Goal: Task Accomplishment & Management: Use online tool/utility

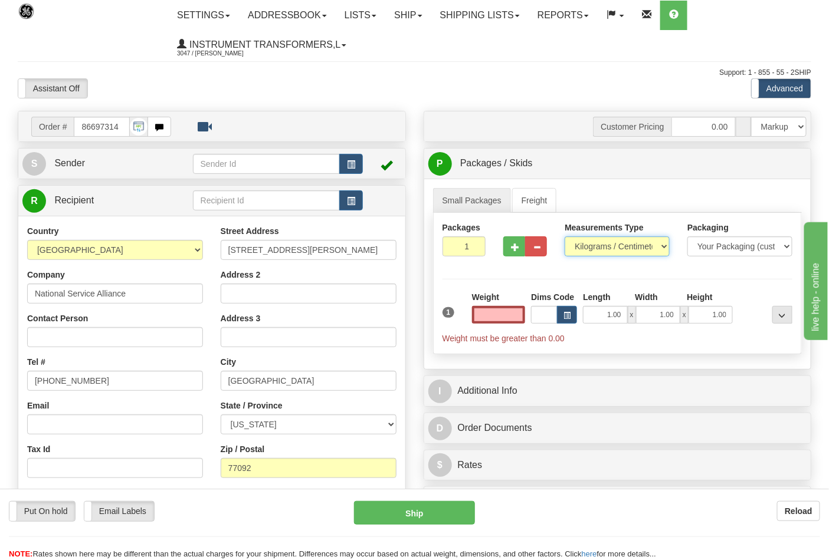
type input "0.00"
click at [586, 252] on select "Pounds / Inches Kilograms / Centimeters" at bounding box center [616, 246] width 105 height 20
select select "0"
click at [564, 237] on select "Pounds / Inches Kilograms / Centimeters" at bounding box center [616, 246] width 105 height 20
click at [517, 319] on input "0.00" at bounding box center [499, 315] width 54 height 18
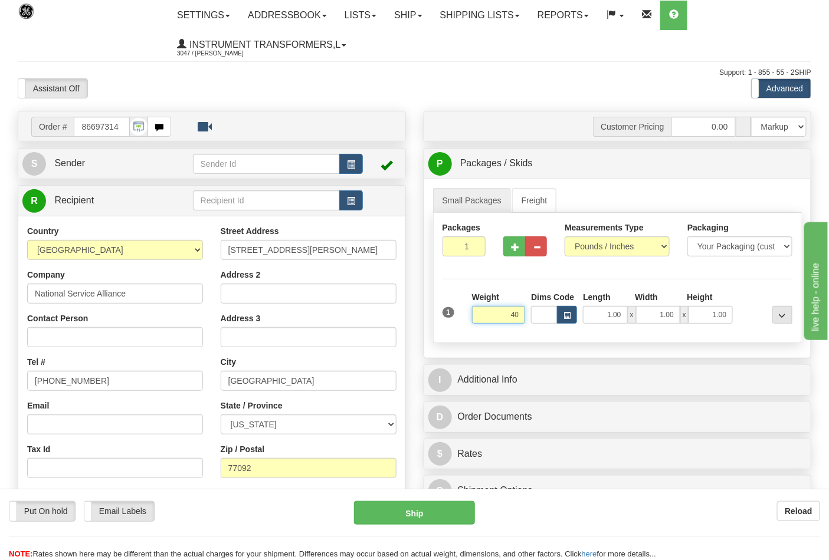
click button "Delete" at bounding box center [0, 0] width 0 height 0
type input "40.00"
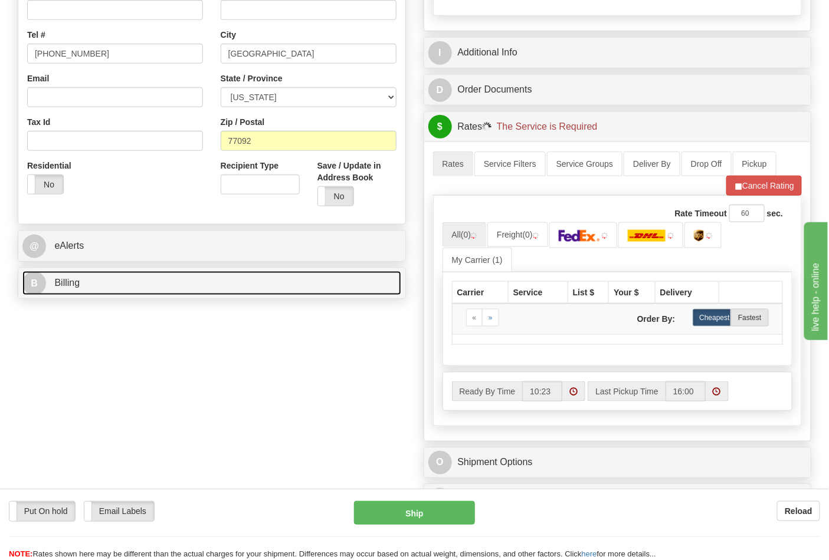
click at [95, 281] on link "B Billing" at bounding box center [211, 283] width 379 height 24
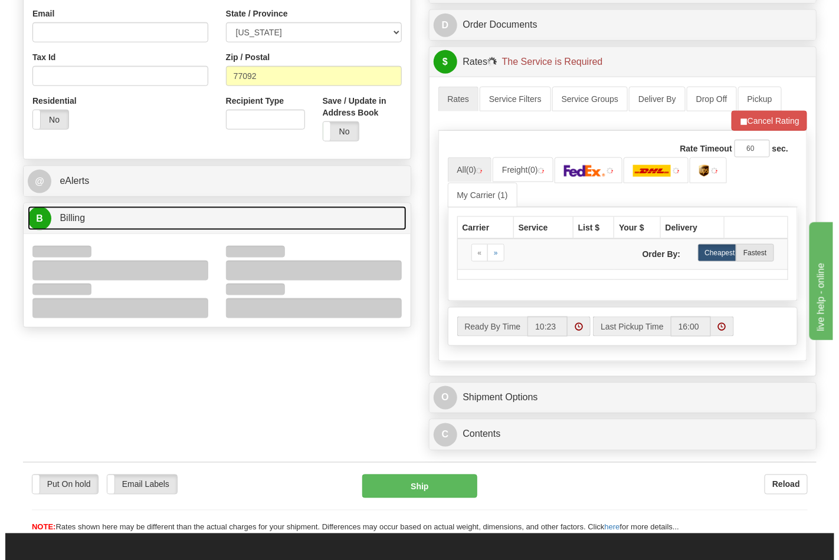
scroll to position [393, 0]
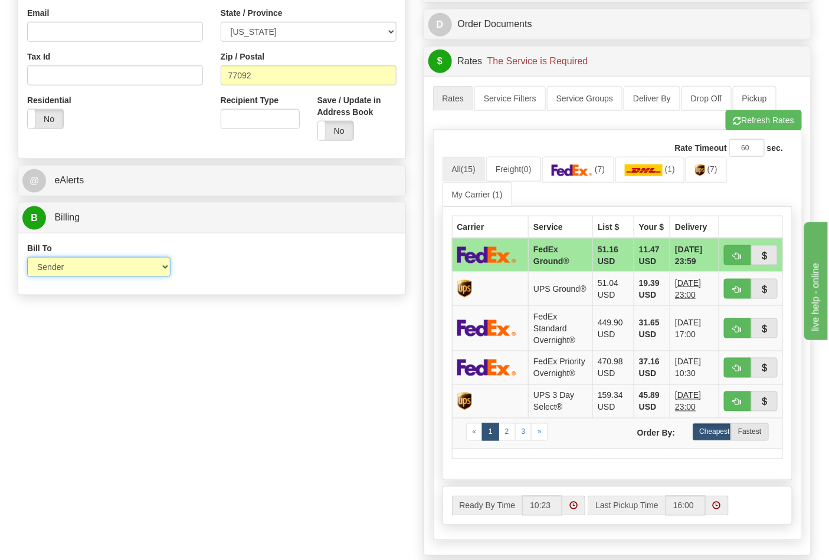
drag, startPoint x: 71, startPoint y: 271, endPoint x: 73, endPoint y: 278, distance: 6.7
click at [71, 271] on select "Sender Recipient Third Party Collect" at bounding box center [98, 267] width 143 height 20
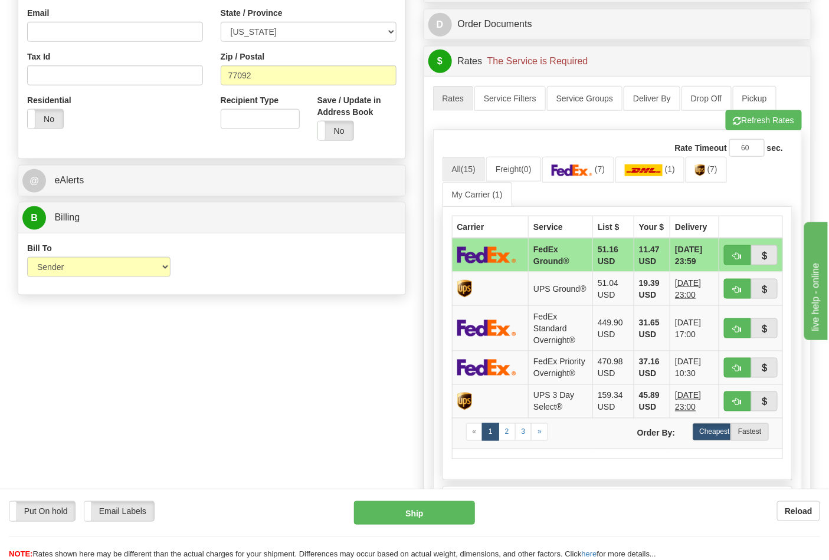
click at [270, 284] on div "Bill To Sender Recipient Third Party Collect Account 3rd Party Account List Ple…" at bounding box center [211, 264] width 387 height 44
click at [594, 181] on link "(7)" at bounding box center [578, 169] width 73 height 25
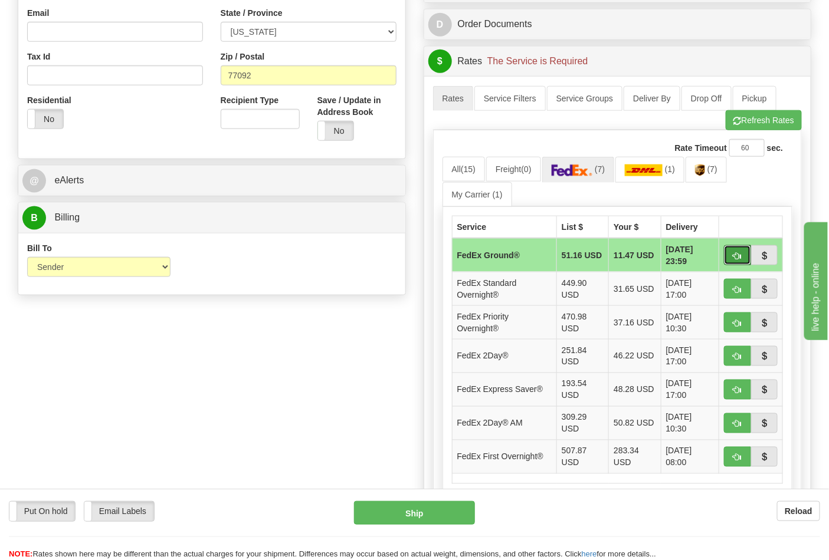
click at [739, 257] on span "button" at bounding box center [737, 256] width 8 height 8
type input "92"
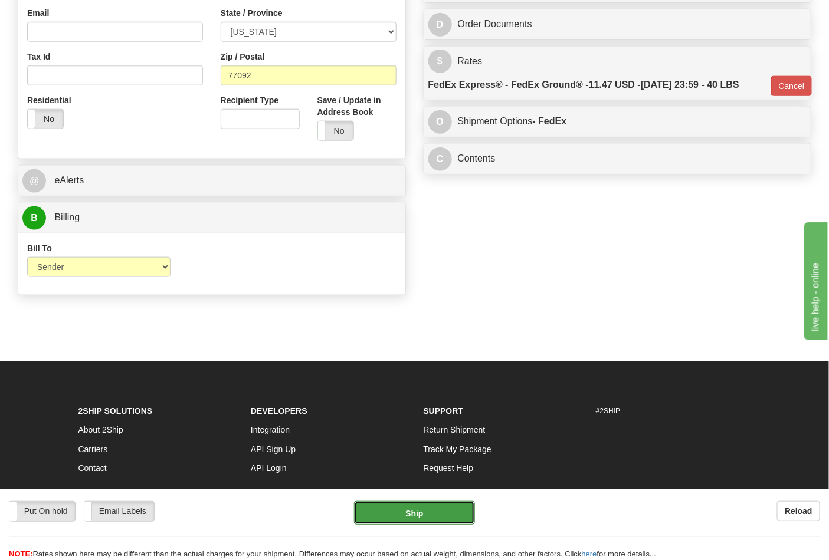
click at [410, 519] on button "Ship" at bounding box center [414, 513] width 120 height 24
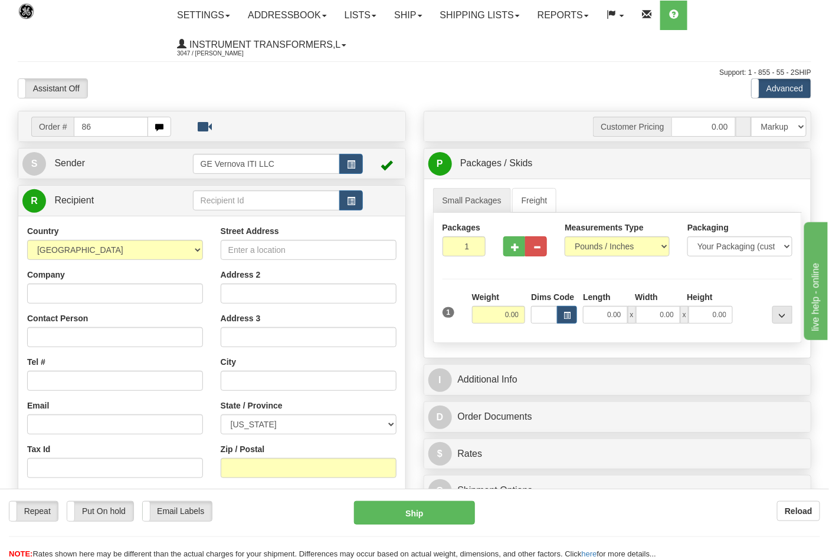
type input "8"
click at [98, 301] on input "Company" at bounding box center [115, 294] width 176 height 20
type input "EFI POLYMERS"
drag, startPoint x: 269, startPoint y: 258, endPoint x: 277, endPoint y: 256, distance: 8.6
click at [269, 258] on input "Street Address" at bounding box center [309, 250] width 176 height 20
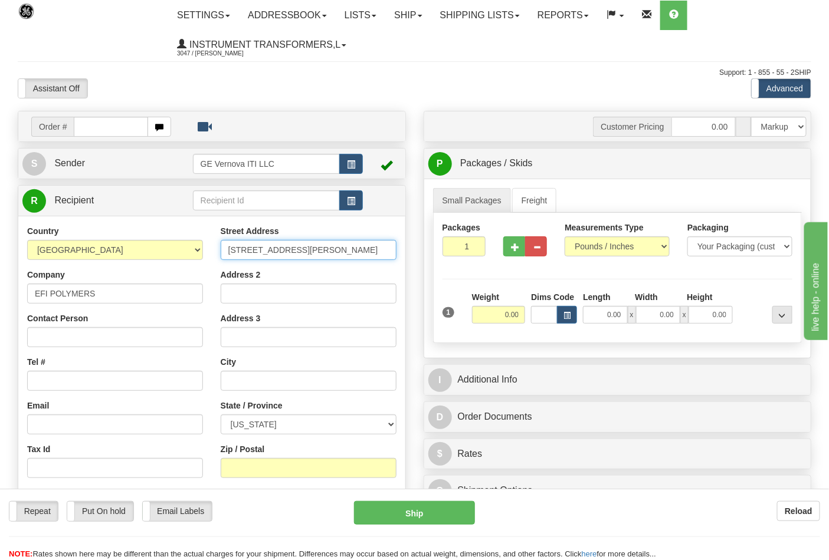
type input "4600 HOLLY STREET"
click at [272, 379] on input "text" at bounding box center [309, 381] width 176 height 20
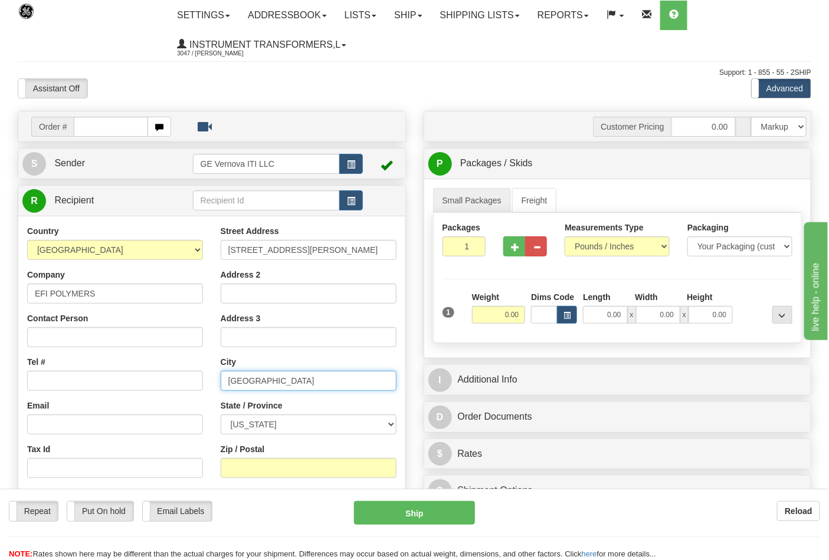
type input "DENVER"
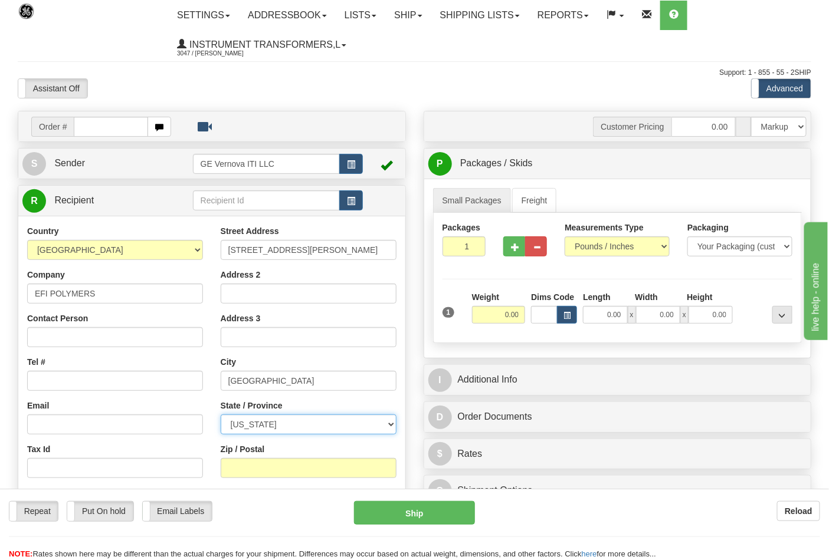
click at [275, 428] on select "ALABAMA ALASKA ARIZONA ARKANSAS Armed Forces America Armed Forces Europe Armed …" at bounding box center [309, 425] width 176 height 20
select select "CO"
click at [221, 415] on select "ALABAMA ALASKA ARIZONA ARKANSAS Armed Forces America Armed Forces Europe Armed …" at bounding box center [309, 425] width 176 height 20
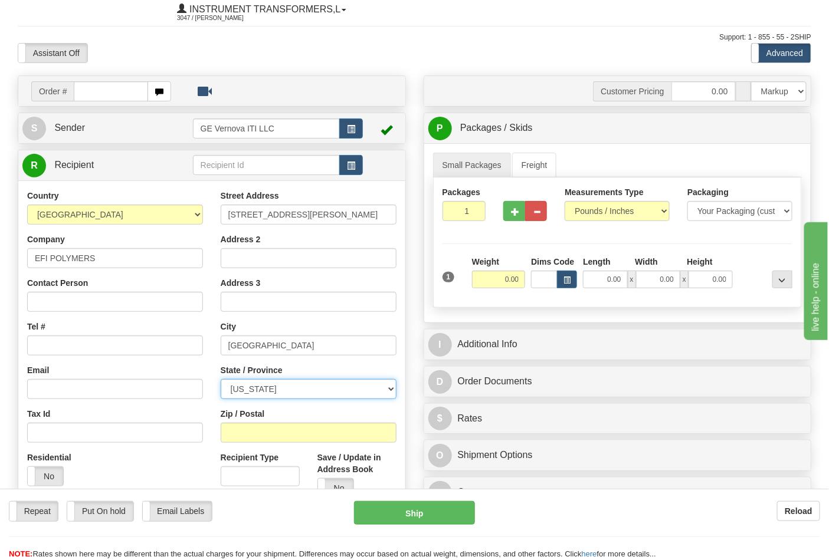
scroll to position [65, 0]
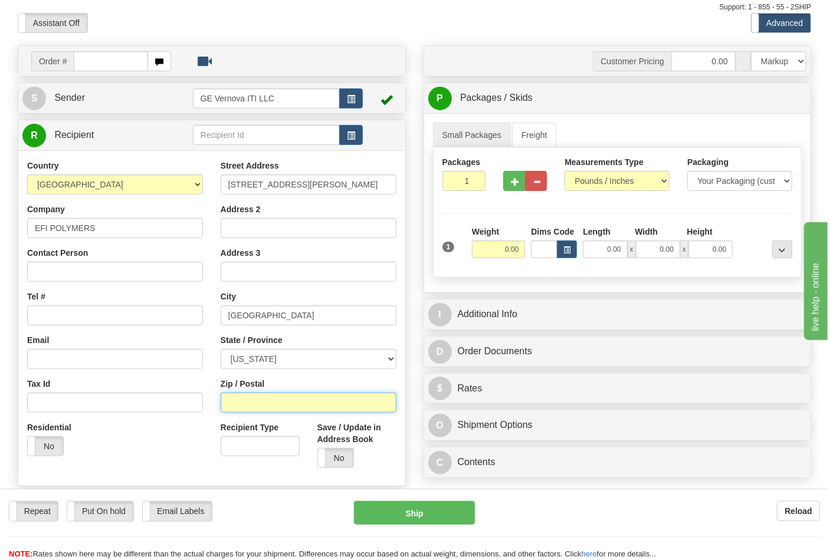
click at [268, 397] on input "Zip / Postal" at bounding box center [309, 403] width 176 height 20
type input "80216"
click button "Delete" at bounding box center [0, 0] width 0 height 0
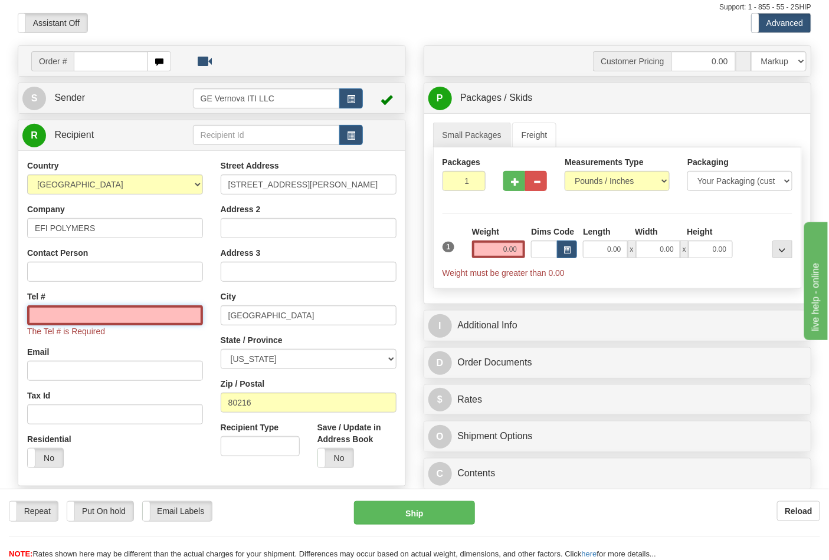
click at [113, 307] on input "Tel #" at bounding box center [115, 315] width 176 height 20
type input "7272284112"
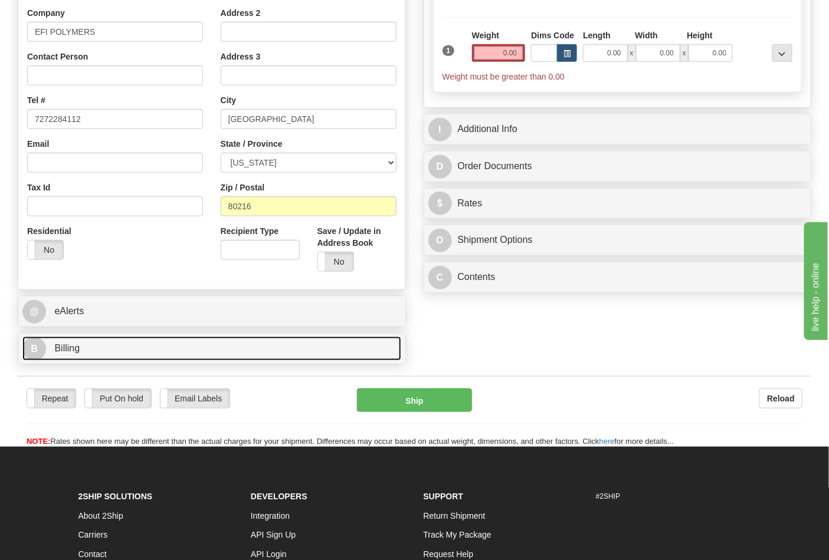
click at [120, 346] on link "B Billing" at bounding box center [211, 349] width 379 height 24
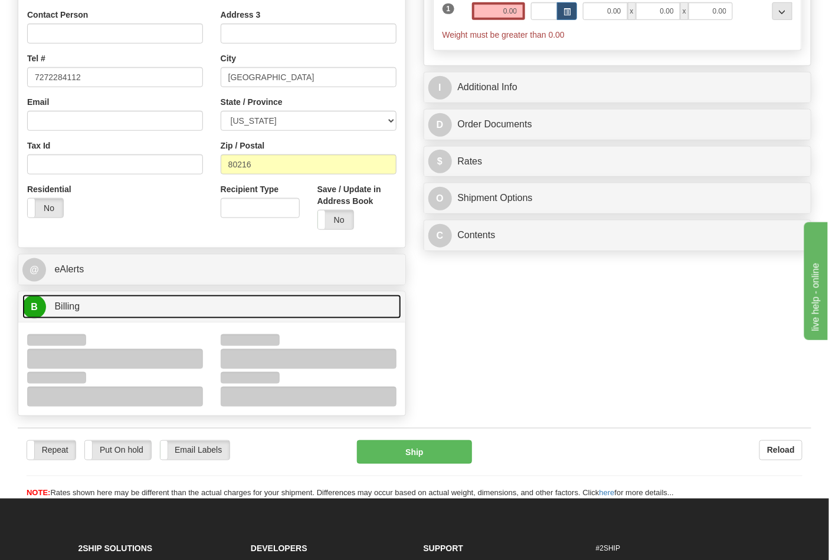
scroll to position [327, 0]
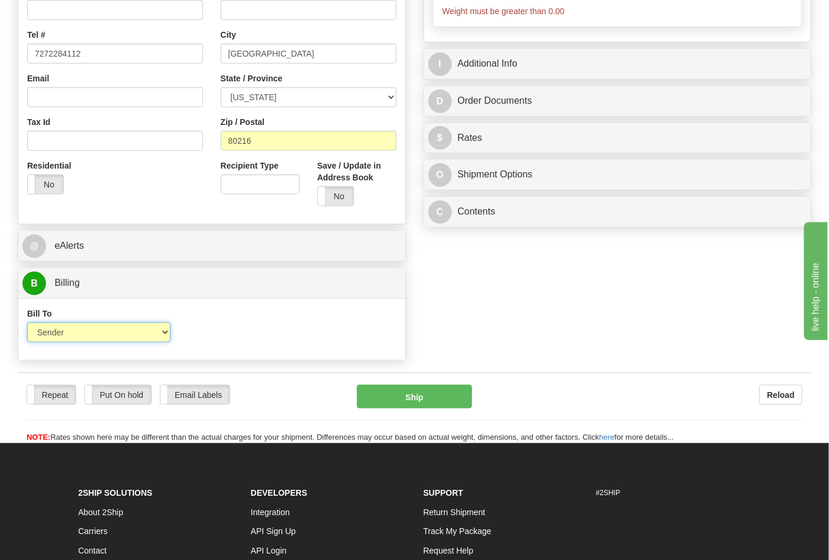
click at [68, 339] on select "Sender Recipient Third Party Collect" at bounding box center [98, 333] width 143 height 20
click at [249, 309] on div "Bill To Sender Recipient Third Party Collect Account 3rd Party Account List Ple…" at bounding box center [211, 330] width 387 height 44
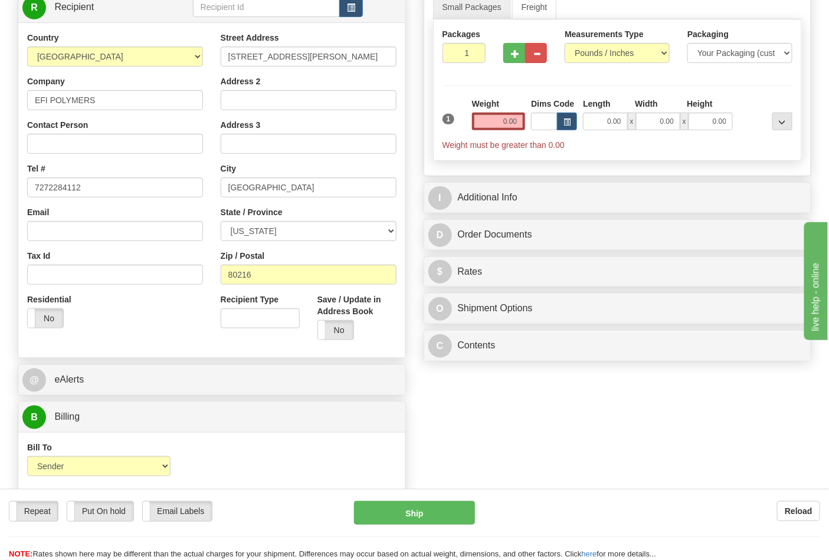
scroll to position [65, 0]
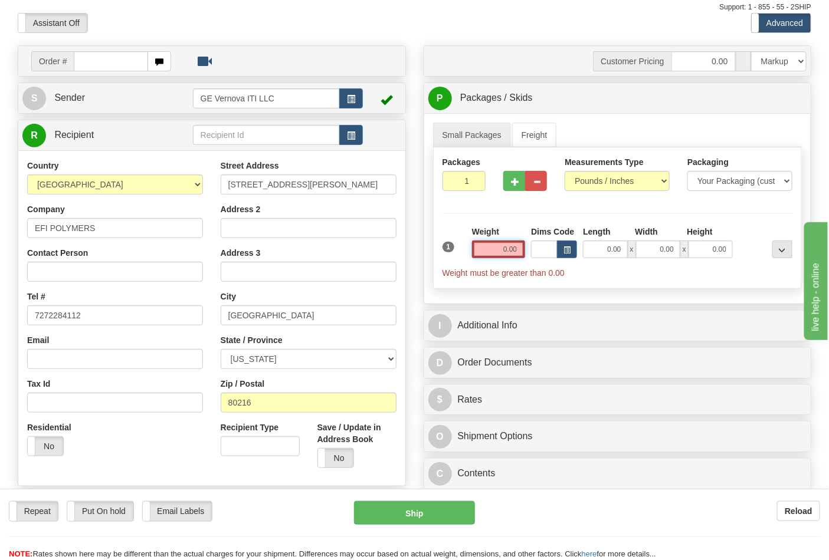
click at [510, 251] on input "0.00" at bounding box center [499, 250] width 54 height 18
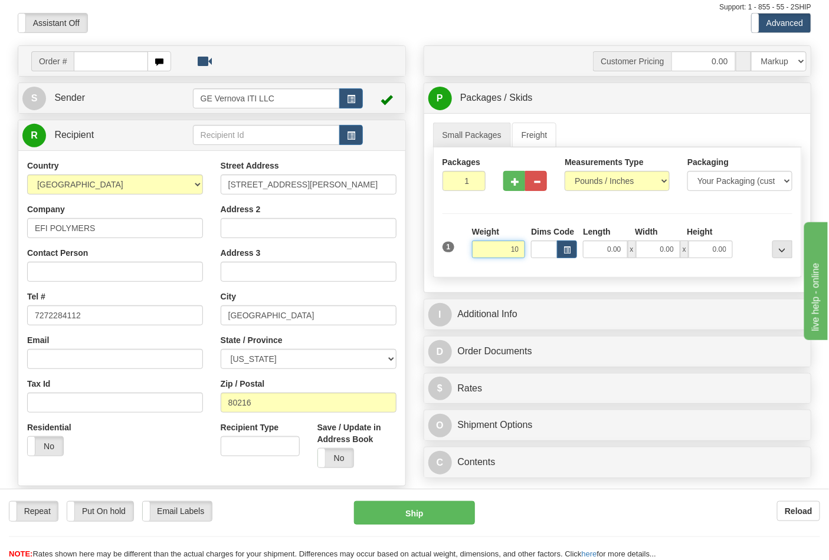
click button "Delete" at bounding box center [0, 0] width 0 height 0
type input "10.00"
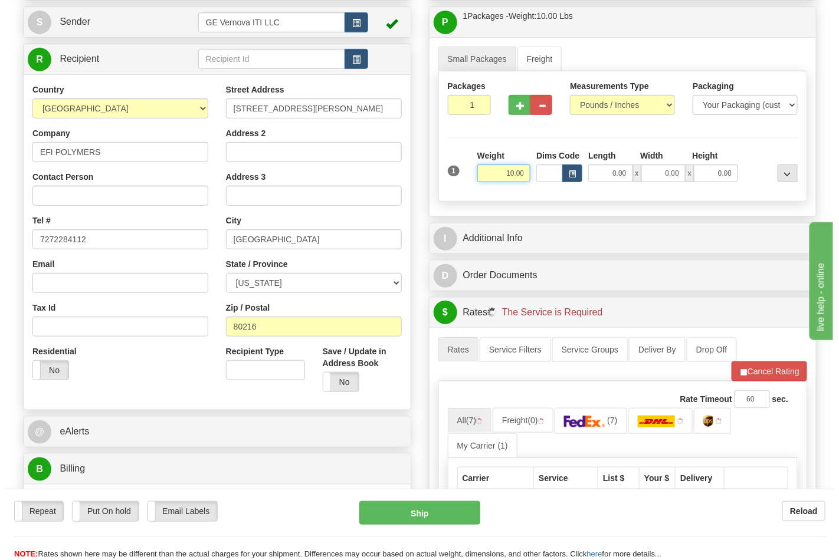
scroll to position [262, 0]
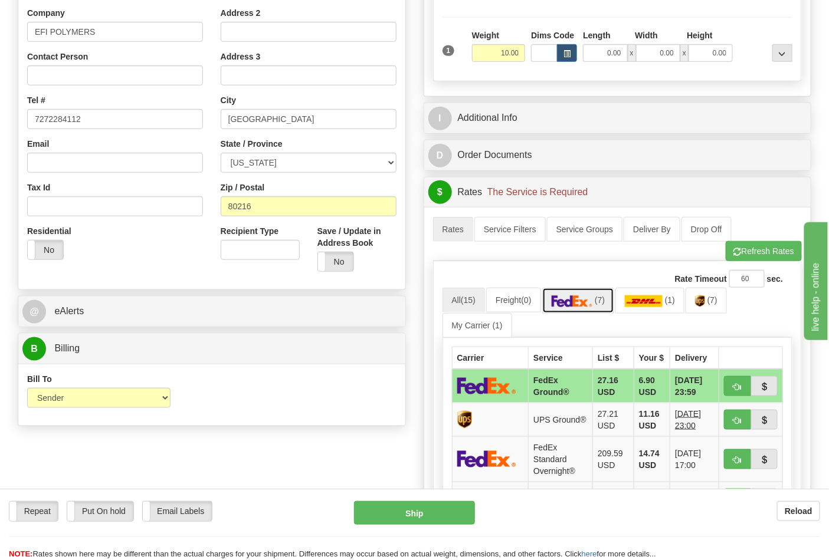
click at [590, 304] on img at bounding box center [571, 301] width 41 height 12
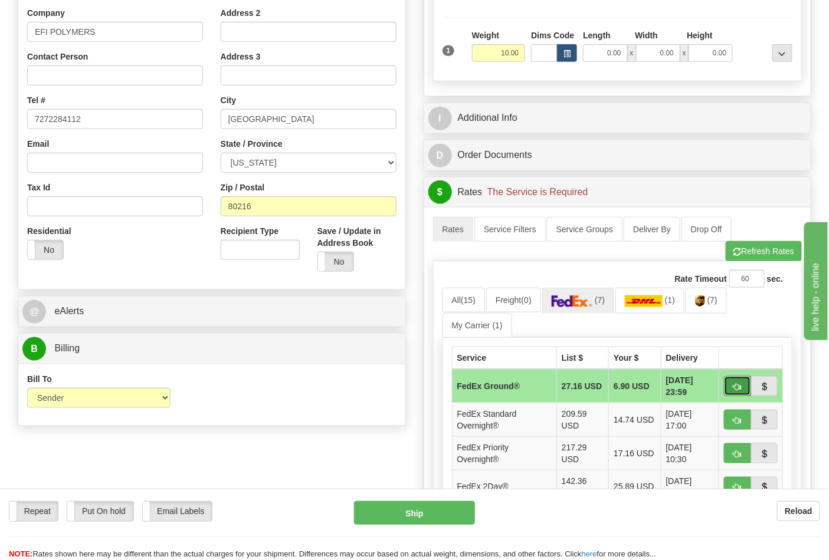
click at [738, 384] on span "button" at bounding box center [737, 387] width 8 height 8
type input "92"
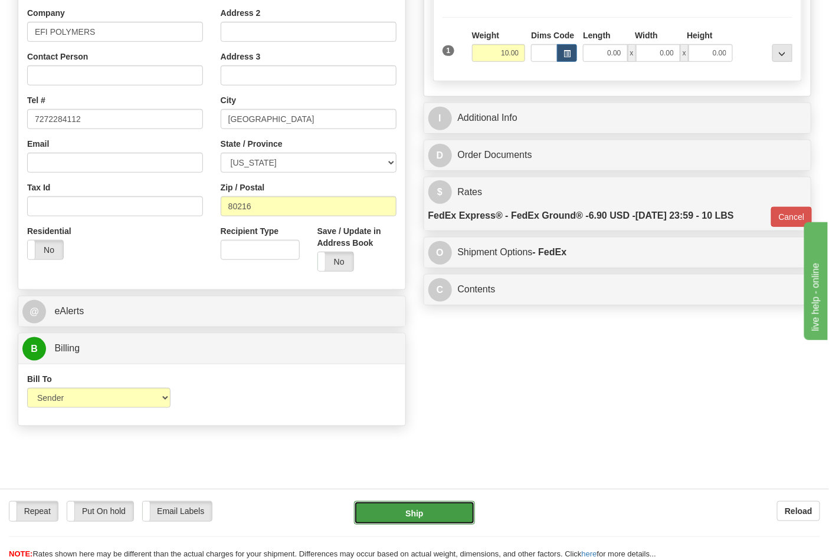
click at [449, 505] on button "Ship" at bounding box center [414, 513] width 120 height 24
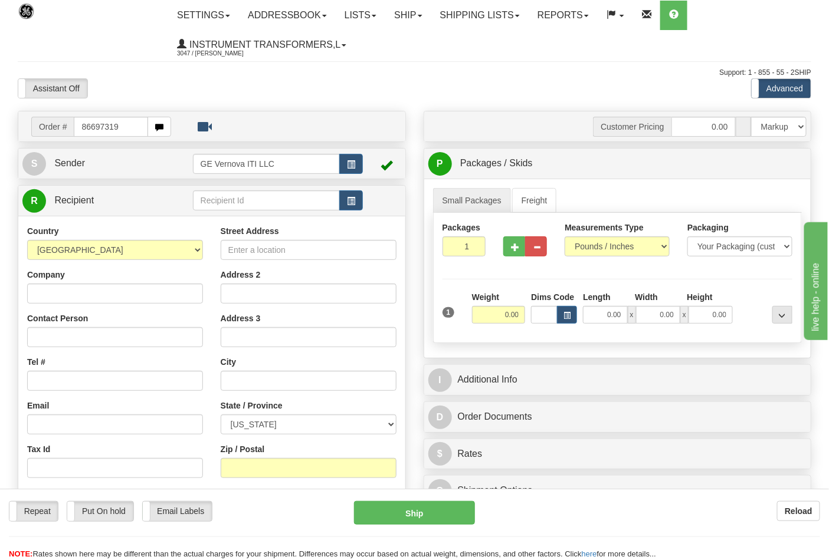
type input "86697319"
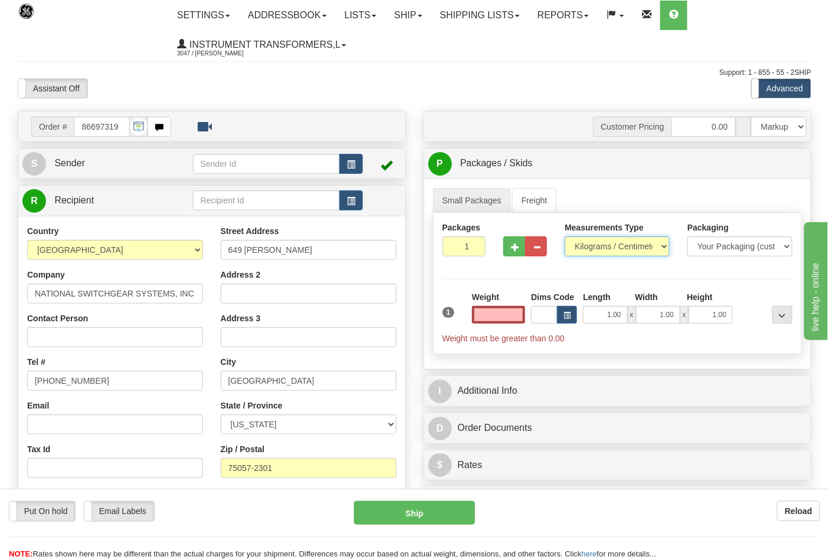
type input "0.00"
drag, startPoint x: 583, startPoint y: 246, endPoint x: 589, endPoint y: 257, distance: 12.1
click at [584, 245] on select "Pounds / Inches Kilograms / Centimeters" at bounding box center [616, 246] width 105 height 20
select select "0"
click at [564, 237] on select "Pounds / Inches Kilograms / Centimeters" at bounding box center [616, 246] width 105 height 20
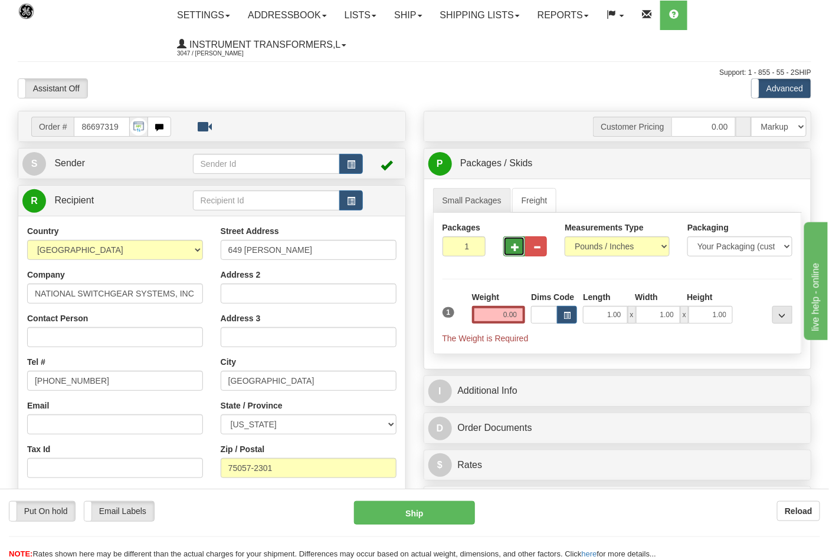
click at [521, 248] on button "button" at bounding box center [514, 246] width 22 height 20
click at [519, 248] on span "button" at bounding box center [515, 248] width 8 height 8
type input "3"
click at [521, 317] on input "0.00" at bounding box center [499, 315] width 54 height 18
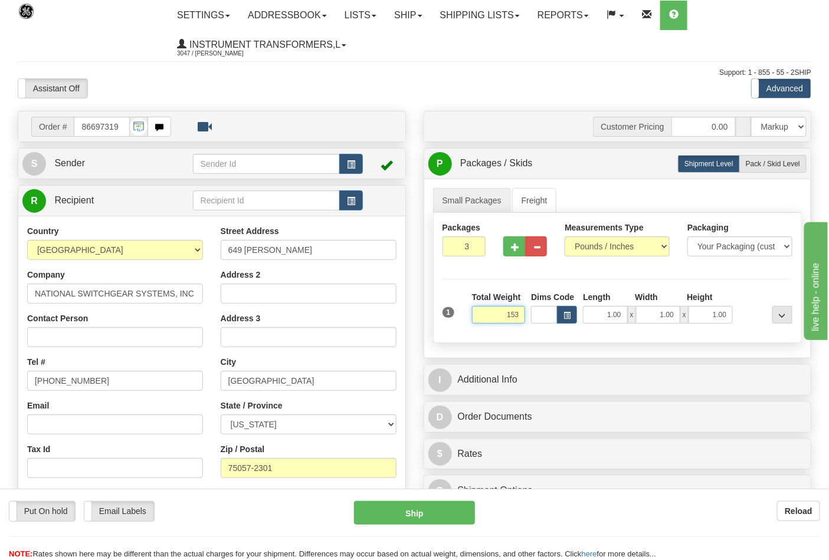
click button "Delete" at bounding box center [0, 0] width 0 height 0
type input "153.00"
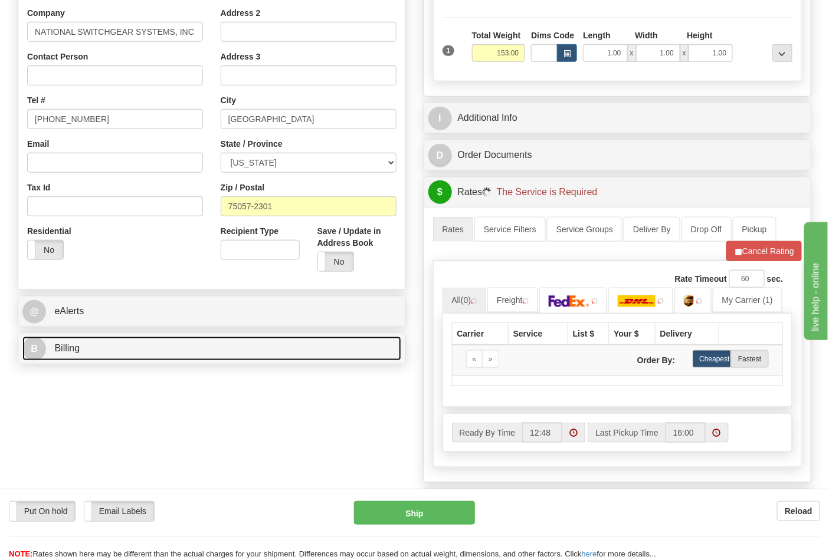
click at [136, 357] on link "B Billing" at bounding box center [211, 349] width 379 height 24
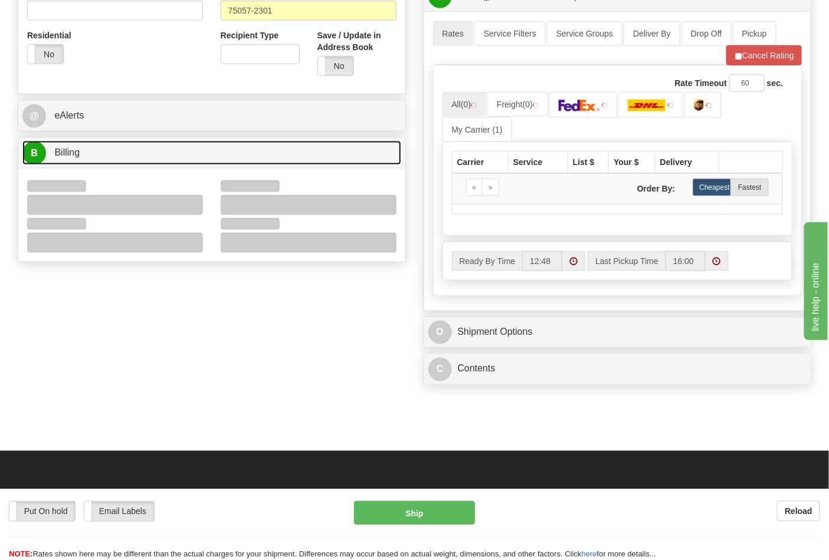
scroll to position [458, 0]
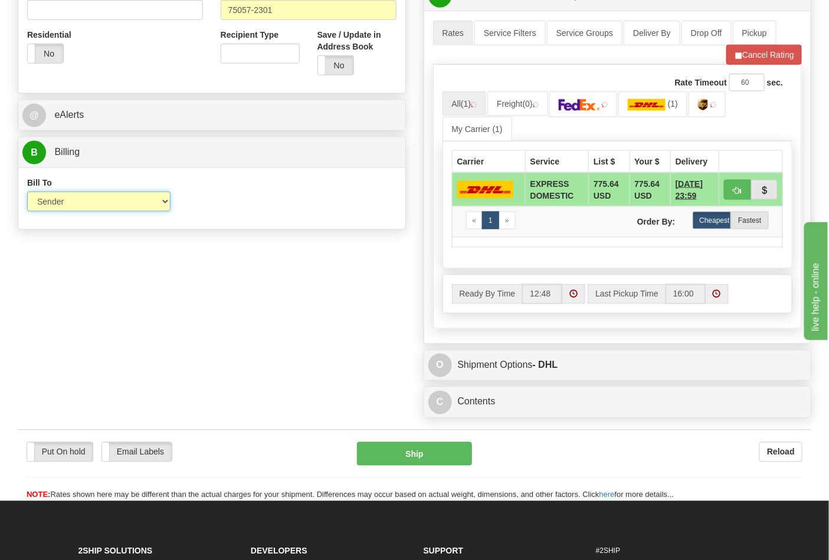
click at [65, 207] on select "Sender Recipient Third Party Collect" at bounding box center [98, 202] width 143 height 20
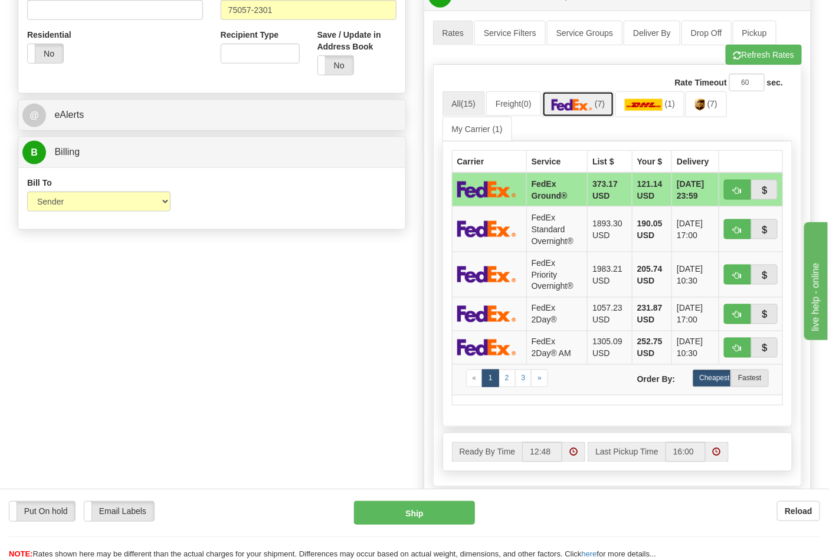
click at [586, 109] on img at bounding box center [571, 105] width 41 height 12
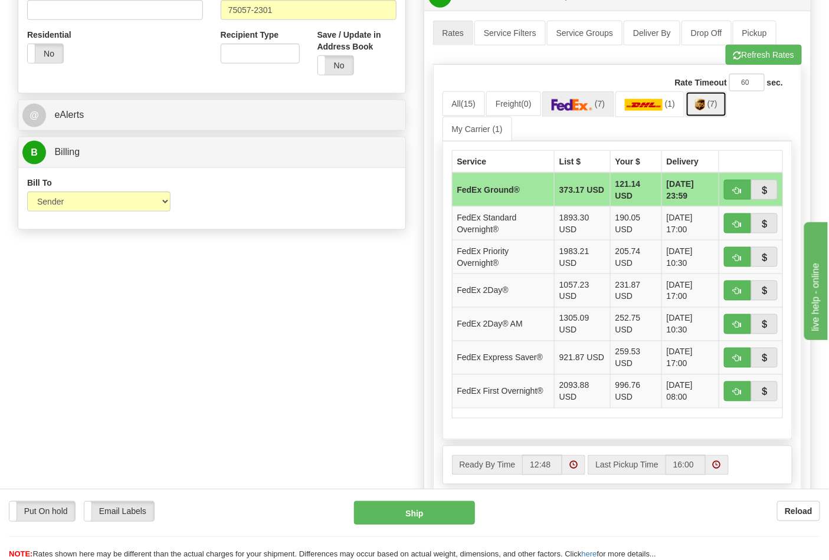
click at [705, 106] on img at bounding box center [700, 105] width 10 height 12
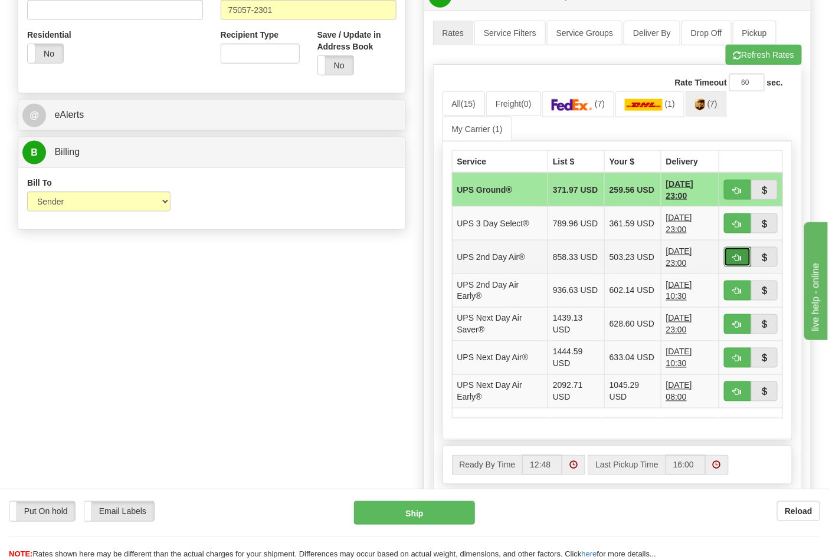
click at [735, 255] on span "button" at bounding box center [737, 258] width 8 height 8
type input "02"
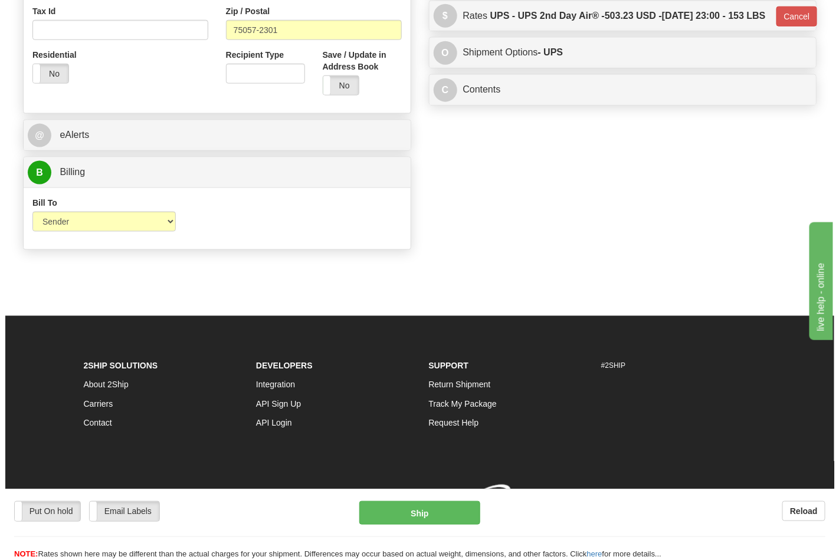
scroll to position [440, 0]
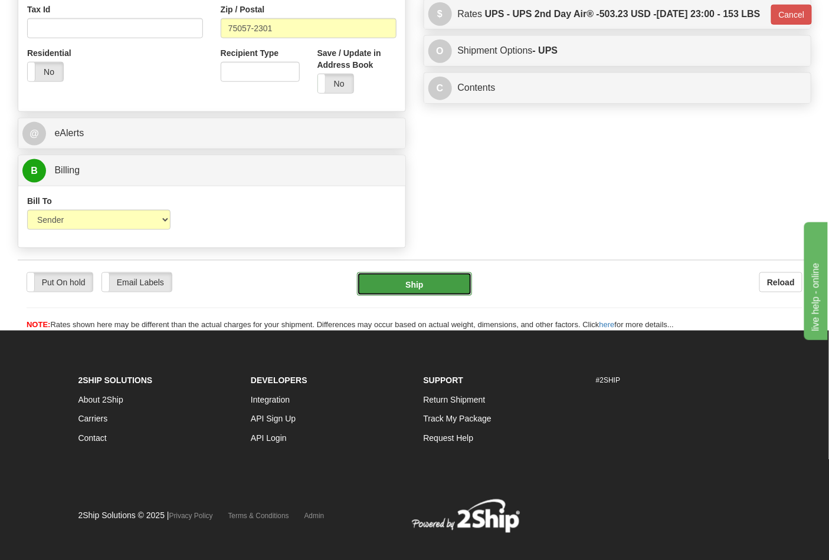
click at [420, 293] on button "Ship" at bounding box center [414, 284] width 114 height 24
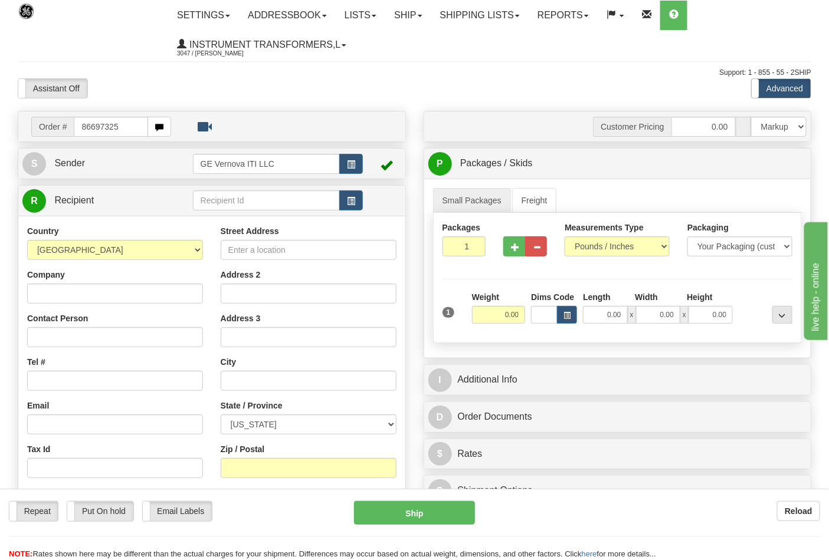
type input "86697325"
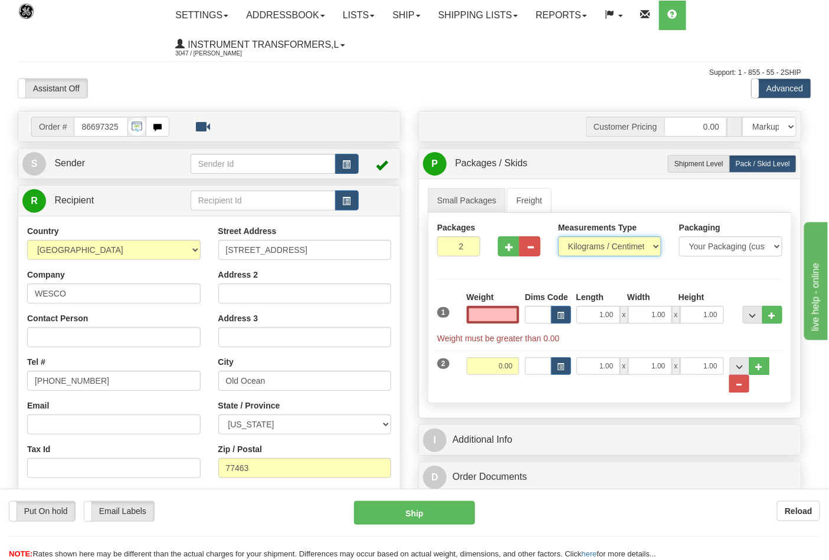
type input "0.00"
click at [590, 251] on select "Pounds / Inches Kilograms / Centimeters" at bounding box center [609, 246] width 103 height 20
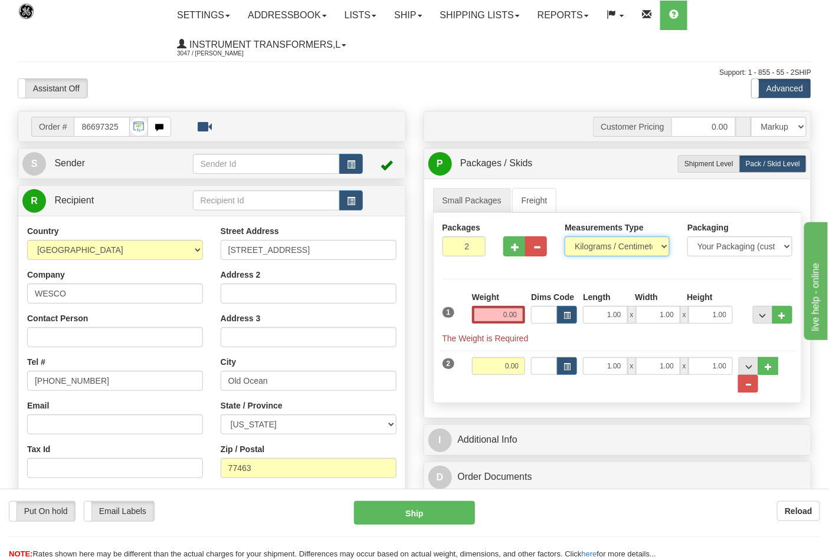
select select "0"
click at [564, 237] on select "Pounds / Inches Kilograms / Centimeters" at bounding box center [616, 246] width 105 height 20
click at [514, 317] on input "0.00" at bounding box center [499, 315] width 54 height 18
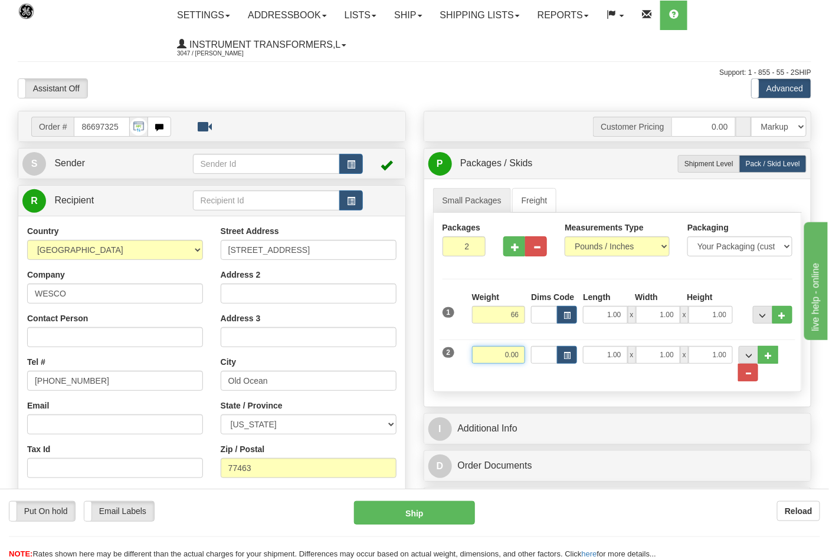
type input "66.00"
click at [519, 356] on input "0.00" at bounding box center [499, 355] width 54 height 18
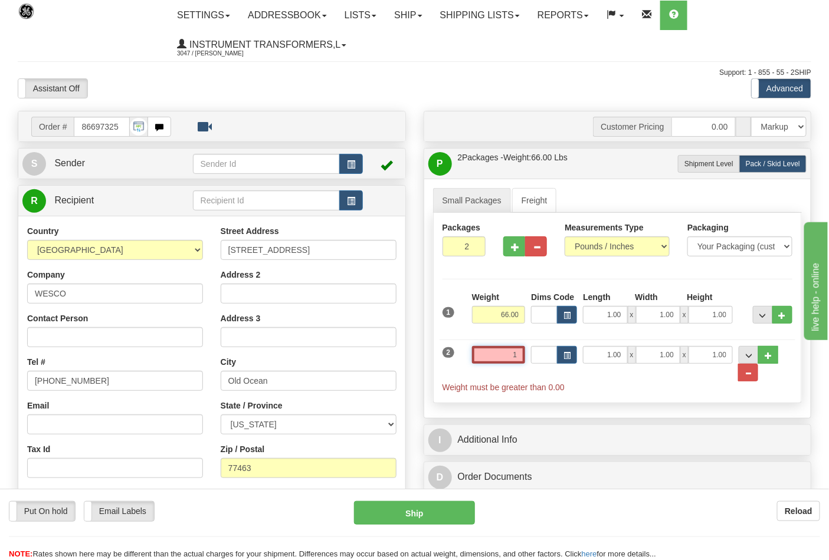
click button "Delete" at bounding box center [0, 0] width 0 height 0
type input "1.00"
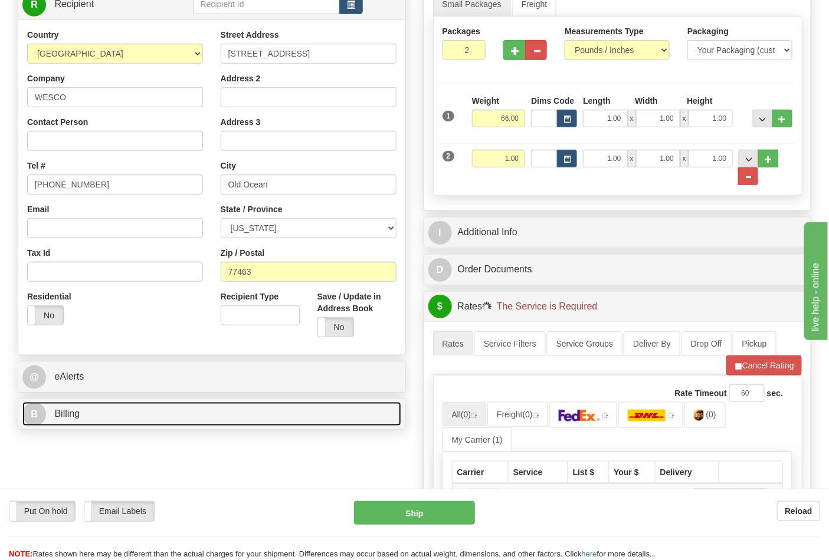
click at [120, 416] on link "B Billing" at bounding box center [211, 414] width 379 height 24
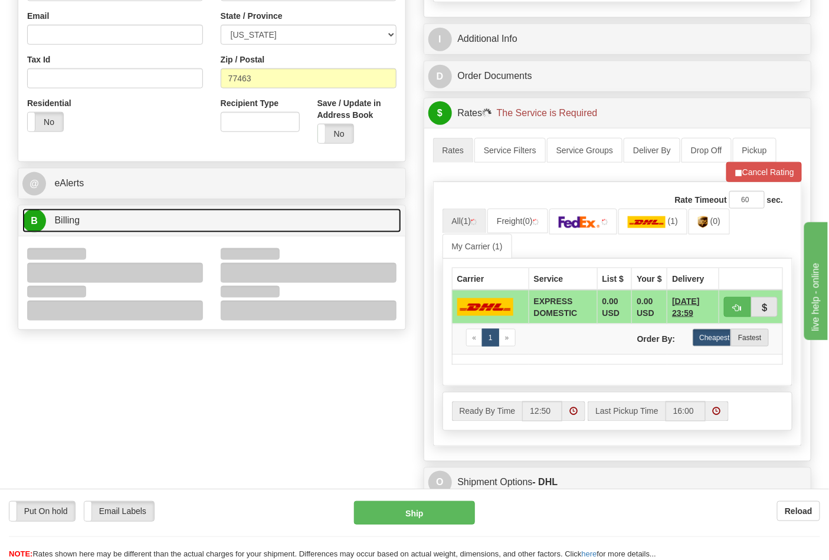
scroll to position [393, 0]
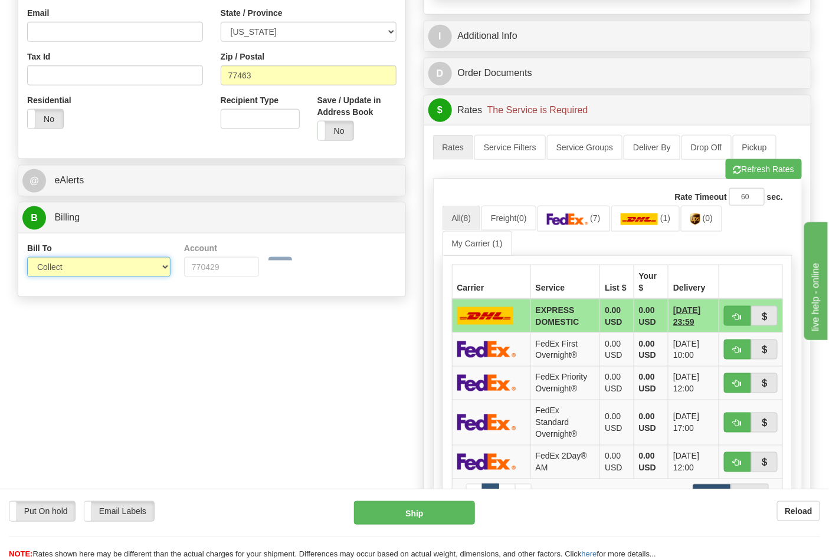
click at [61, 268] on select "Sender Recipient Third Party Collect" at bounding box center [98, 267] width 143 height 20
select select "2"
click at [27, 258] on select "Sender Recipient Third Party Collect" at bounding box center [98, 267] width 143 height 20
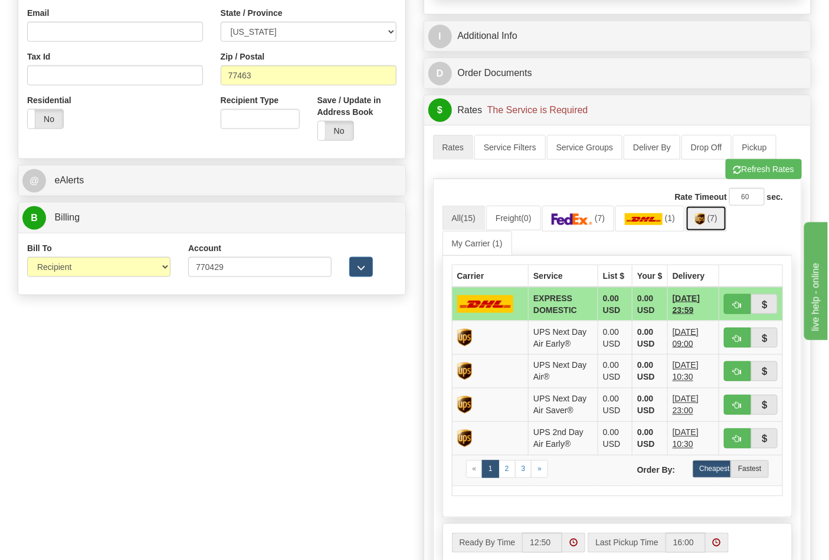
click at [717, 222] on span "(7)" at bounding box center [712, 217] width 10 height 9
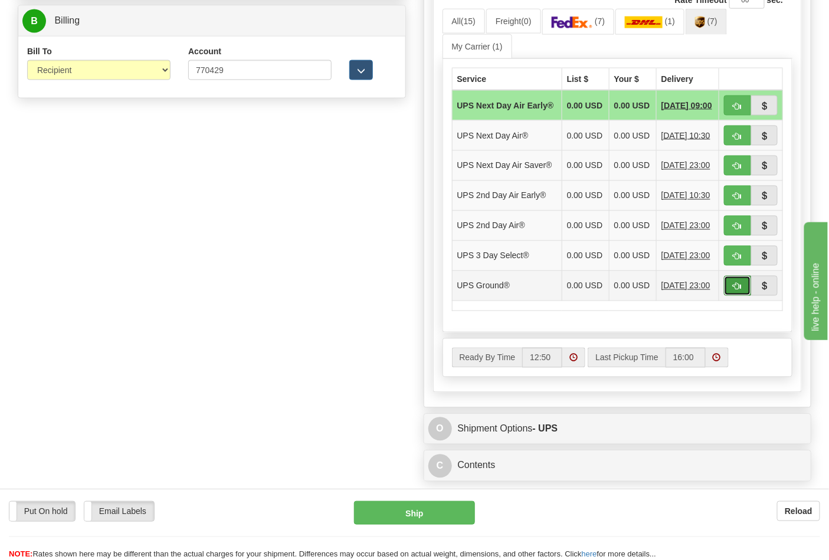
click at [738, 291] on span "button" at bounding box center [737, 287] width 8 height 8
type input "03"
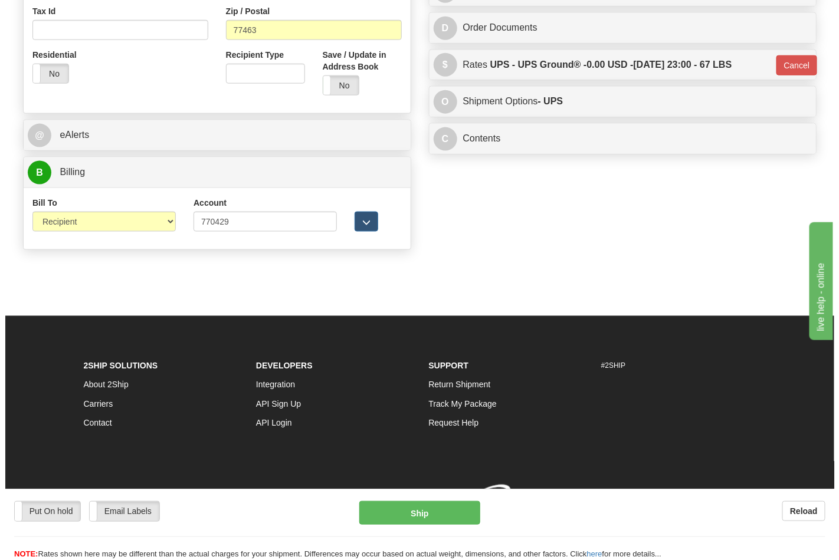
scroll to position [457, 0]
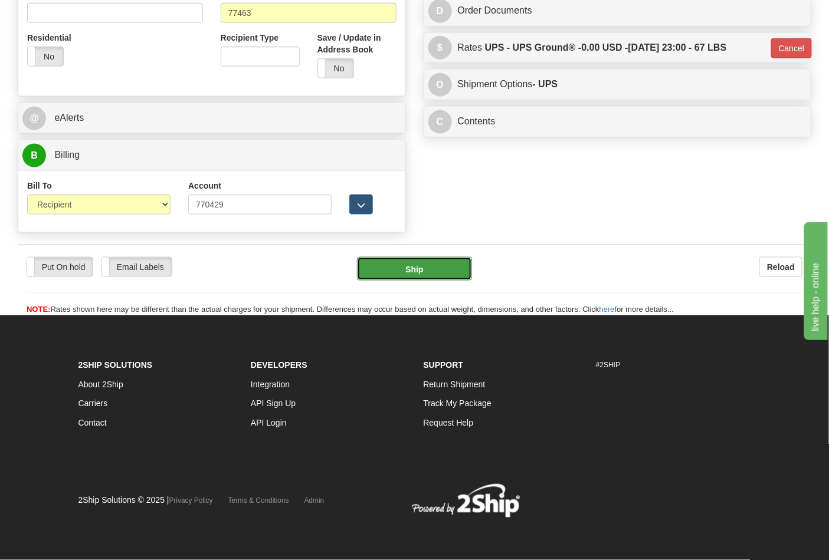
click at [422, 262] on button "Ship" at bounding box center [414, 269] width 114 height 24
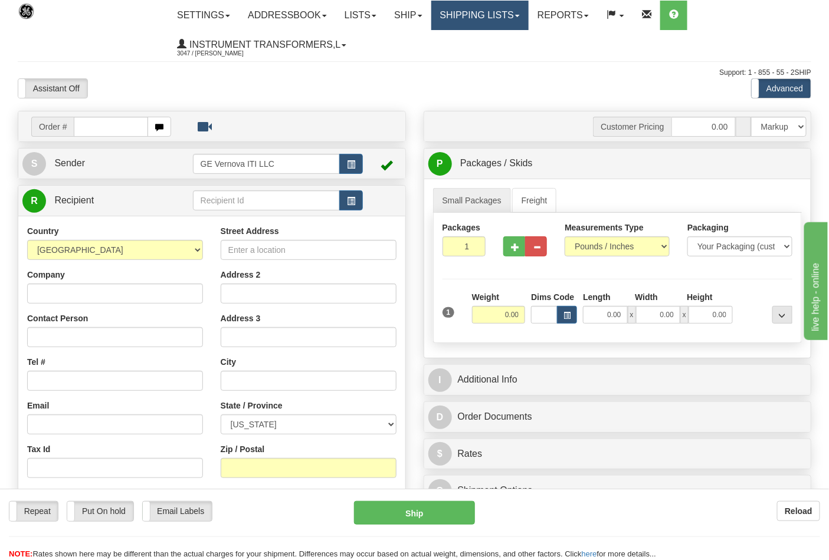
click at [484, 15] on link "Shipping lists" at bounding box center [479, 15] width 97 height 29
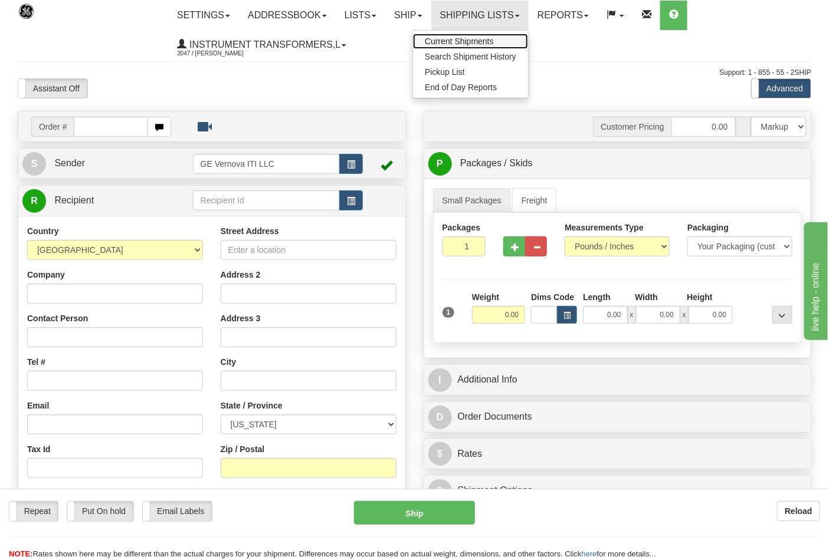
click at [481, 37] on span "Current Shipments" at bounding box center [459, 41] width 69 height 9
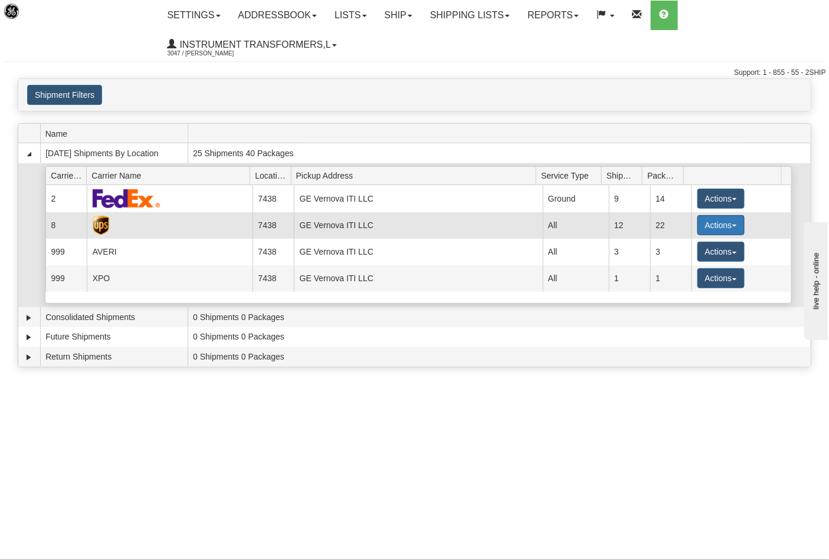
click at [706, 225] on button "Actions" at bounding box center [720, 225] width 47 height 20
click at [685, 254] on link "Details" at bounding box center [696, 247] width 94 height 15
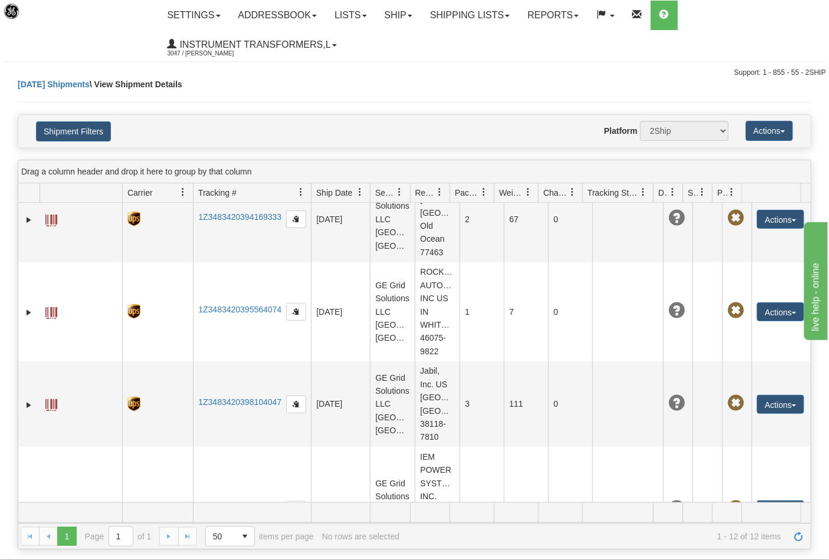
scroll to position [721, 0]
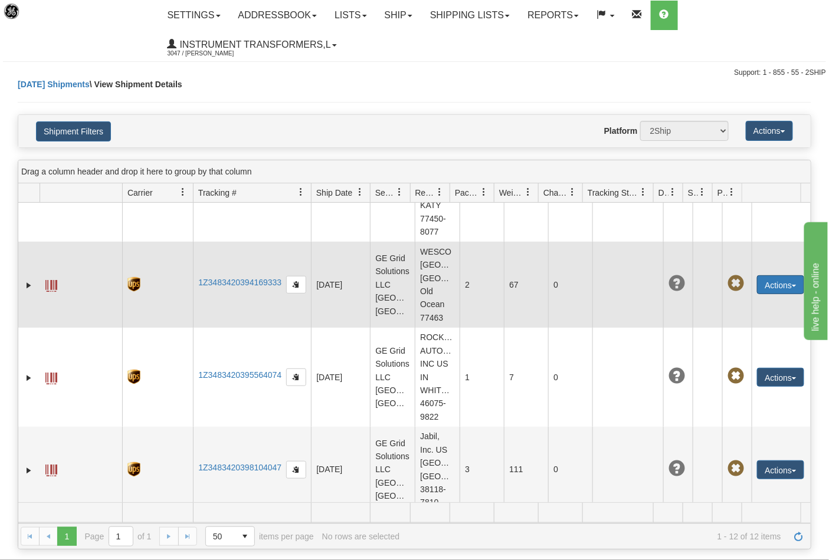
click at [767, 294] on button "Actions" at bounding box center [780, 284] width 47 height 19
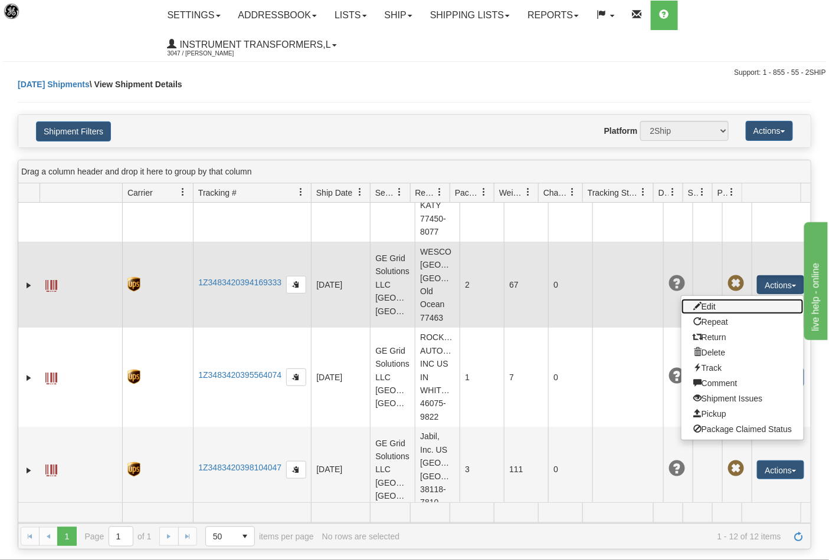
click at [717, 314] on link "Edit" at bounding box center [742, 306] width 122 height 15
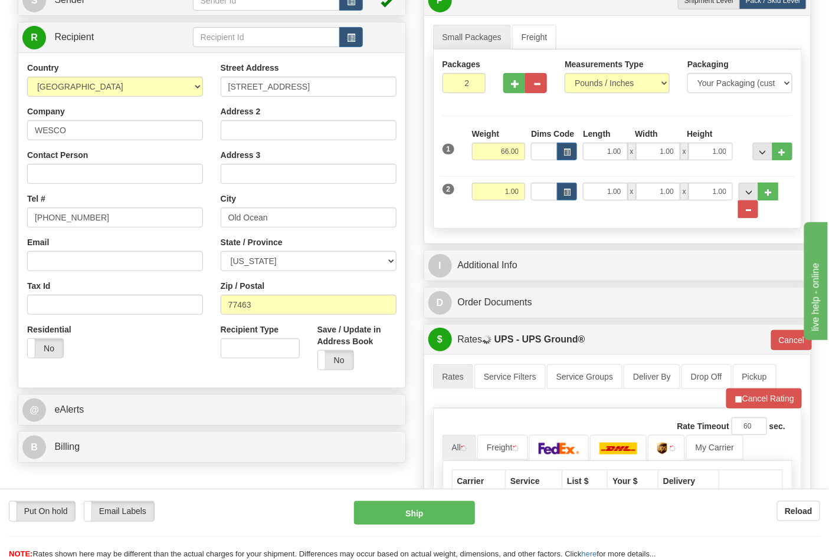
scroll to position [327, 0]
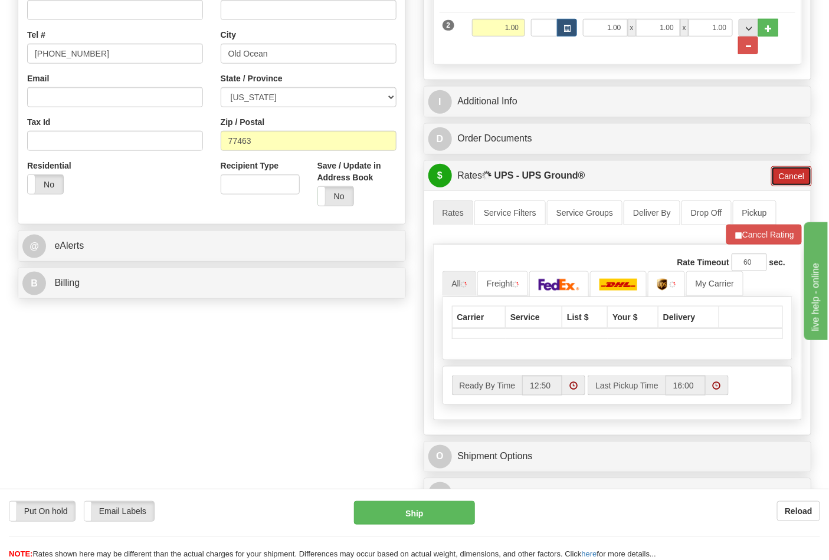
click at [781, 178] on button "Cancel" at bounding box center [791, 176] width 41 height 20
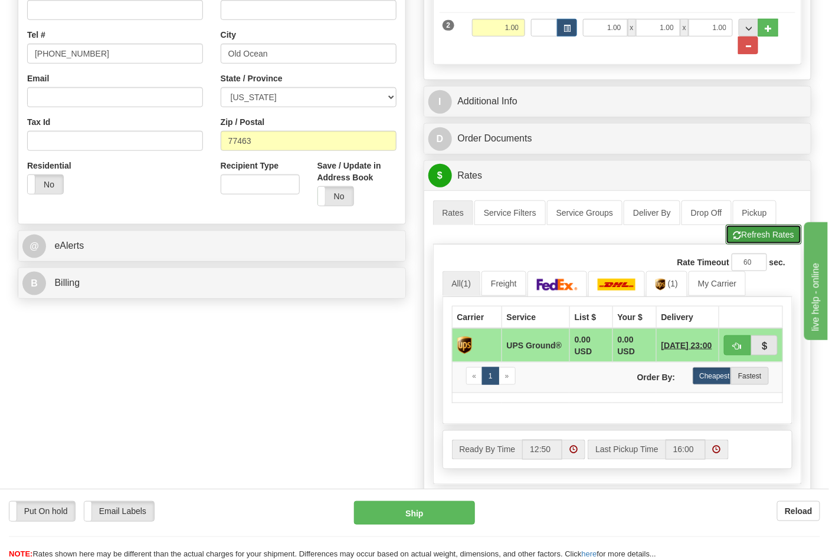
click at [753, 236] on button "Refresh Rates" at bounding box center [763, 235] width 76 height 20
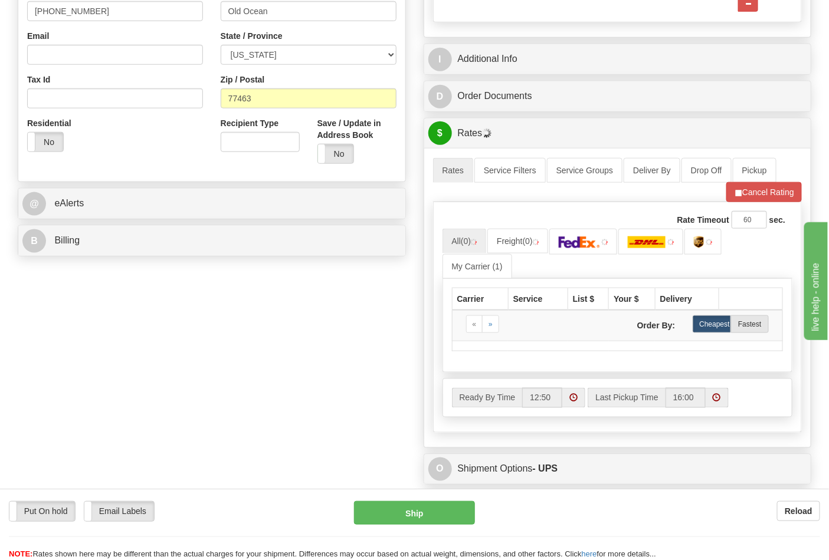
scroll to position [393, 0]
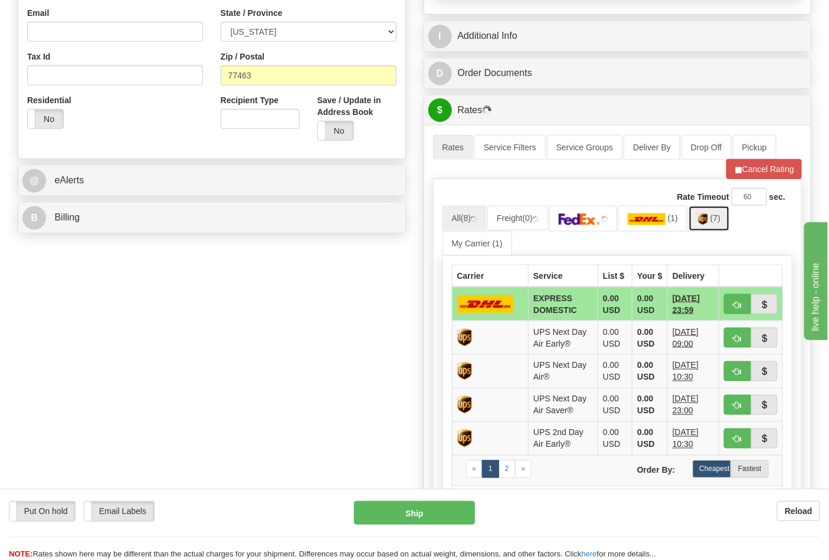
click at [708, 225] on img at bounding box center [703, 219] width 10 height 12
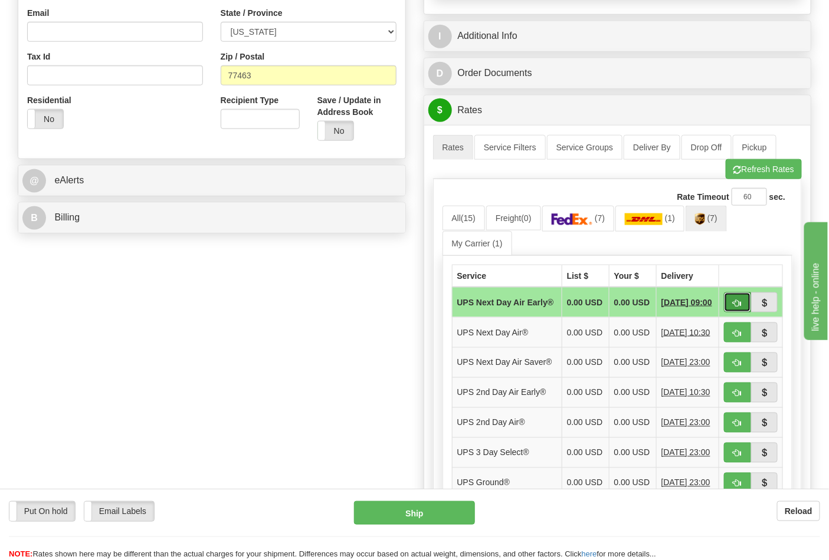
click at [738, 301] on span "button" at bounding box center [737, 304] width 8 height 8
type input "14"
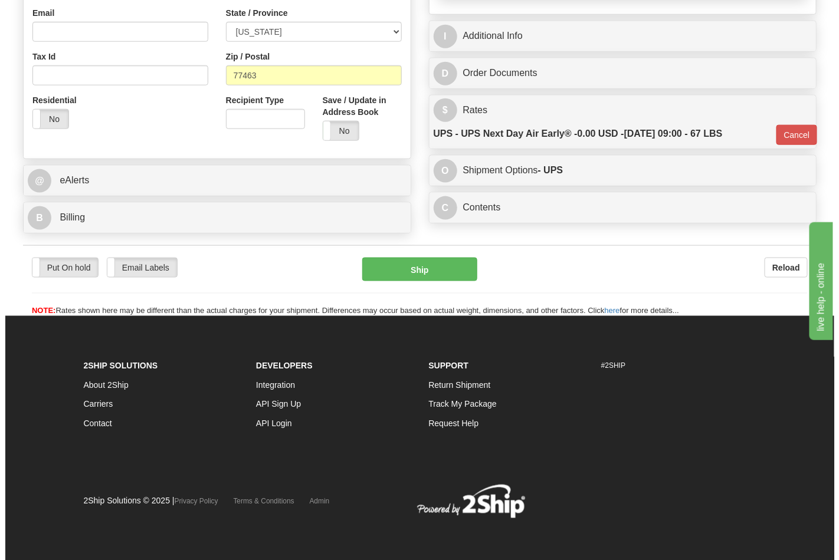
scroll to position [381, 0]
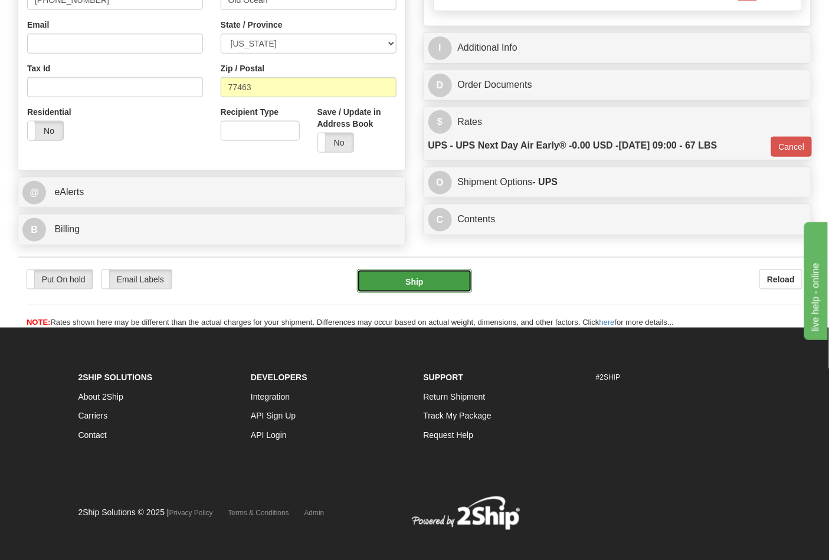
click at [426, 275] on button "Ship" at bounding box center [414, 282] width 114 height 24
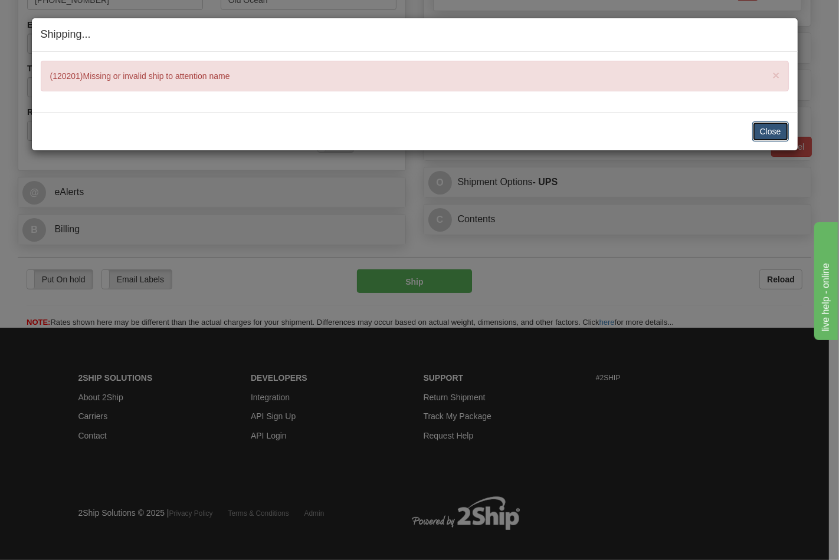
click at [760, 134] on button "Close" at bounding box center [770, 131] width 37 height 20
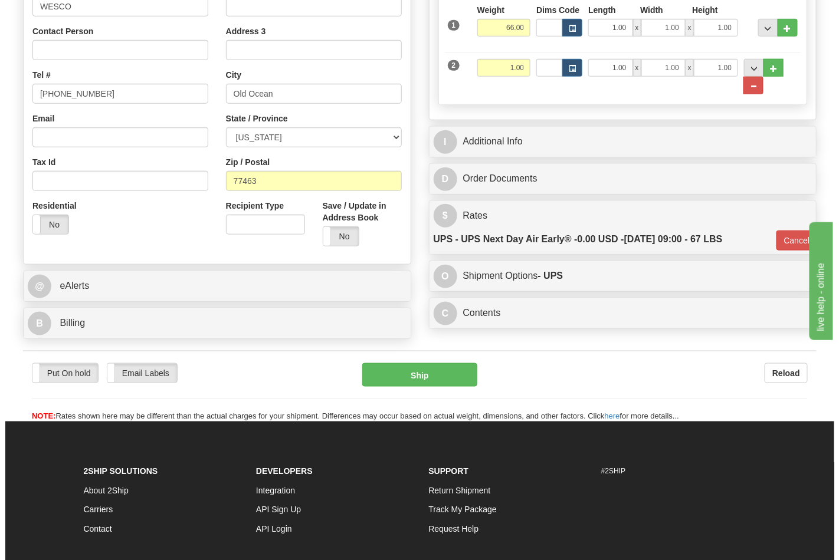
scroll to position [119, 0]
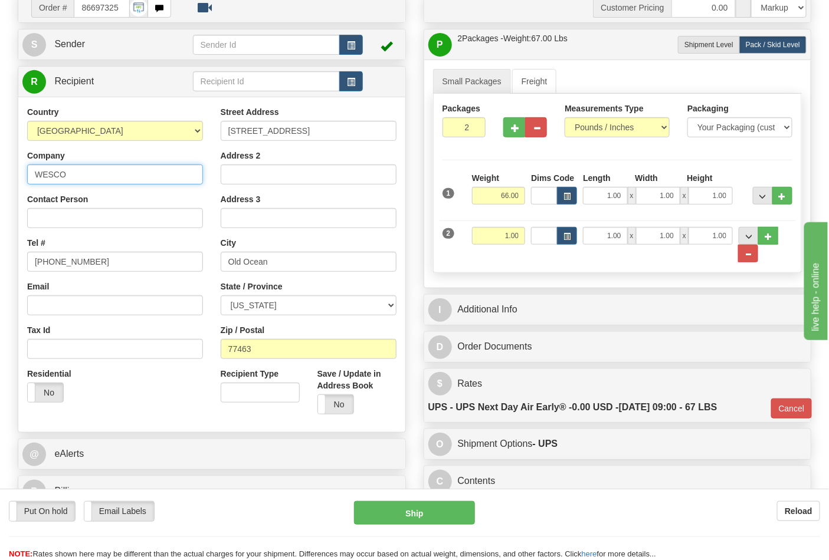
drag, startPoint x: 101, startPoint y: 178, endPoint x: 0, endPoint y: 170, distance: 101.1
click at [0, 170] on div "Toggle navigation Settings Shipping Preferences Fields Preferences New" at bounding box center [414, 227] width 829 height 692
click at [51, 208] on div "Contact Person" at bounding box center [115, 210] width 176 height 35
click at [56, 212] on input "Contact Person" at bounding box center [115, 218] width 176 height 20
paste input "WESCO"
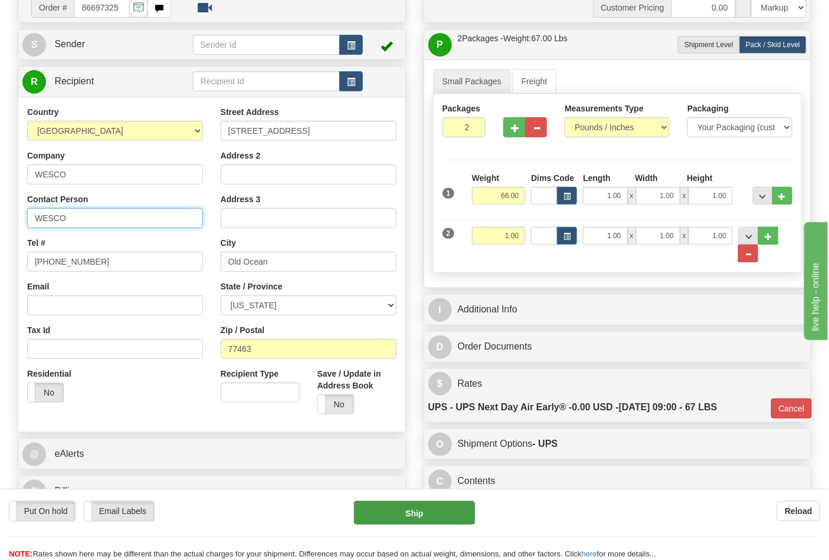
type input "WESCO"
click at [408, 502] on button "Ship" at bounding box center [414, 513] width 120 height 24
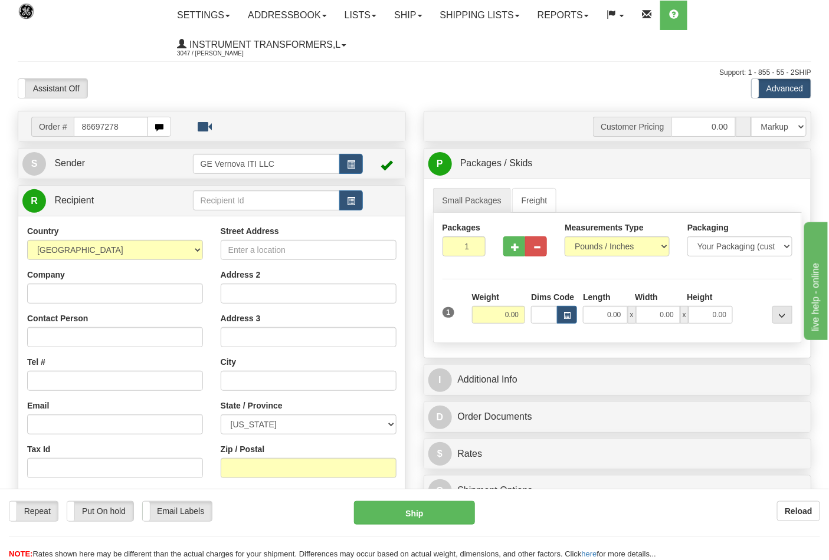
type input "86697278"
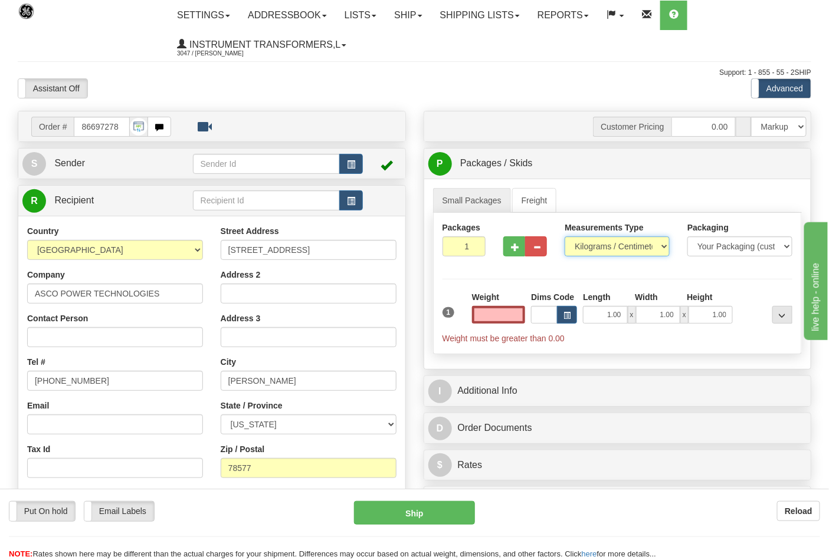
type input "0.00"
click at [606, 255] on select "Pounds / Inches Kilograms / Centimeters" at bounding box center [616, 246] width 105 height 20
select select "0"
click at [564, 237] on select "Pounds / Inches Kilograms / Centimeters" at bounding box center [616, 246] width 105 height 20
click at [506, 316] on input "0.00" at bounding box center [499, 315] width 54 height 18
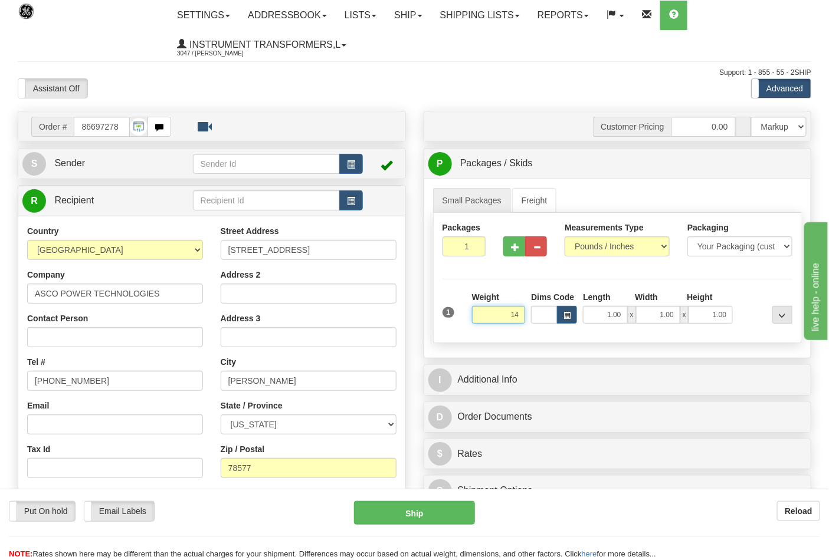
click button "Delete" at bounding box center [0, 0] width 0 height 0
type input "14.00"
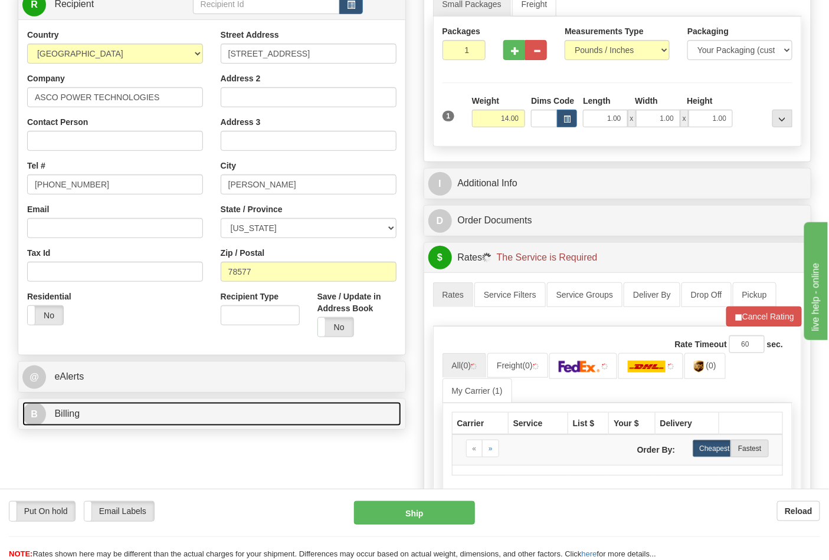
click at [99, 409] on link "B Billing" at bounding box center [211, 414] width 379 height 24
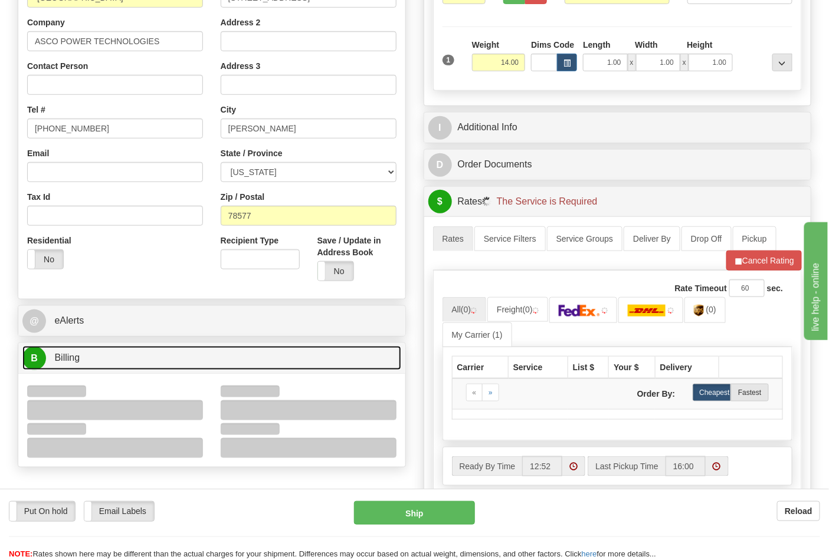
scroll to position [327, 0]
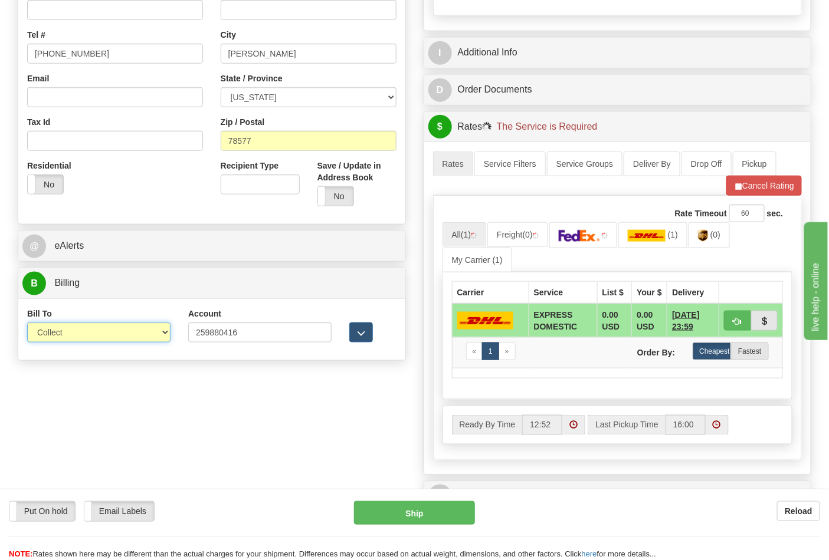
click at [68, 334] on select "Sender Recipient Third Party Collect" at bounding box center [98, 333] width 143 height 20
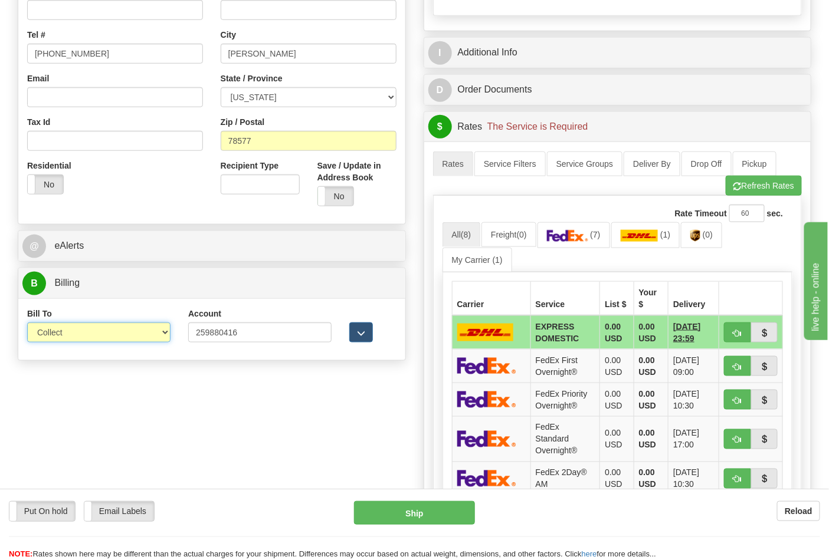
select select "2"
click at [27, 324] on select "Sender Recipient Third Party Collect" at bounding box center [98, 333] width 143 height 20
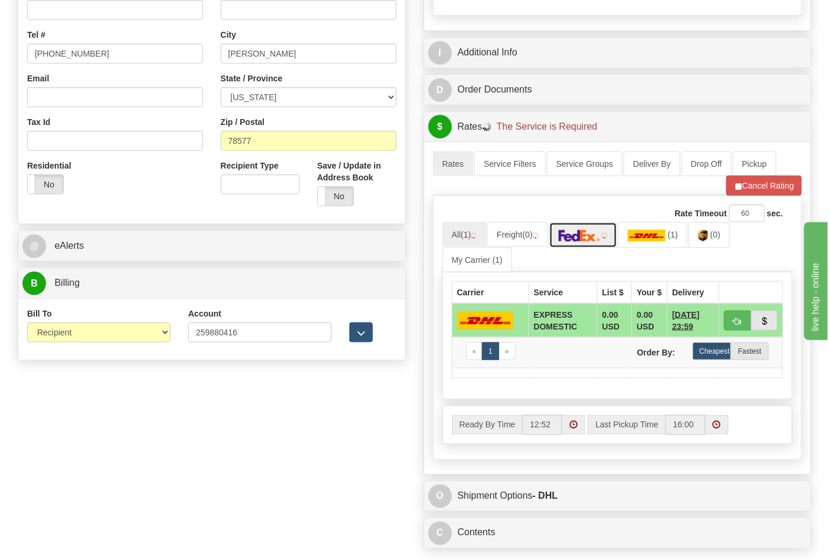
click at [605, 241] on link at bounding box center [583, 234] width 68 height 25
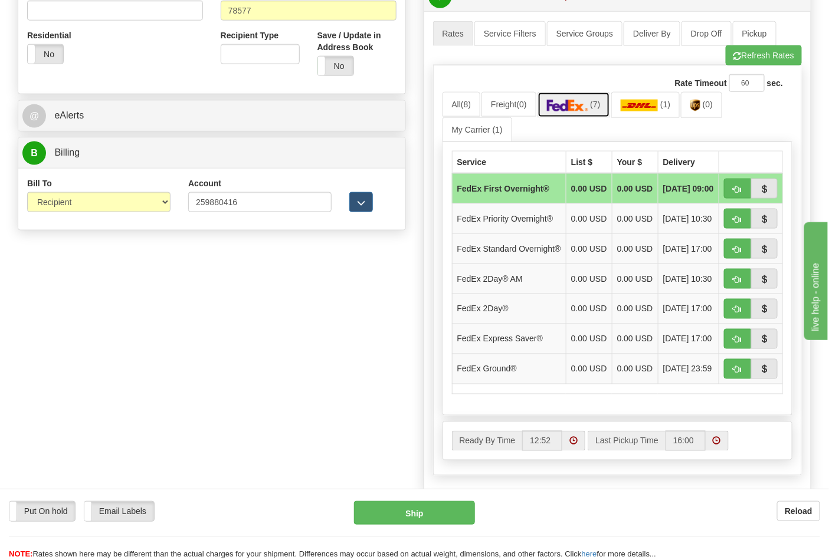
scroll to position [458, 0]
drag, startPoint x: 735, startPoint y: 389, endPoint x: 728, endPoint y: 388, distance: 7.2
click at [735, 373] on span "button" at bounding box center [737, 370] width 8 height 8
type input "92"
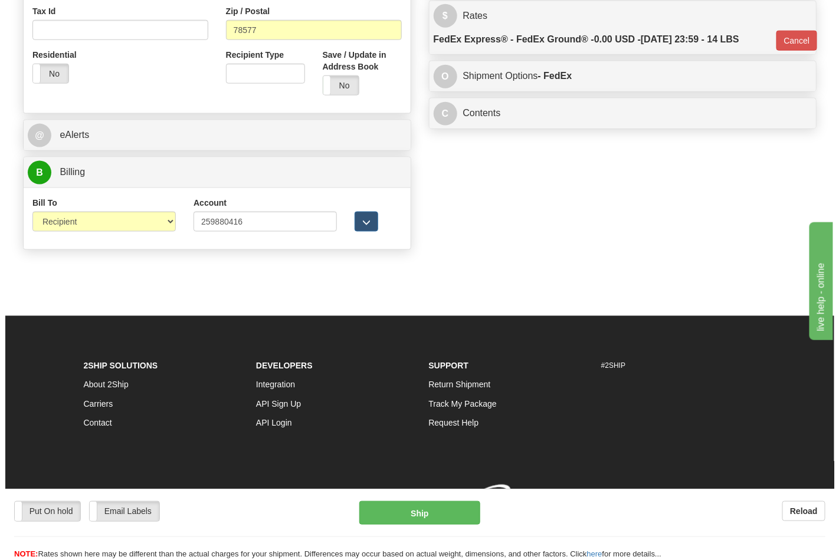
scroll to position [440, 0]
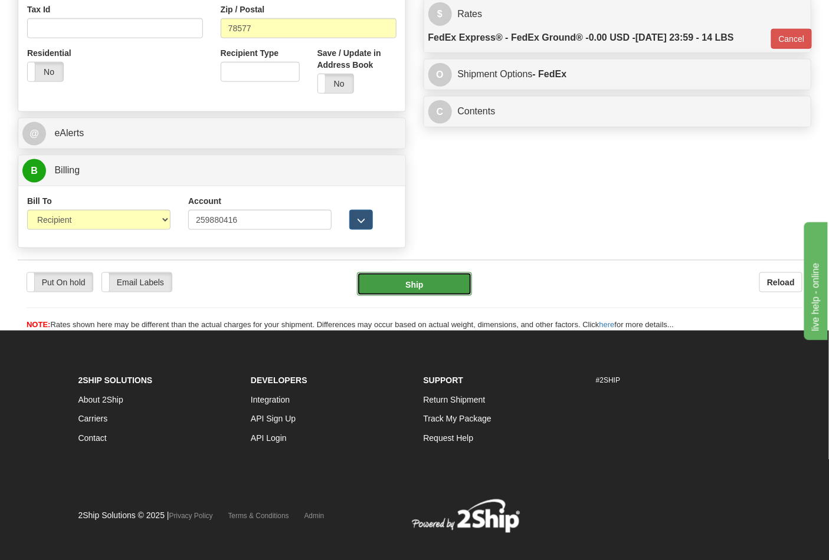
click at [425, 282] on button "Ship" at bounding box center [414, 284] width 114 height 24
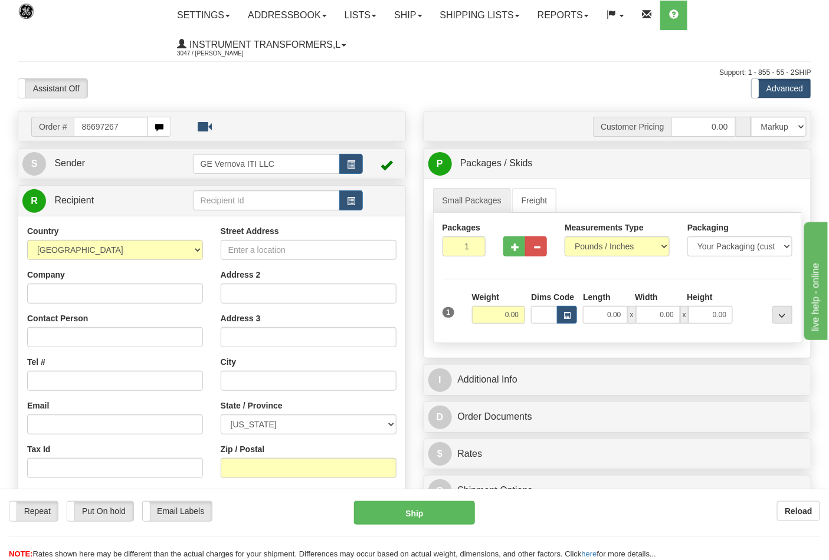
type input "86697267"
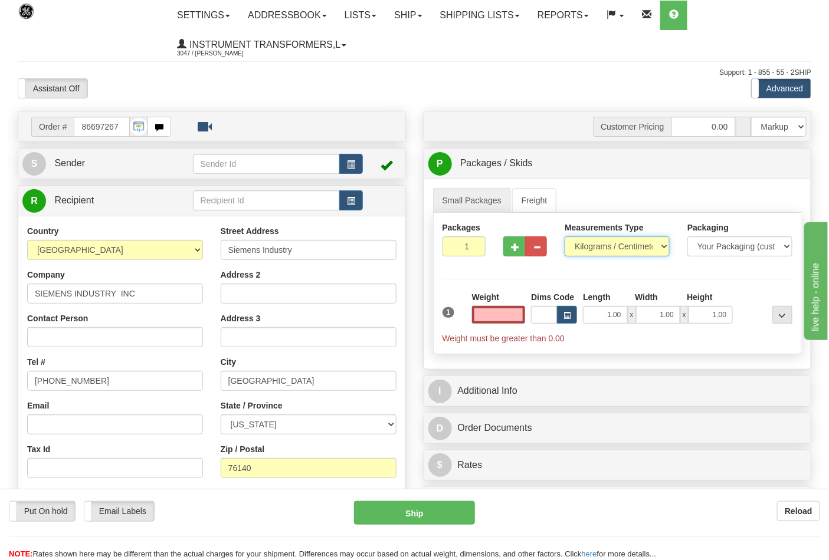
type input "0.00"
drag, startPoint x: 578, startPoint y: 251, endPoint x: 586, endPoint y: 256, distance: 9.8
click at [579, 251] on select "Pounds / Inches Kilograms / Centimeters" at bounding box center [616, 246] width 105 height 20
select select "0"
click at [564, 237] on select "Pounds / Inches Kilograms / Centimeters" at bounding box center [616, 246] width 105 height 20
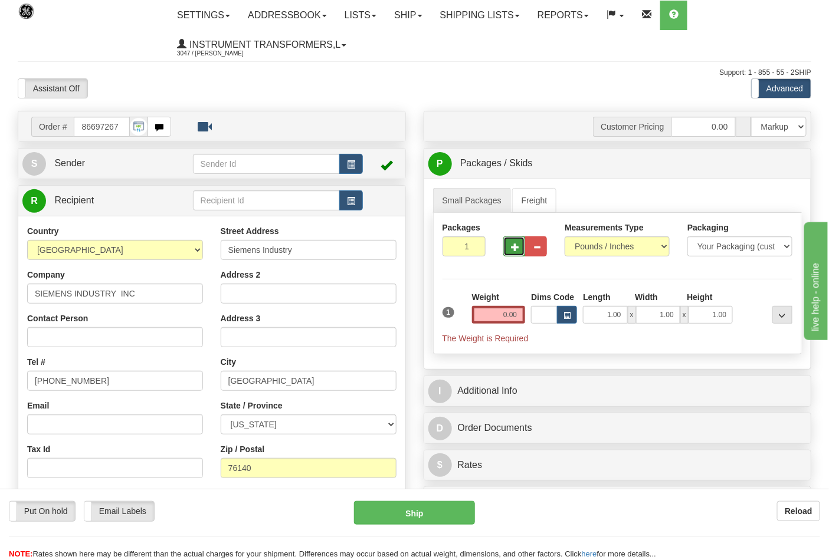
click at [506, 249] on button "button" at bounding box center [514, 246] width 22 height 20
click at [512, 251] on span "button" at bounding box center [515, 248] width 8 height 8
click at [513, 251] on span "button" at bounding box center [515, 248] width 8 height 8
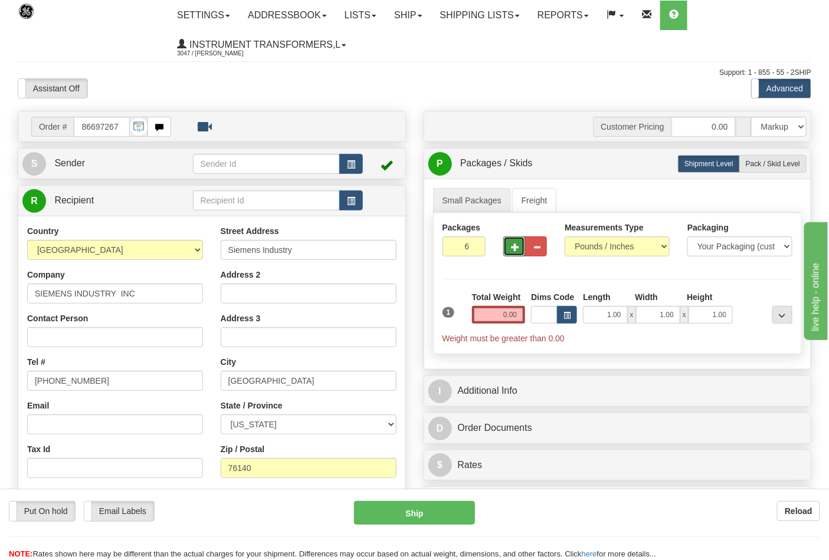
click at [513, 251] on span "button" at bounding box center [515, 248] width 8 height 8
click at [538, 248] on span "button" at bounding box center [537, 248] width 8 height 8
type input "7"
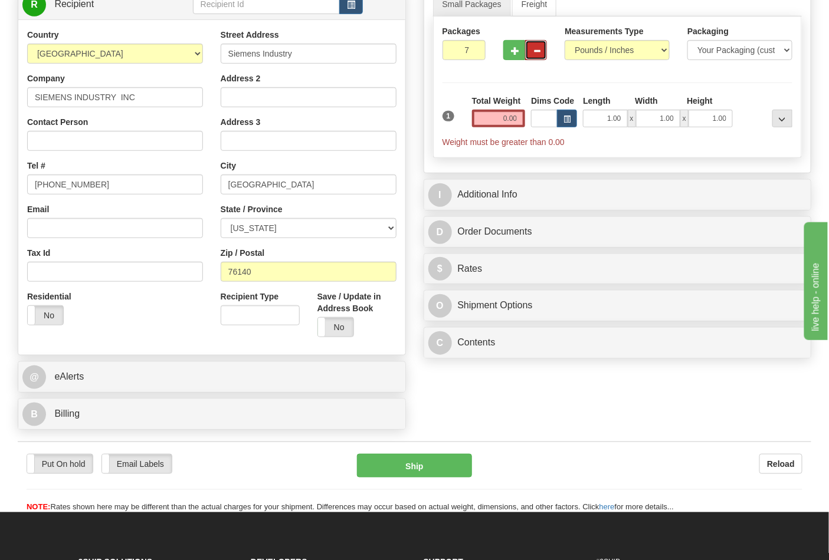
scroll to position [65, 0]
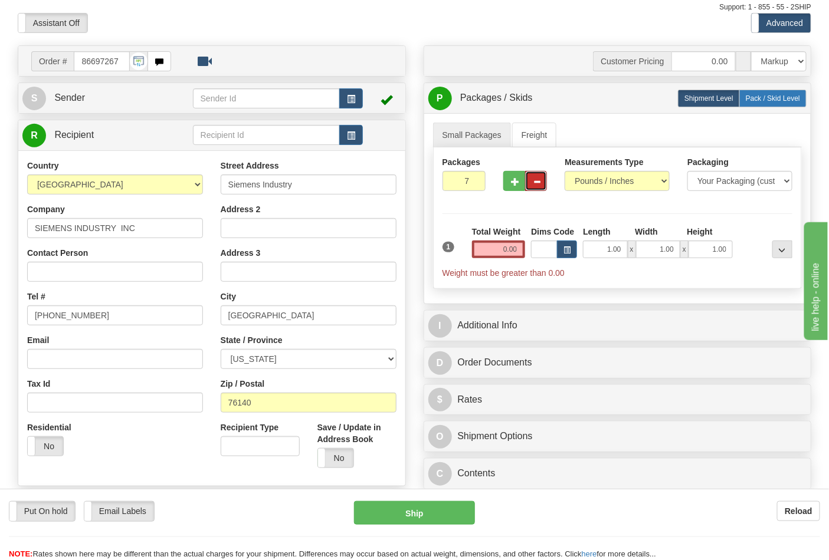
click at [747, 96] on span "Pack / Skid Level" at bounding box center [772, 98] width 54 height 8
radio input "true"
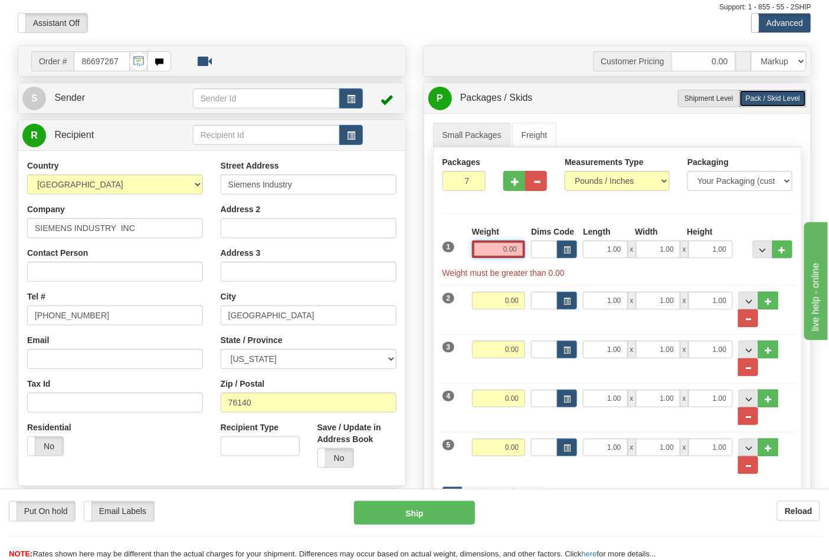
click at [523, 250] on input "0.00" at bounding box center [499, 250] width 54 height 18
type input "0.00"
click at [719, 101] on span "Shipment Level" at bounding box center [708, 98] width 49 height 8
radio input "true"
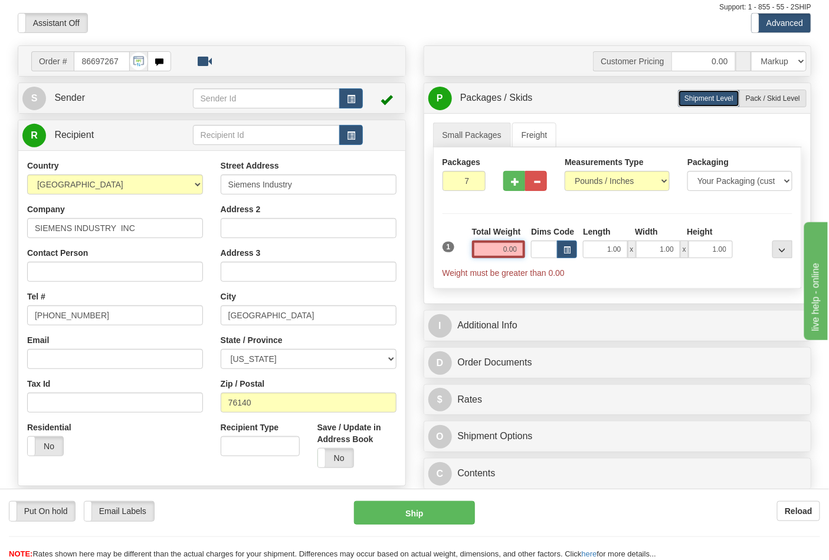
click at [521, 252] on input "0.00" at bounding box center [499, 250] width 54 height 18
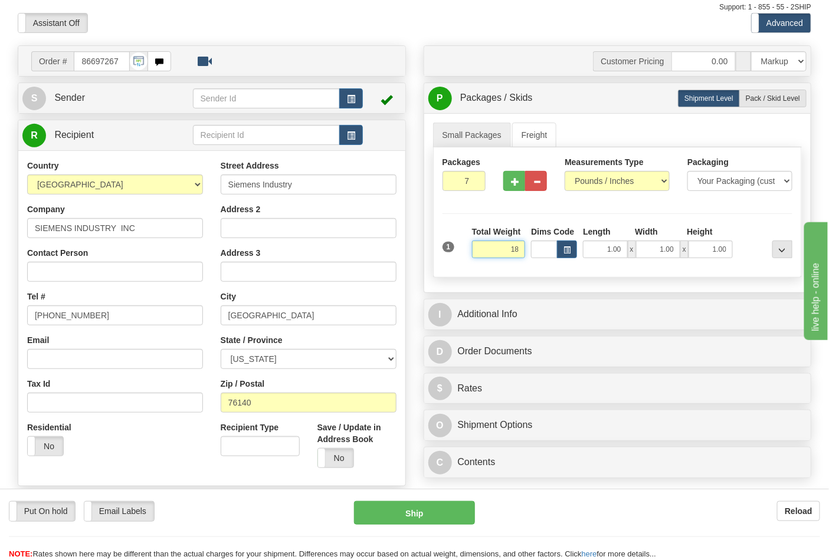
click button "Delete" at bounding box center [0, 0] width 0 height 0
type input "18.00"
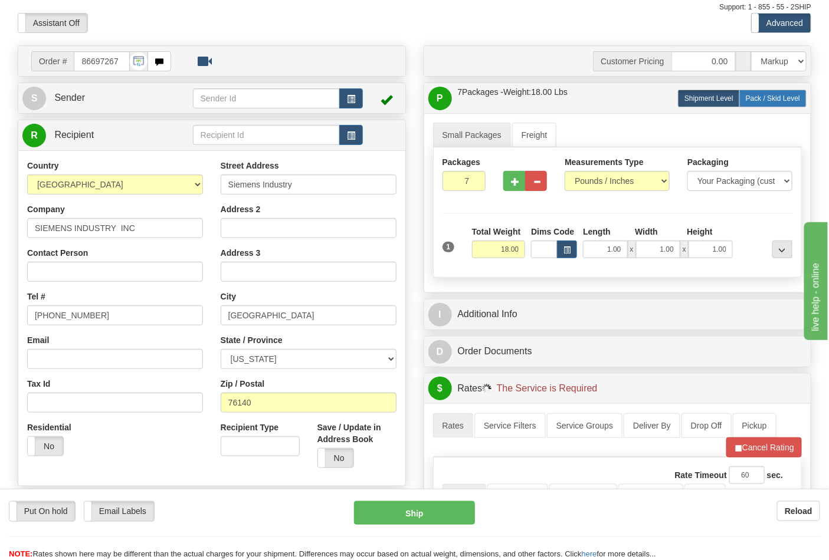
click at [760, 102] on span "Pack / Skid Level" at bounding box center [772, 98] width 54 height 8
radio input "true"
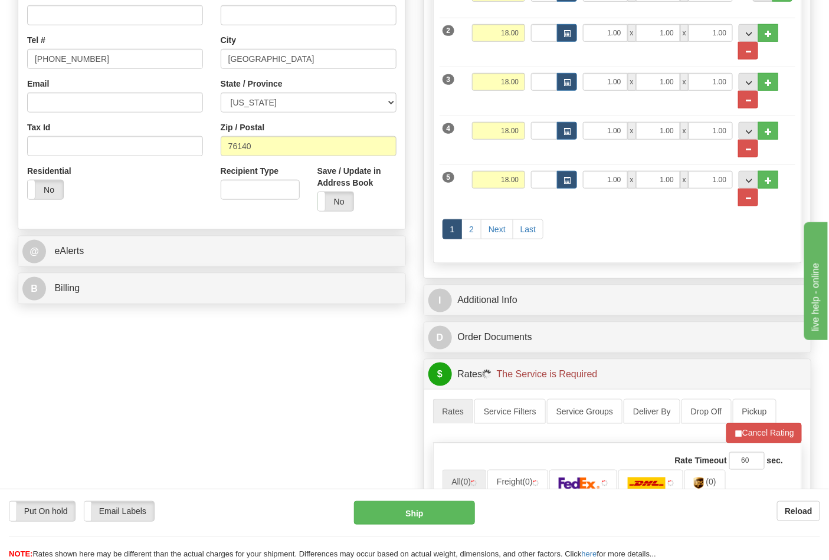
scroll to position [131, 0]
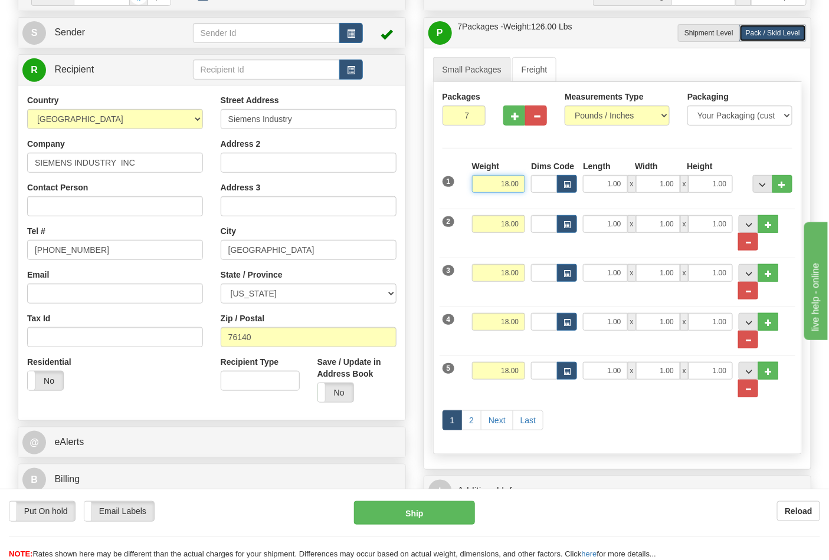
drag, startPoint x: 498, startPoint y: 186, endPoint x: 541, endPoint y: 186, distance: 43.6
click at [541, 186] on div "1 Weight 18.00 Dims Code x x" at bounding box center [617, 181] width 356 height 42
type input "4"
type input "16.00"
drag, startPoint x: 523, startPoint y: 220, endPoint x: 472, endPoint y: 229, distance: 50.9
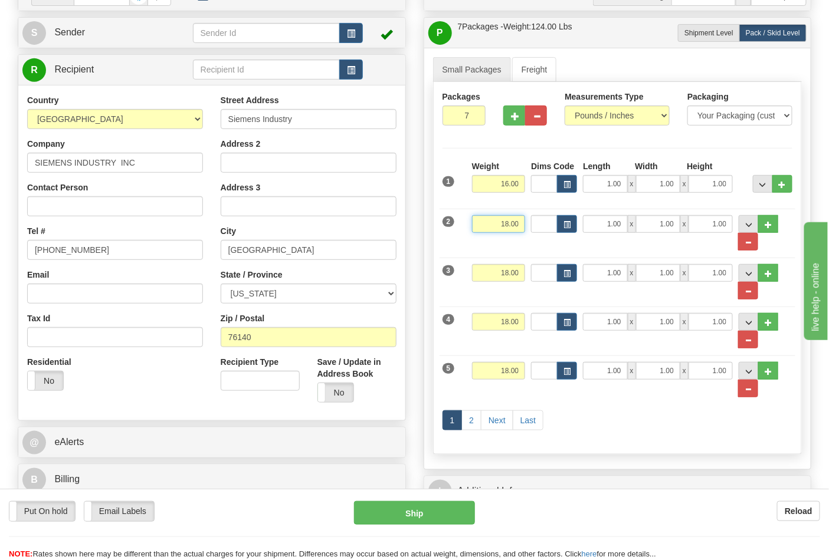
click at [473, 229] on input "18.00" at bounding box center [499, 224] width 54 height 18
click button "Delete" at bounding box center [0, 0] width 0 height 0
type input "16.00"
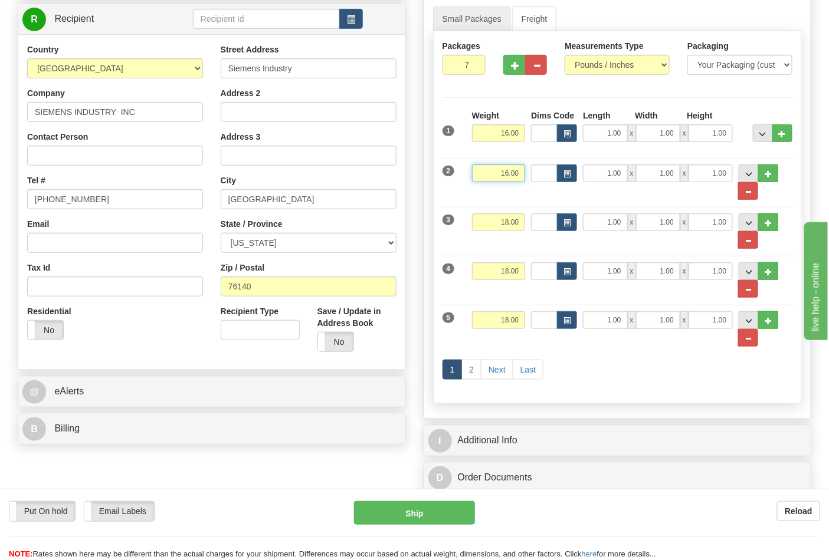
scroll to position [262, 0]
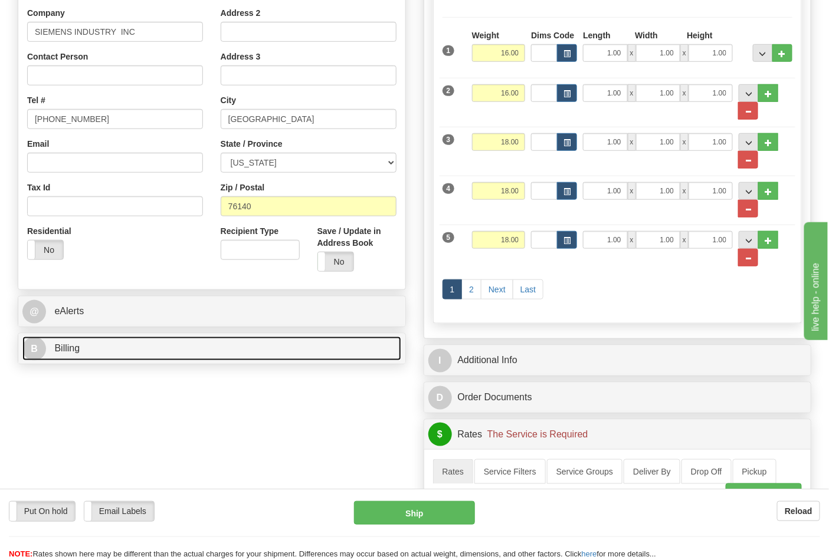
click at [133, 348] on link "B Billing" at bounding box center [211, 349] width 379 height 24
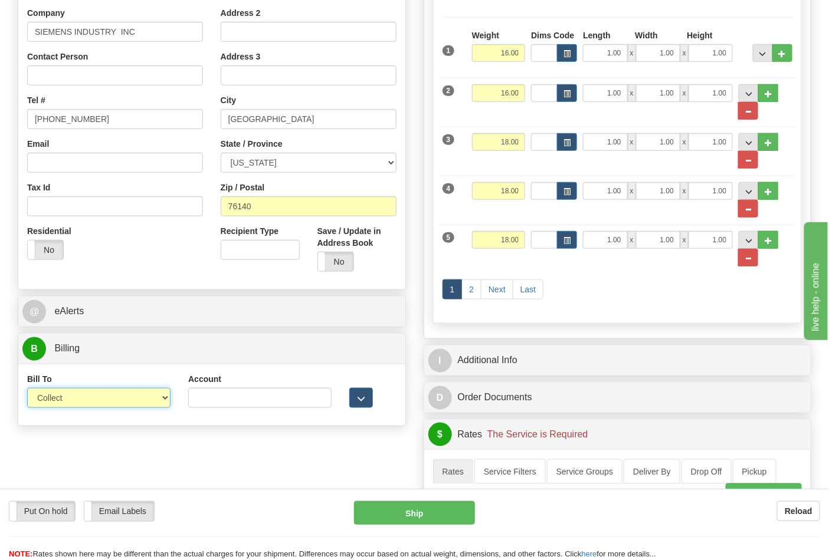
drag, startPoint x: 86, startPoint y: 399, endPoint x: 84, endPoint y: 409, distance: 10.2
click at [86, 399] on select "Sender Recipient Third Party Collect" at bounding box center [98, 398] width 143 height 20
select select "2"
click at [27, 389] on select "Sender Recipient Third Party Collect" at bounding box center [98, 398] width 143 height 20
click at [228, 401] on input "Account" at bounding box center [259, 398] width 143 height 20
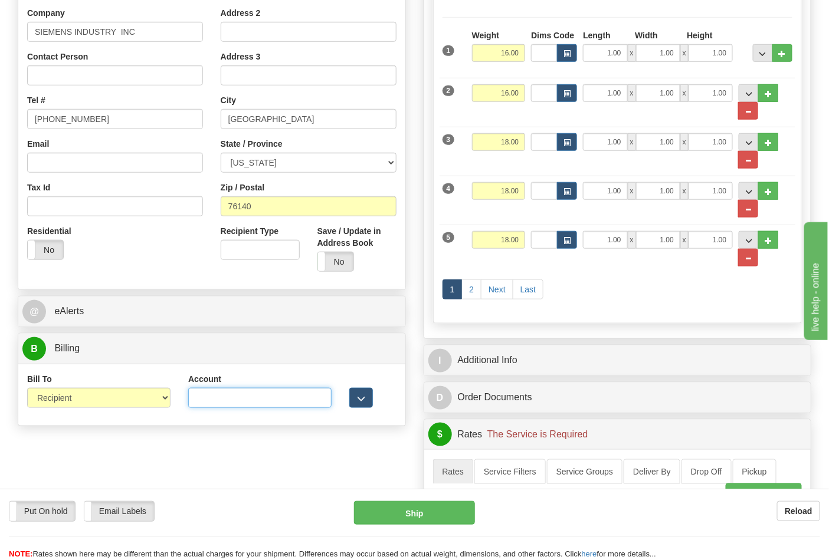
paste input "244984347"
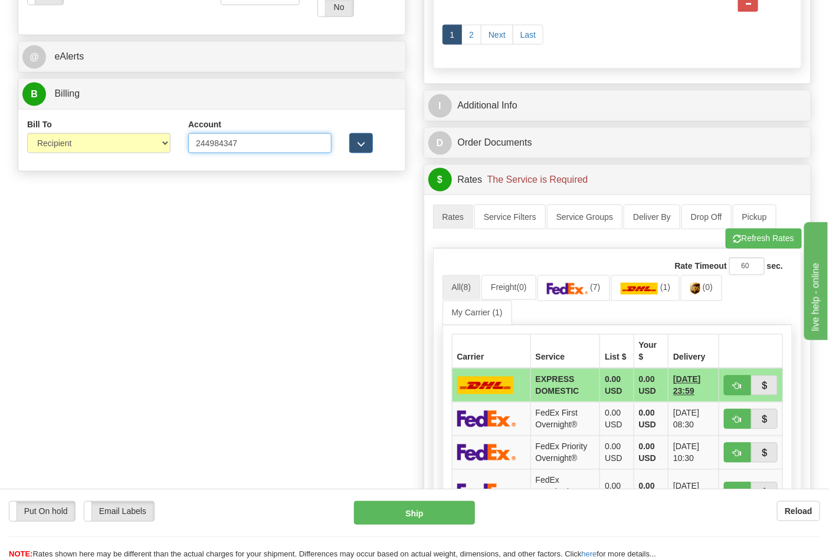
scroll to position [524, 0]
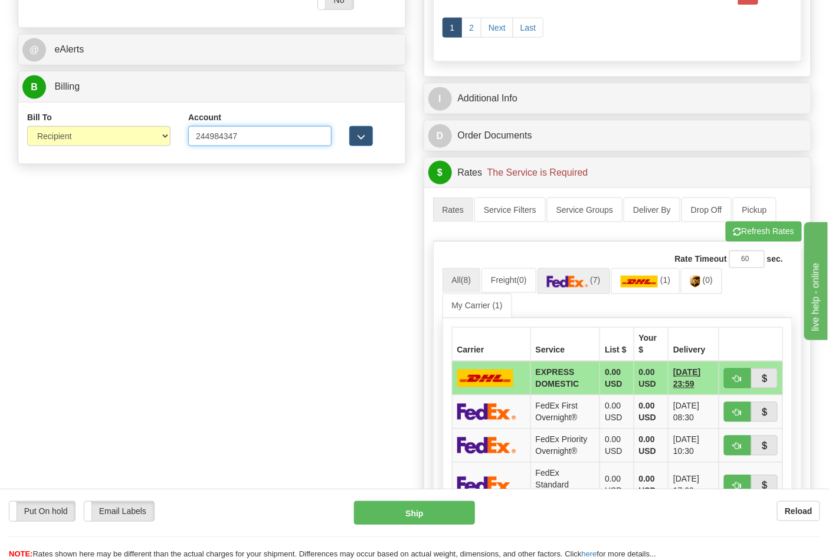
type input "244984347"
click at [597, 290] on link "(7)" at bounding box center [573, 280] width 73 height 25
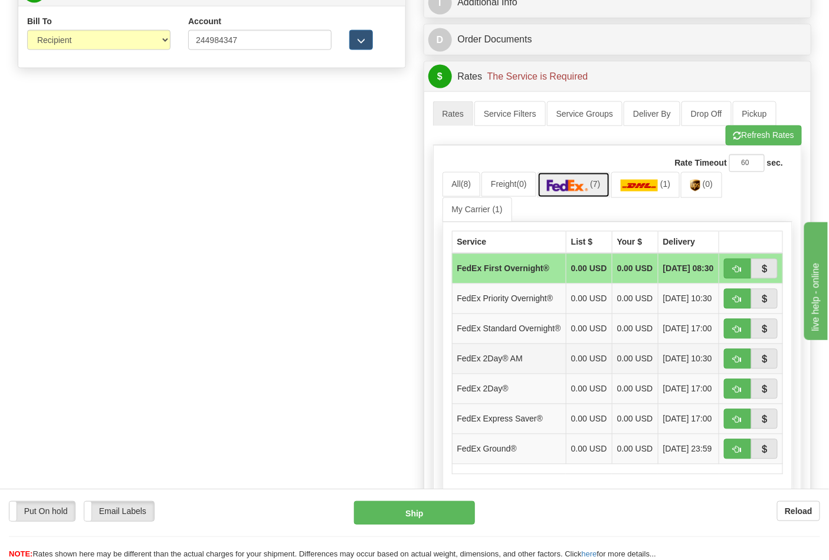
scroll to position [721, 0]
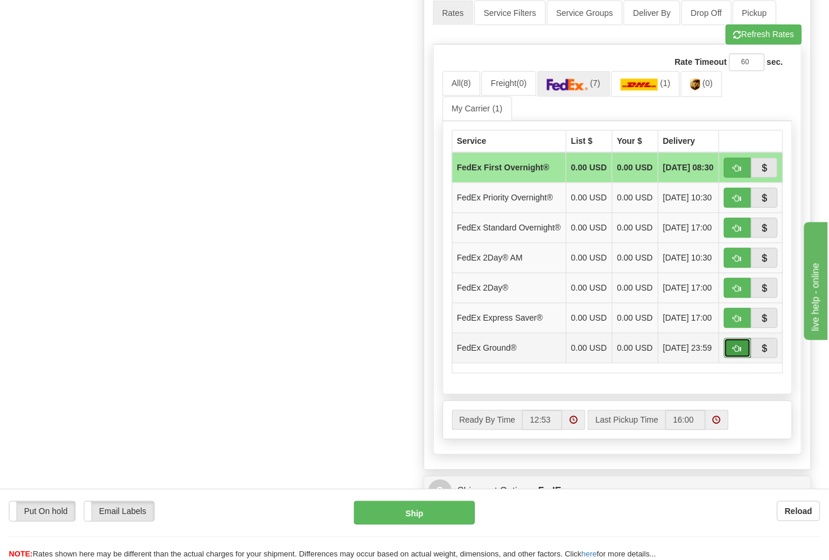
click at [731, 359] on button "button" at bounding box center [737, 349] width 27 height 20
type input "92"
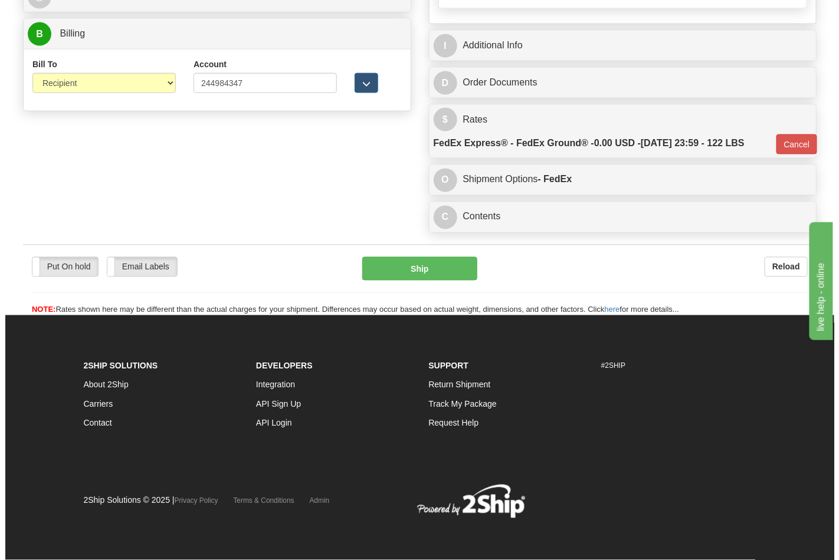
scroll to position [582, 0]
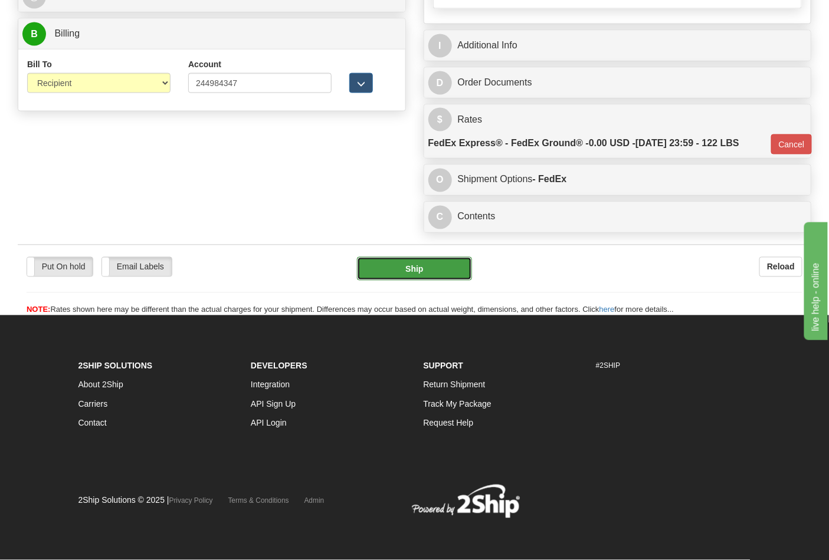
click at [398, 257] on button "Ship" at bounding box center [414, 269] width 114 height 24
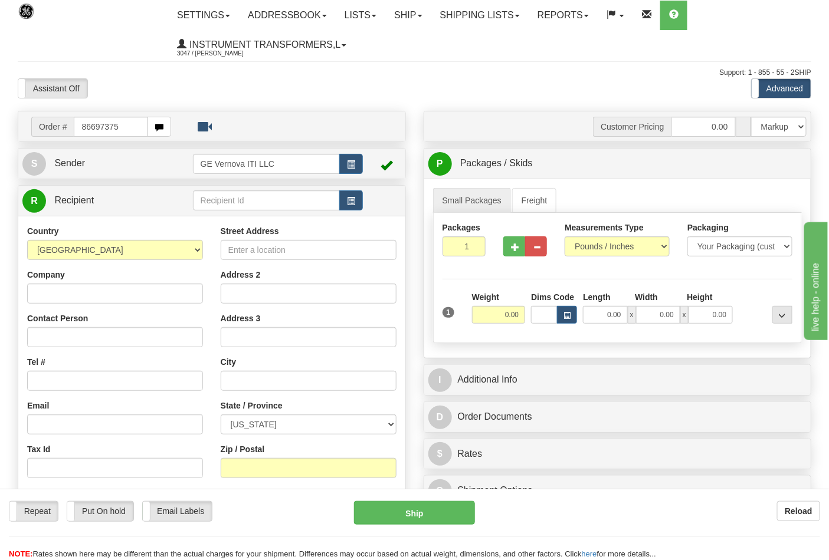
type input "86697375"
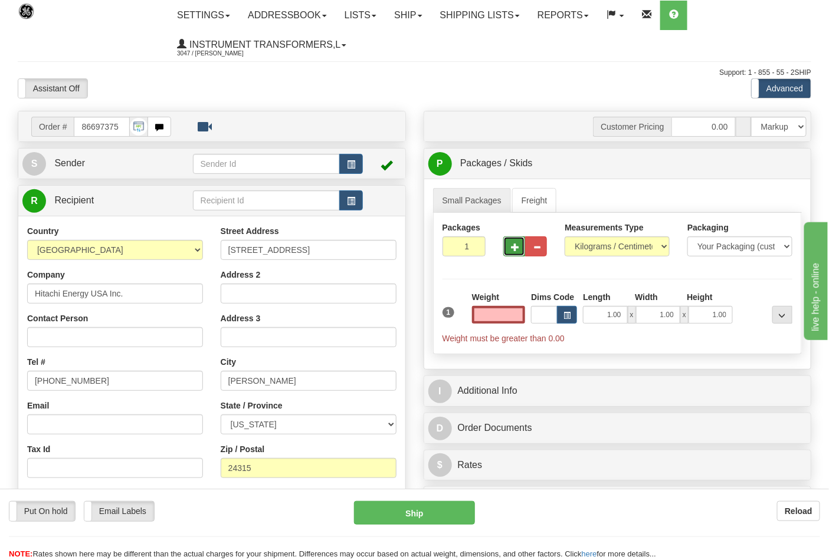
type input "0.00"
click at [513, 251] on span "button" at bounding box center [515, 248] width 8 height 8
type input "2"
click at [597, 248] on select "Pounds / Inches Kilograms / Centimeters" at bounding box center [616, 246] width 105 height 20
select select "0"
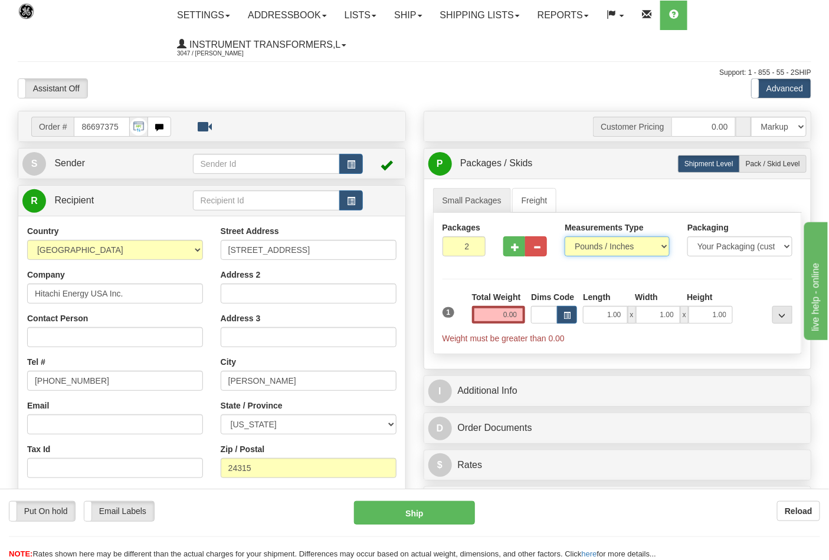
click at [564, 237] on select "Pounds / Inches Kilograms / Centimeters" at bounding box center [616, 246] width 105 height 20
click at [525, 319] on input "0.00" at bounding box center [499, 315] width 54 height 18
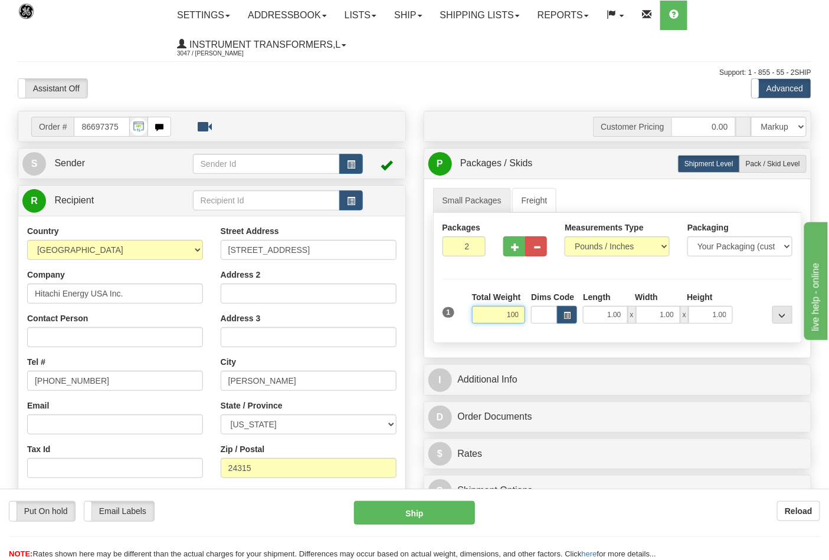
click button "Delete" at bounding box center [0, 0] width 0 height 0
type input "100.00"
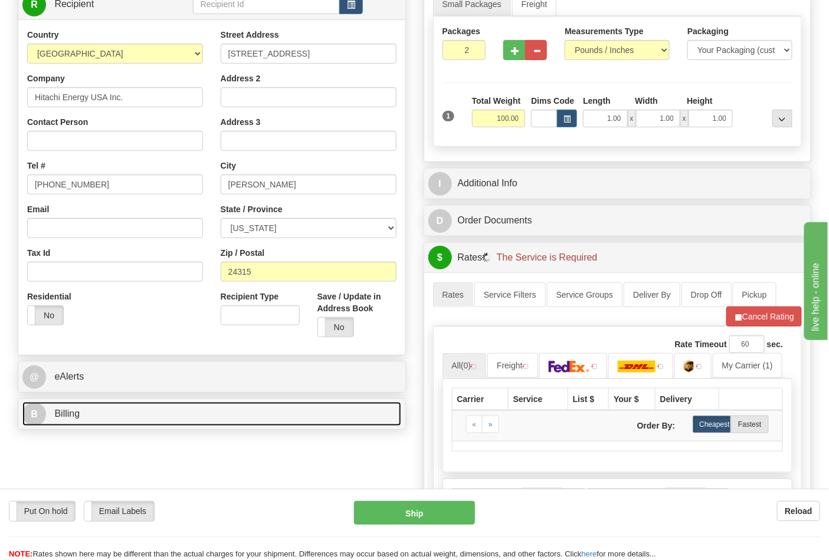
click at [106, 425] on link "B Billing" at bounding box center [211, 414] width 379 height 24
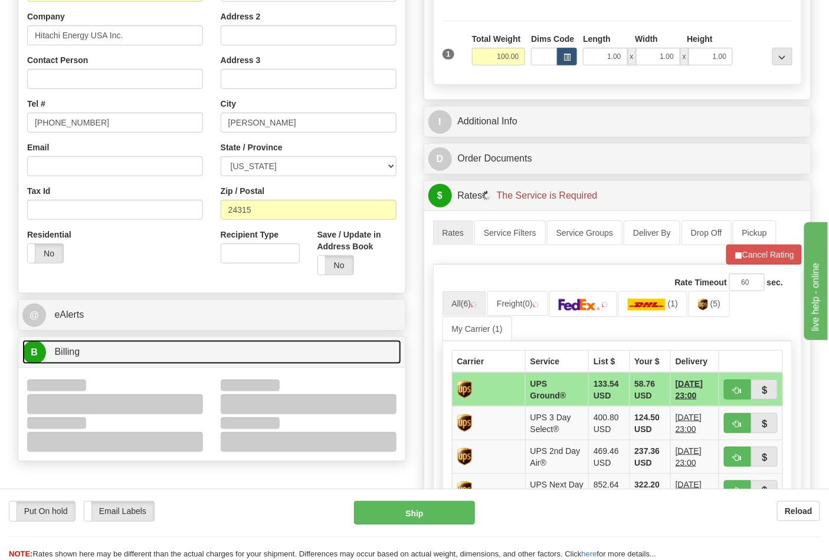
scroll to position [327, 0]
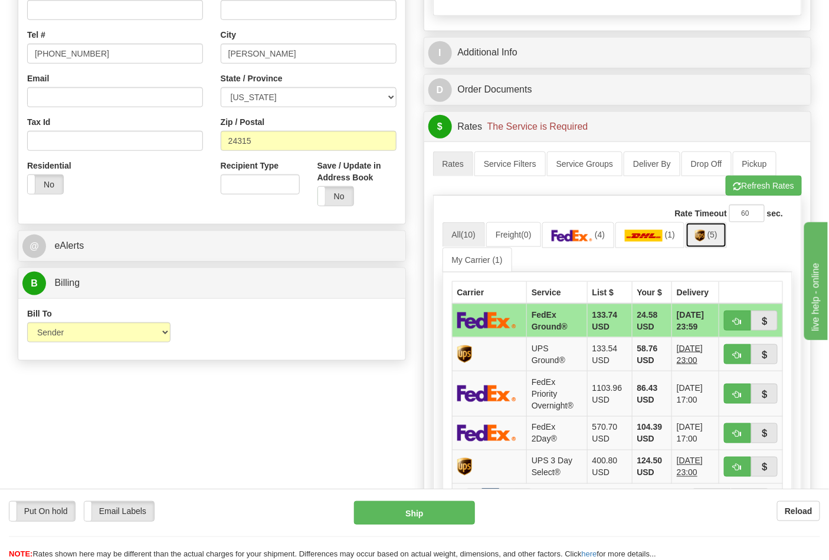
click at [705, 233] on img at bounding box center [700, 236] width 10 height 12
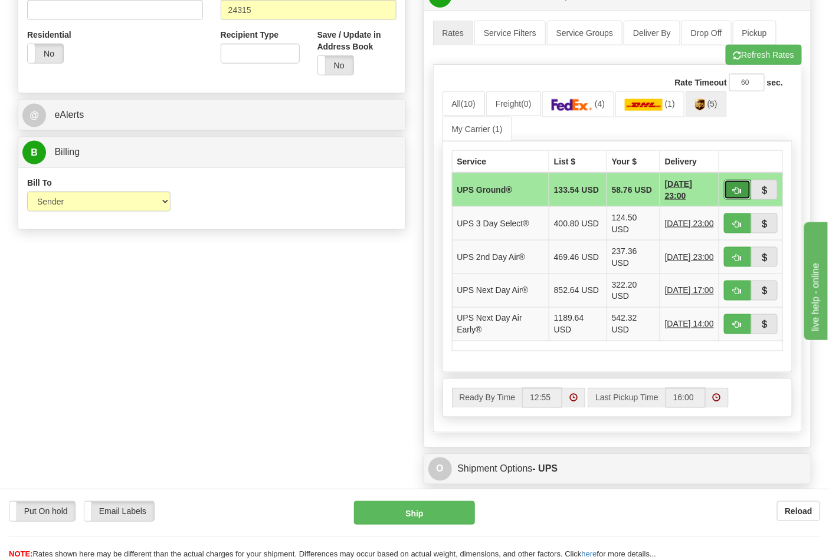
click at [742, 198] on button "button" at bounding box center [737, 190] width 27 height 20
type input "03"
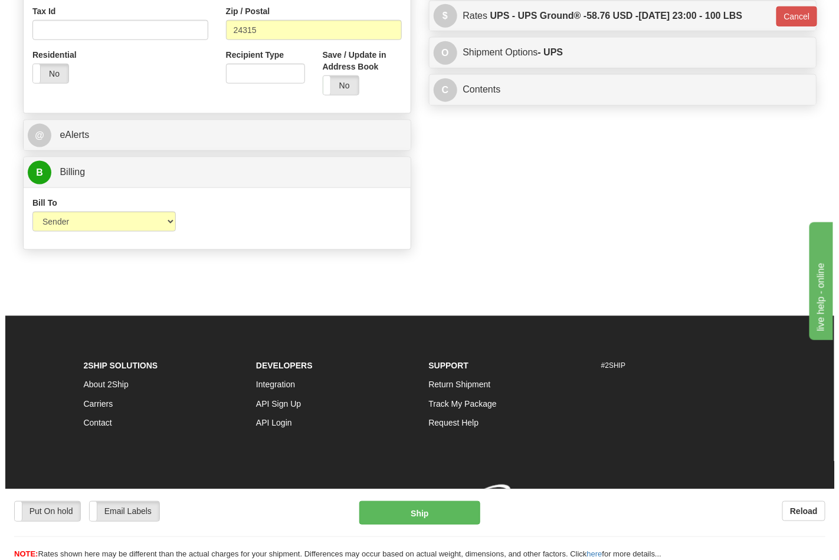
scroll to position [440, 0]
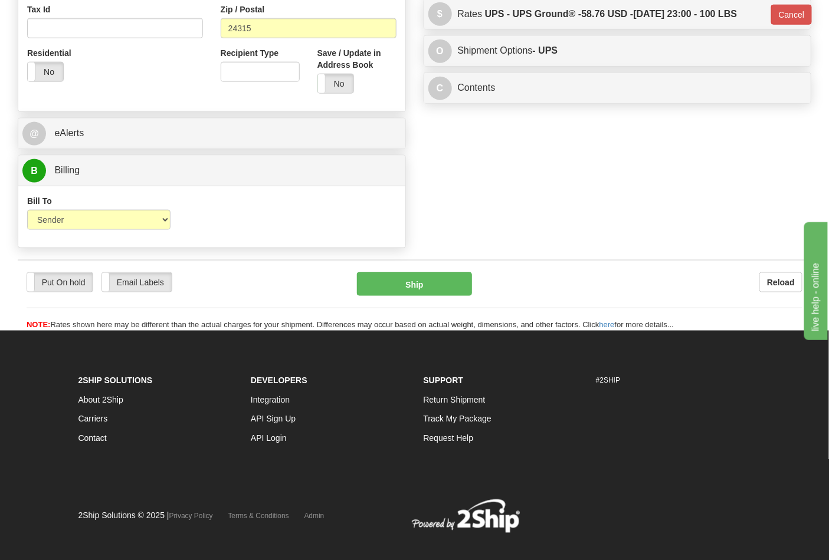
click at [435, 267] on div "Put On hold Put On hold Email Labels Email Labels Edit Reload Ship Reload" at bounding box center [414, 295] width 793 height 71
click at [429, 285] on button "Ship" at bounding box center [414, 284] width 114 height 24
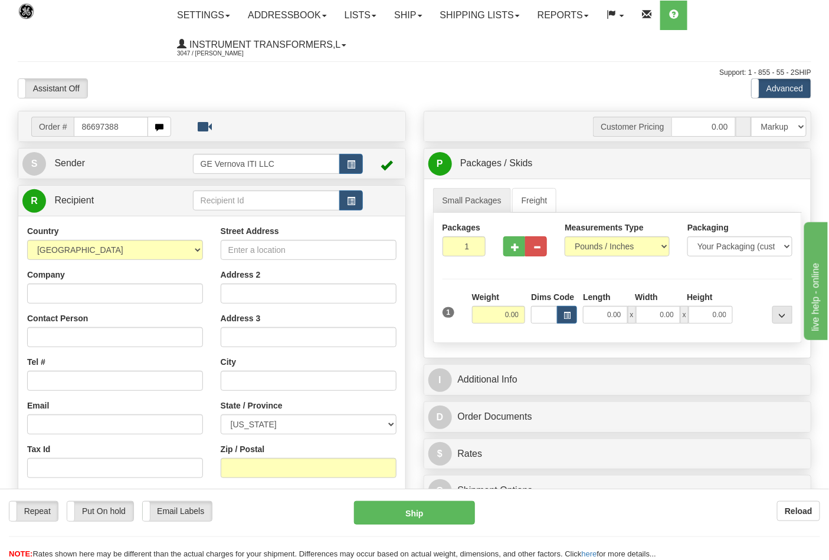
type input "86697388"
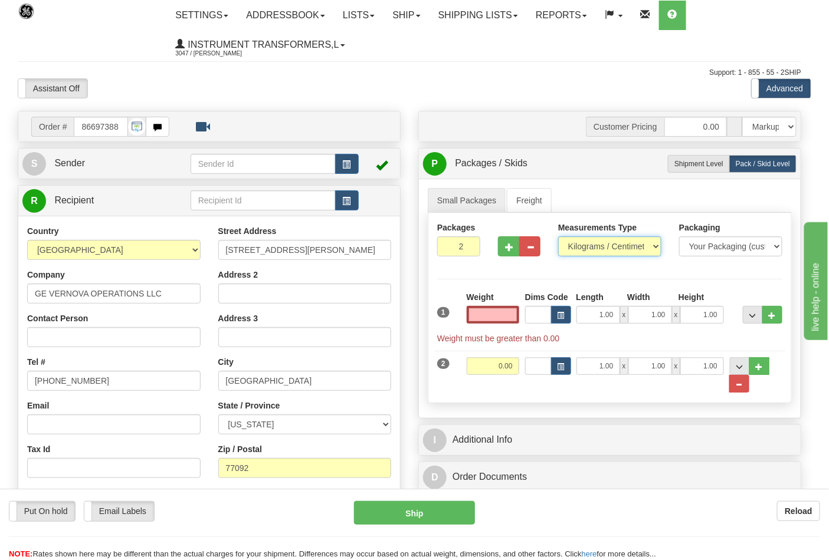
type input "0.00"
click at [591, 249] on select "Pounds / Inches Kilograms / Centimeters" at bounding box center [609, 246] width 103 height 20
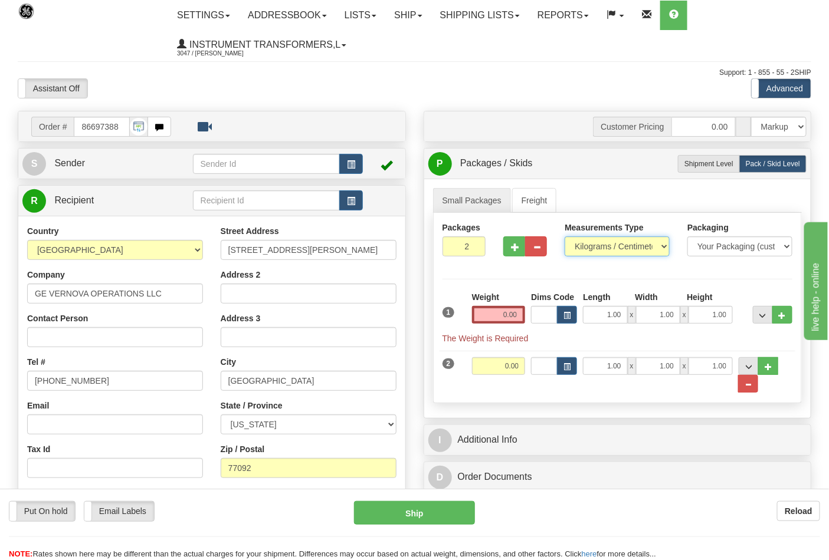
select select "0"
click at [564, 237] on select "Pounds / Inches Kilograms / Centimeters" at bounding box center [616, 246] width 105 height 20
click at [521, 317] on input "0.00" at bounding box center [499, 315] width 54 height 18
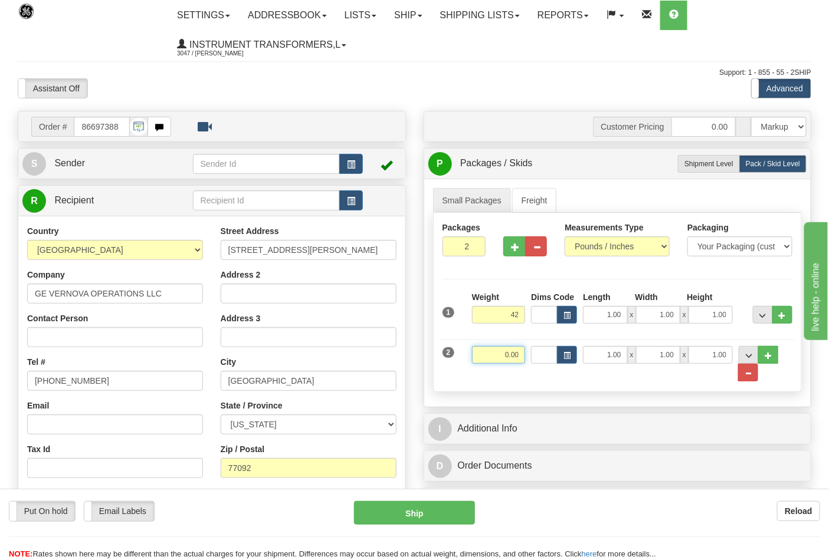
type input "42.00"
click at [523, 355] on input "0.00" at bounding box center [499, 355] width 54 height 18
click button "Delete" at bounding box center [0, 0] width 0 height 0
type input "22.00"
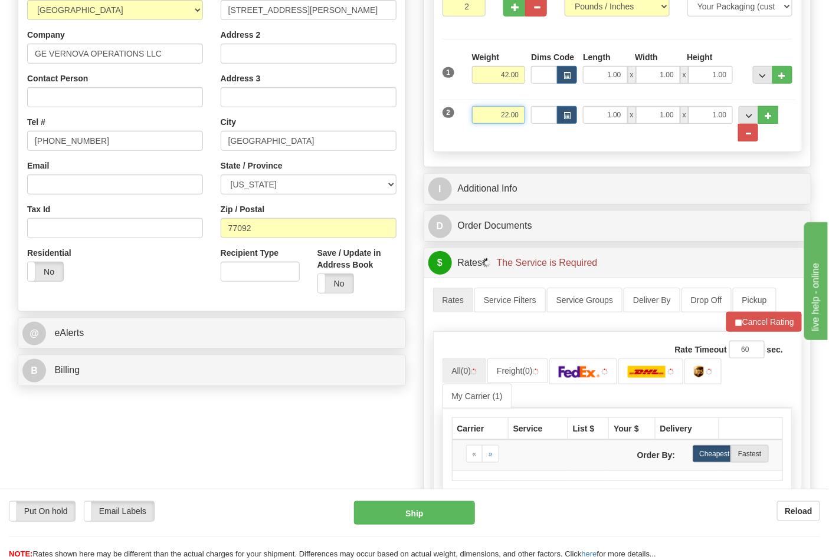
scroll to position [262, 0]
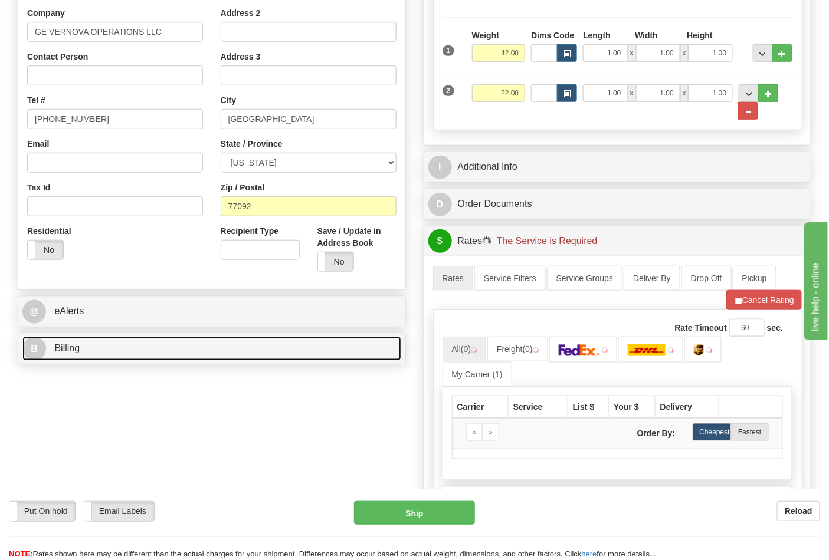
click at [113, 357] on link "B Billing" at bounding box center [211, 349] width 379 height 24
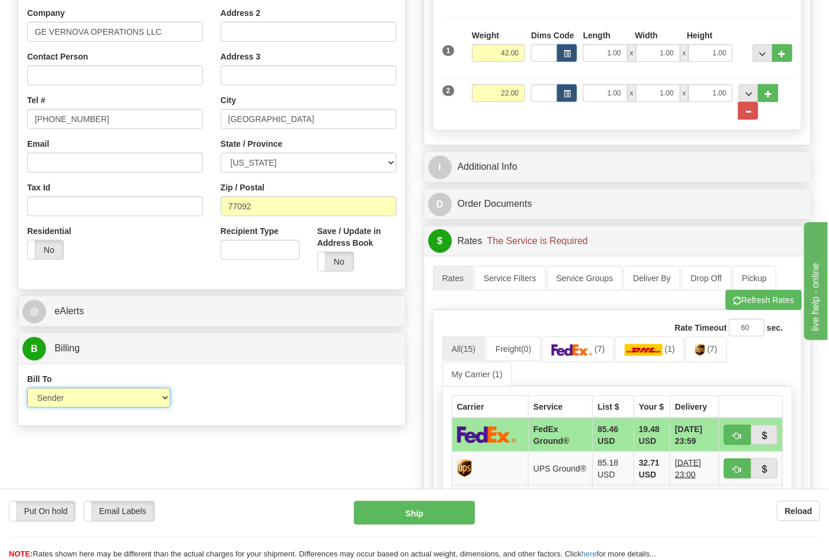
drag, startPoint x: 78, startPoint y: 401, endPoint x: 79, endPoint y: 408, distance: 7.2
click at [78, 401] on select "Sender Recipient Third Party Collect" at bounding box center [98, 398] width 143 height 20
click at [27, 389] on select "Sender Recipient Third Party Collect" at bounding box center [98, 398] width 143 height 20
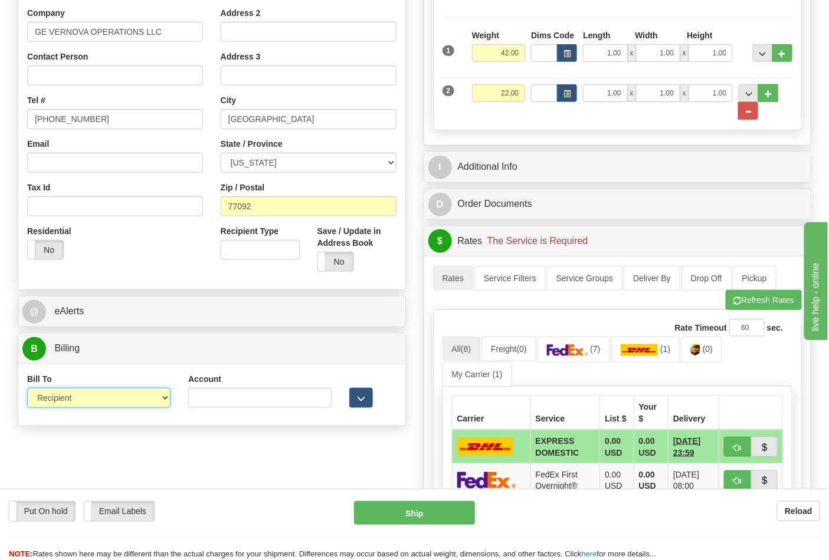
click at [59, 398] on select "Sender Recipient Third Party Collect" at bounding box center [98, 398] width 143 height 20
select select "1"
click at [27, 389] on select "Sender Recipient Third Party Collect" at bounding box center [98, 398] width 143 height 20
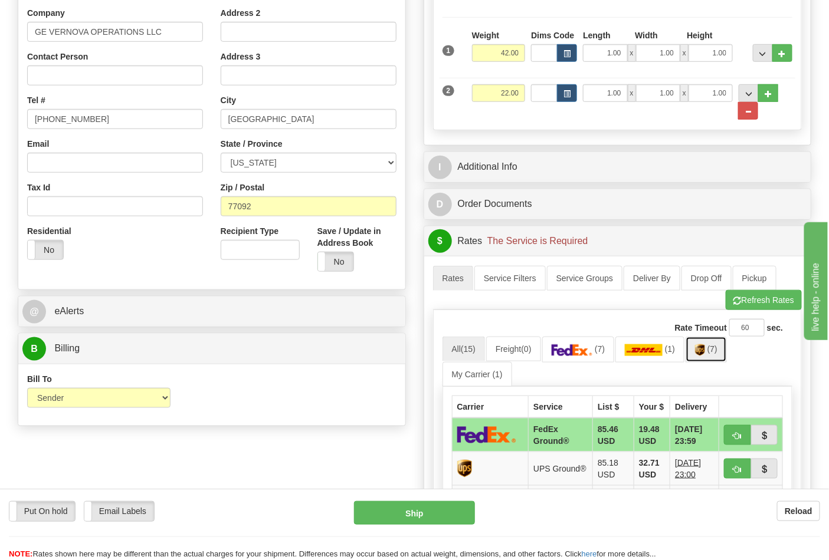
click at [721, 357] on link "(7)" at bounding box center [705, 349] width 41 height 25
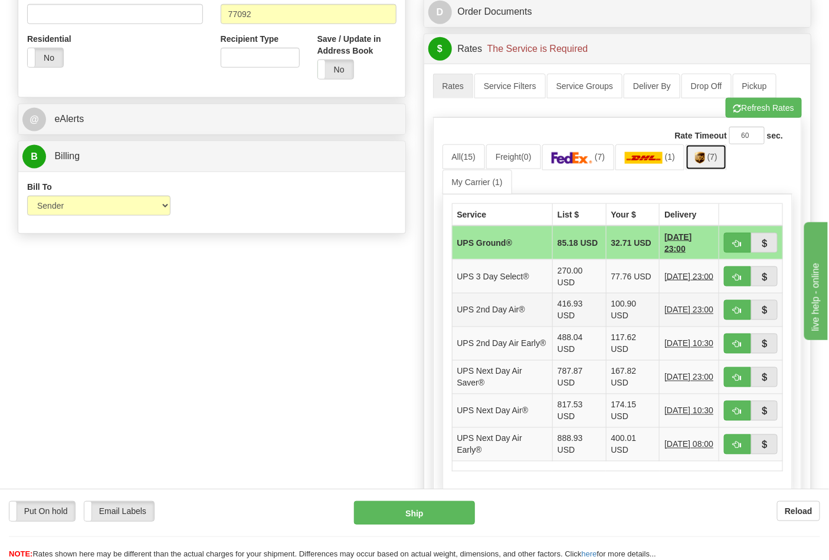
scroll to position [458, 0]
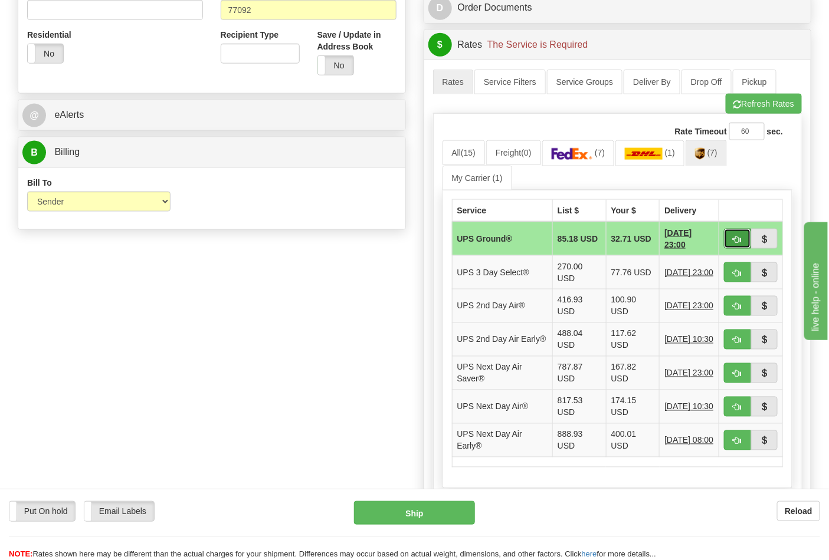
click at [738, 239] on span "button" at bounding box center [737, 240] width 8 height 8
type input "03"
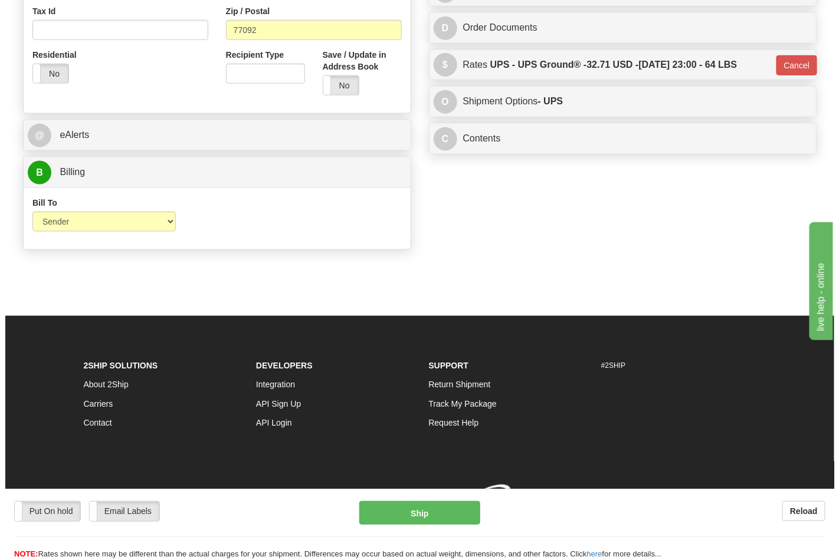
scroll to position [440, 0]
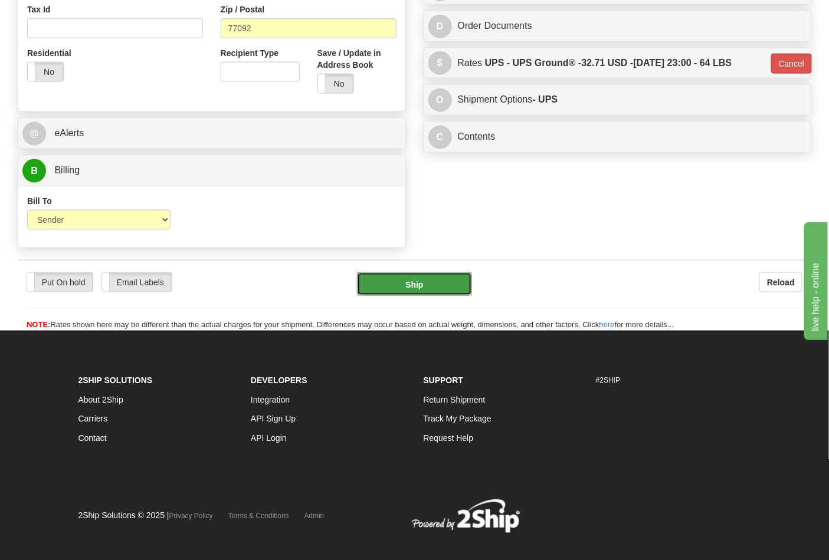
click at [433, 283] on button "Ship" at bounding box center [414, 284] width 114 height 24
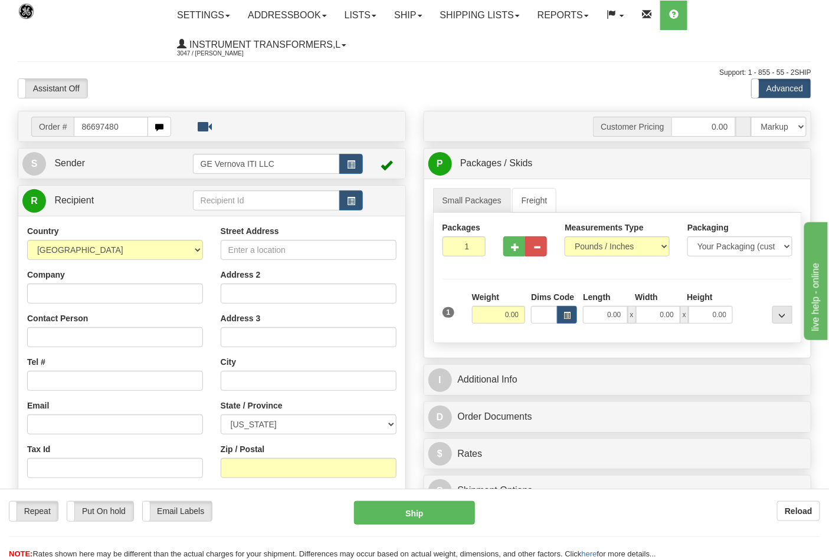
type input "86697480"
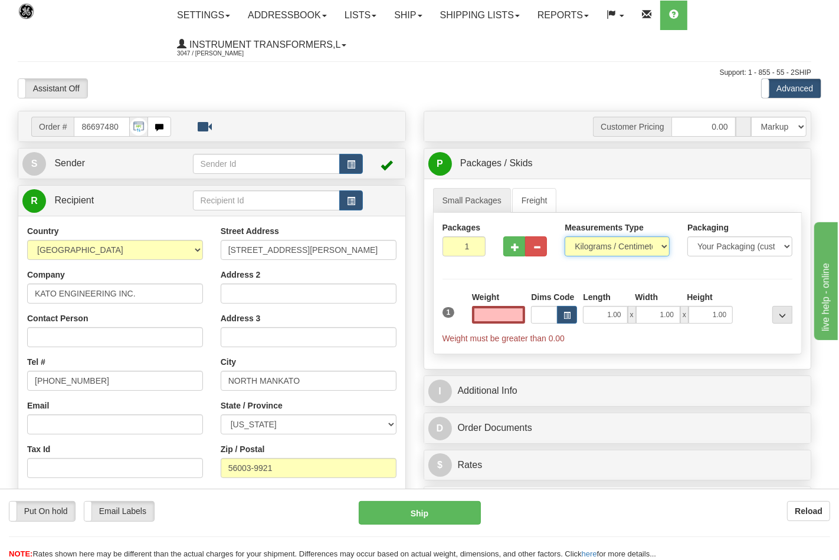
type input "0.00"
drag, startPoint x: 591, startPoint y: 248, endPoint x: 592, endPoint y: 256, distance: 7.7
click at [591, 248] on select "Pounds / Inches Kilograms / Centimeters" at bounding box center [616, 246] width 105 height 20
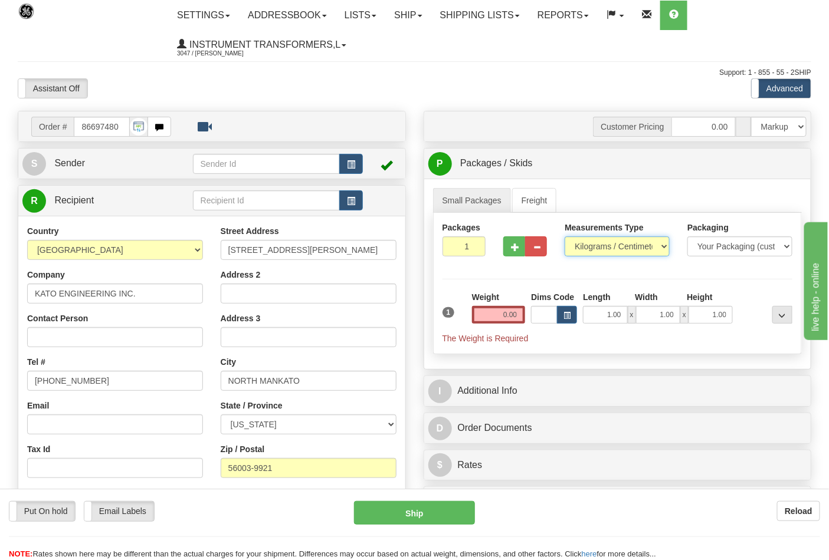
select select "0"
click at [564, 237] on select "Pounds / Inches Kilograms / Centimeters" at bounding box center [616, 246] width 105 height 20
click at [506, 251] on div at bounding box center [524, 244] width 61 height 45
click at [511, 251] on span "button" at bounding box center [515, 248] width 8 height 8
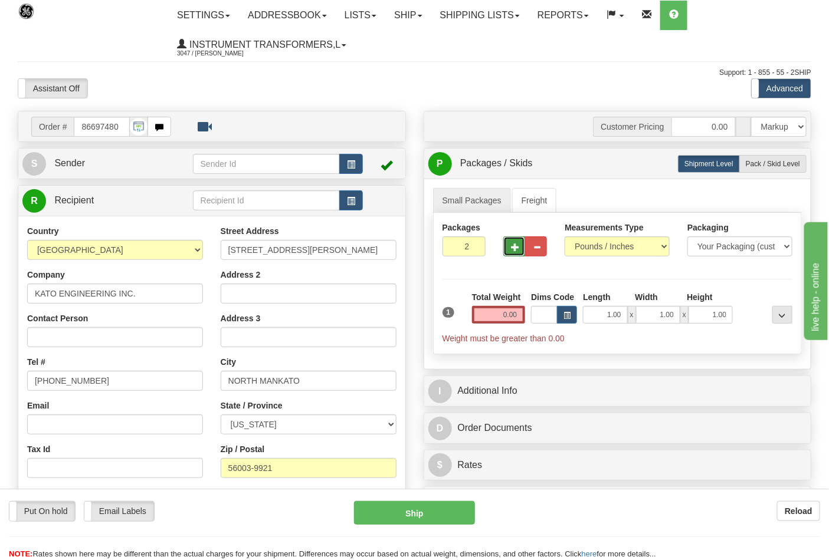
click at [514, 250] on span "button" at bounding box center [515, 248] width 8 height 8
type input "3"
click at [521, 321] on input "0.00" at bounding box center [499, 315] width 54 height 18
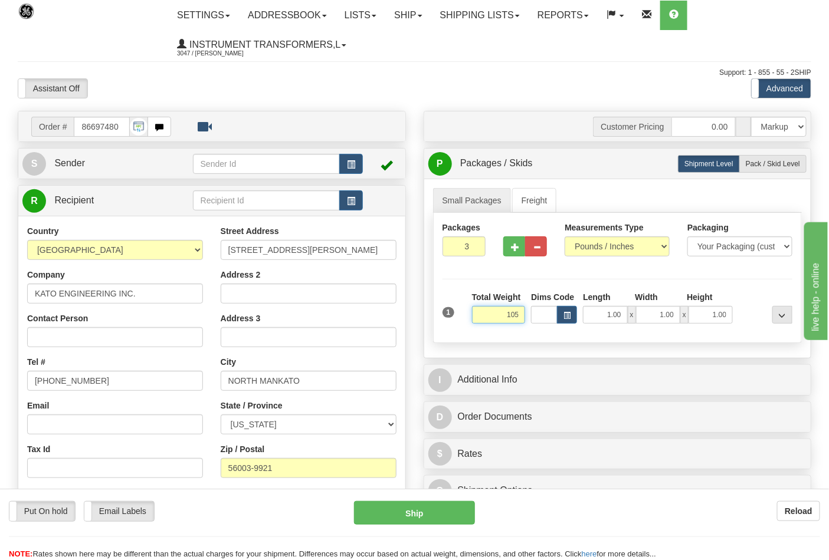
click button "Delete" at bounding box center [0, 0] width 0 height 0
type input "105.00"
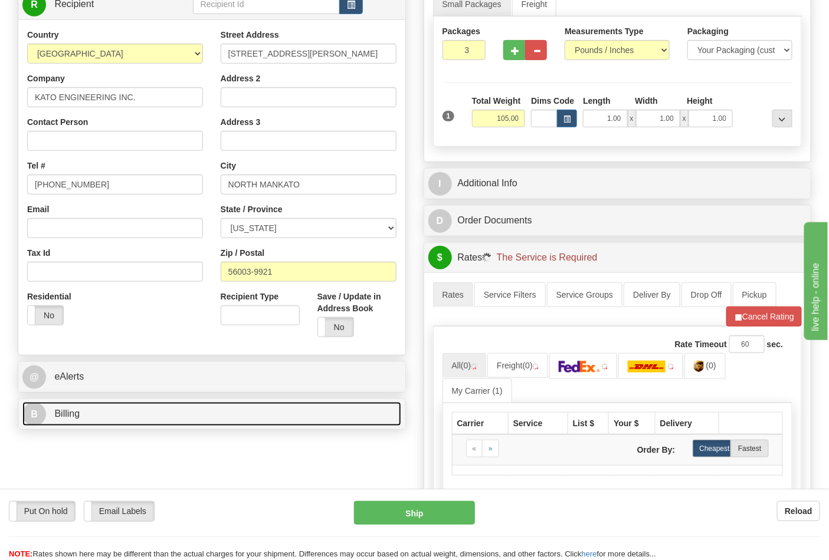
click at [124, 420] on link "B Billing" at bounding box center [211, 414] width 379 height 24
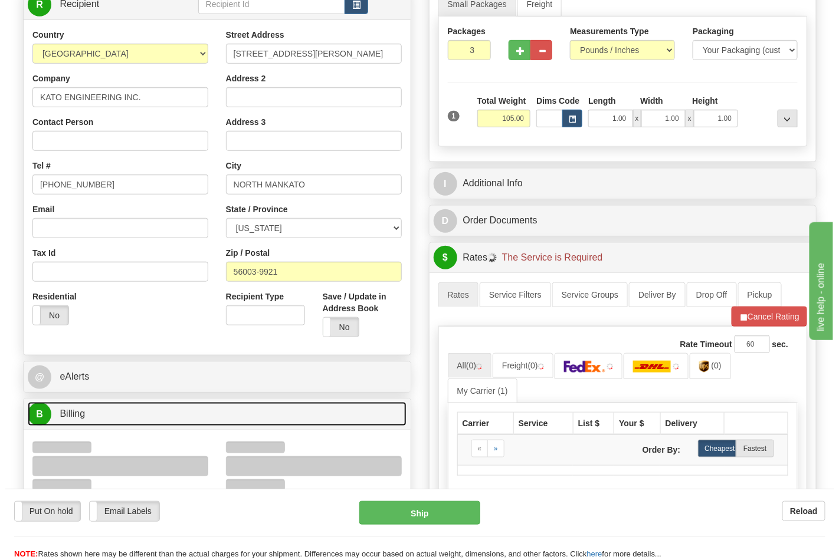
scroll to position [393, 0]
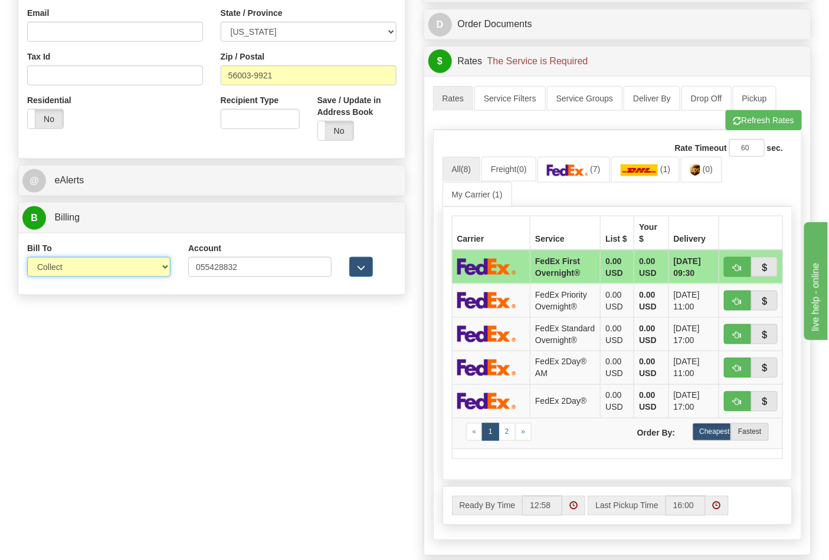
click at [64, 272] on select "Sender Recipient Third Party Collect" at bounding box center [98, 267] width 143 height 20
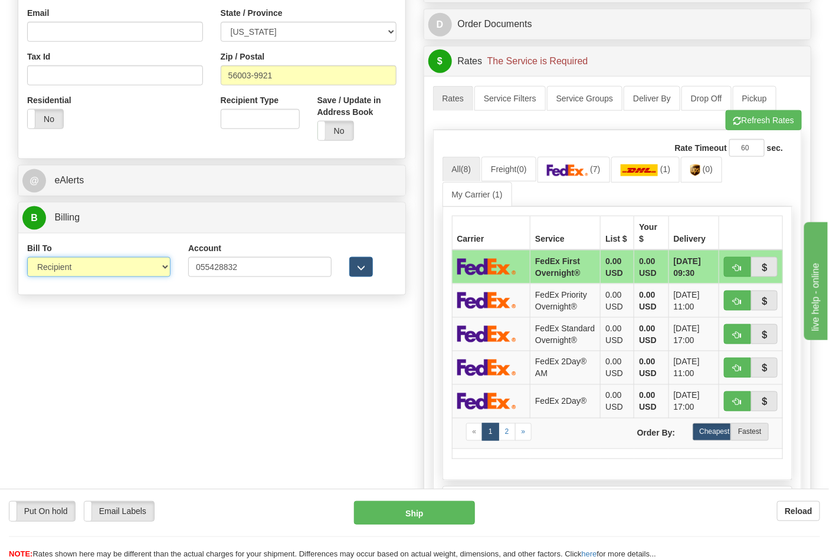
click at [27, 258] on select "Sender Recipient Third Party Collect" at bounding box center [98, 267] width 143 height 20
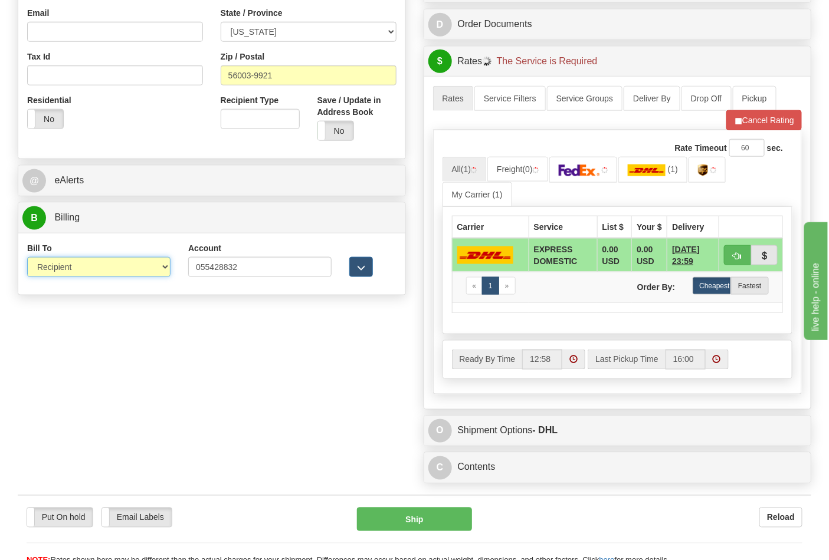
click at [100, 267] on select "Sender Recipient Third Party Collect" at bounding box center [98, 267] width 143 height 20
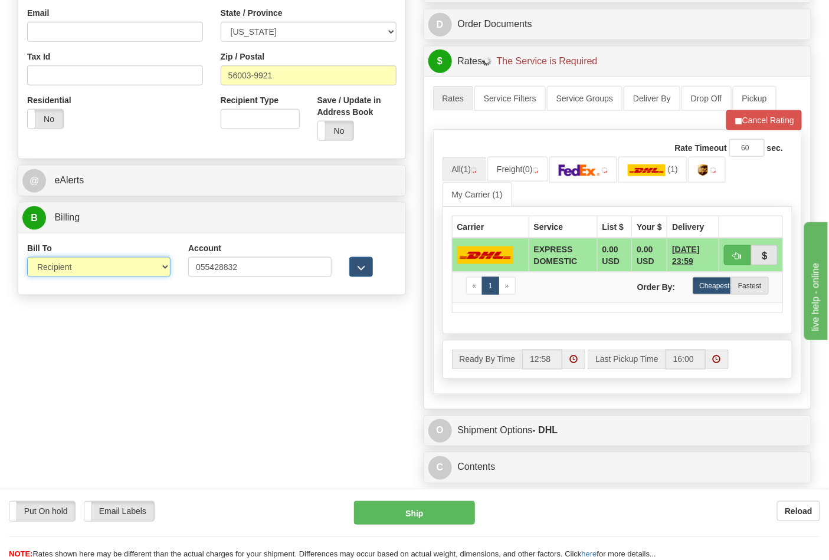
select select "4"
click at [27, 258] on select "Sender Recipient Third Party Collect" at bounding box center [98, 267] width 143 height 20
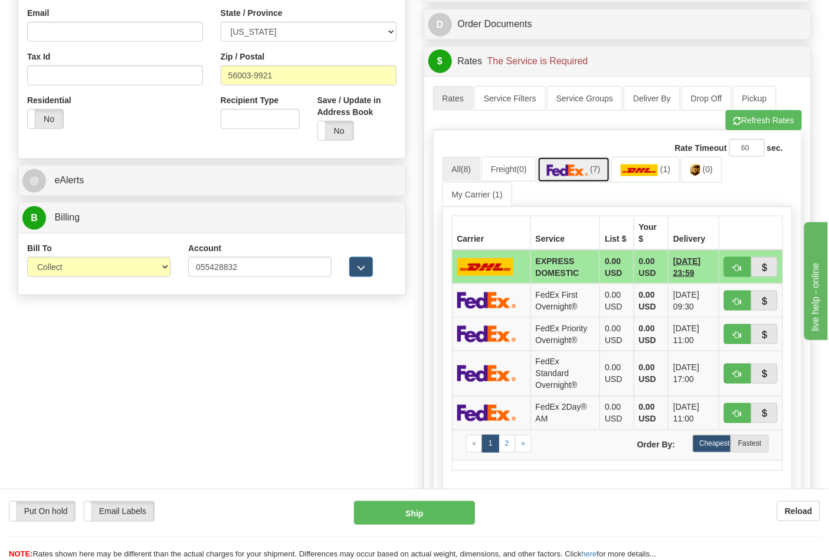
click at [593, 179] on link "(7)" at bounding box center [573, 169] width 73 height 25
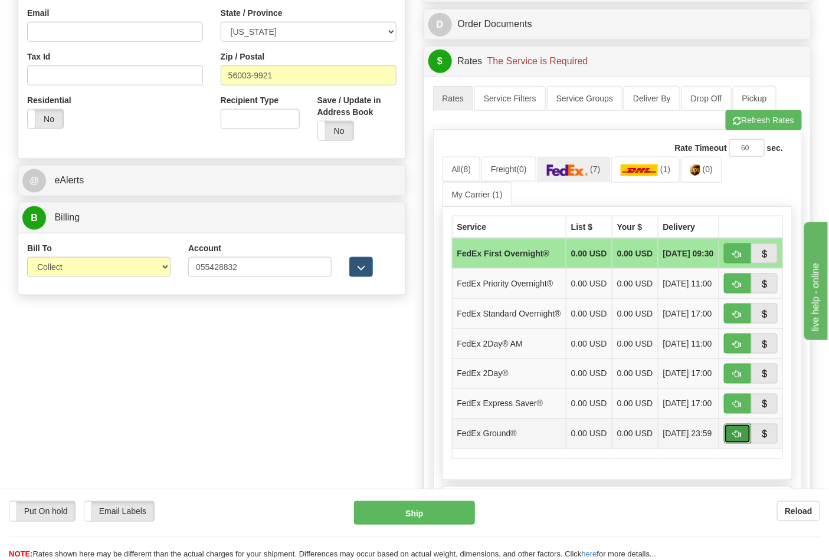
drag, startPoint x: 739, startPoint y: 455, endPoint x: 722, endPoint y: 452, distance: 17.5
click at [738, 439] on span "button" at bounding box center [737, 435] width 8 height 8
type input "92"
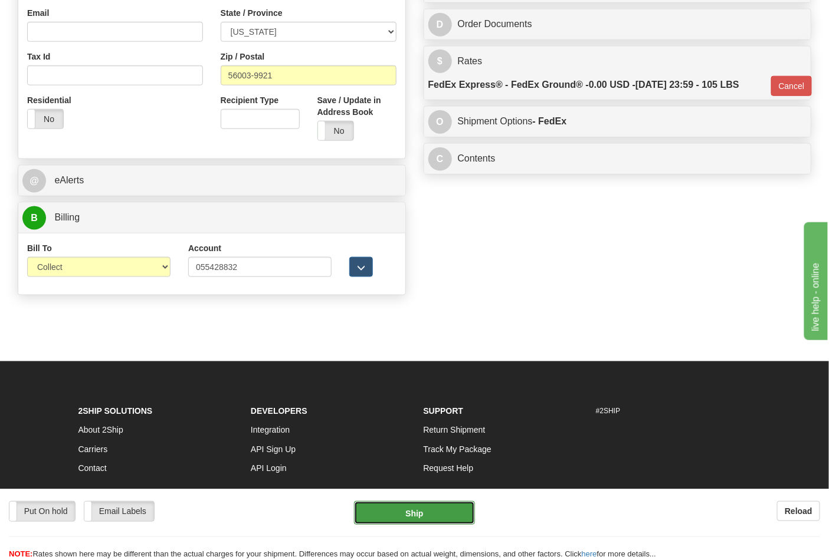
click at [446, 510] on button "Ship" at bounding box center [414, 513] width 120 height 24
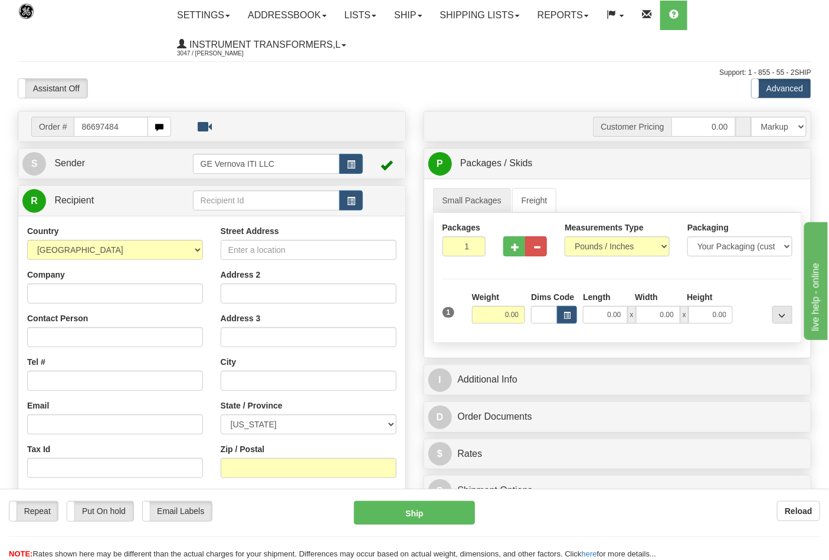
type input "86697484"
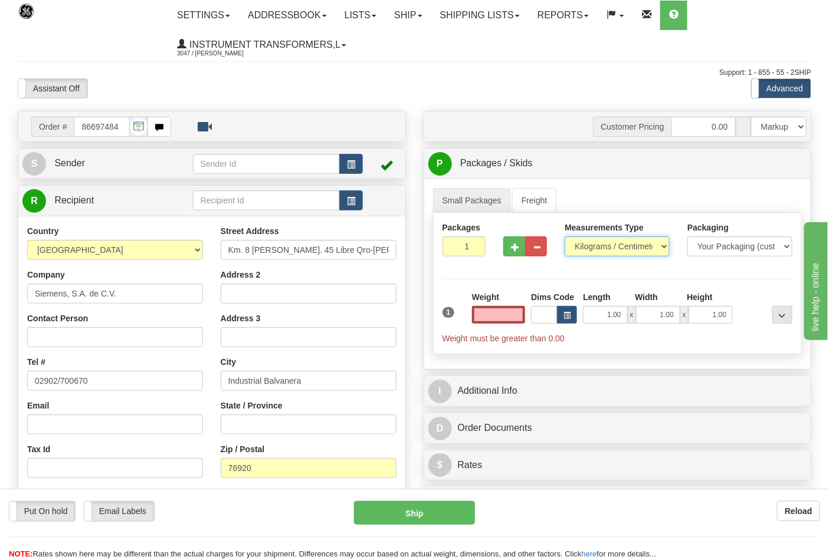
type input "0.00"
click at [596, 252] on select "Pounds / Inches Kilograms / Centimeters" at bounding box center [616, 246] width 105 height 20
select select "0"
click at [564, 237] on select "Pounds / Inches Kilograms / Centimeters" at bounding box center [616, 246] width 105 height 20
click at [521, 319] on input "0.00" at bounding box center [499, 315] width 54 height 18
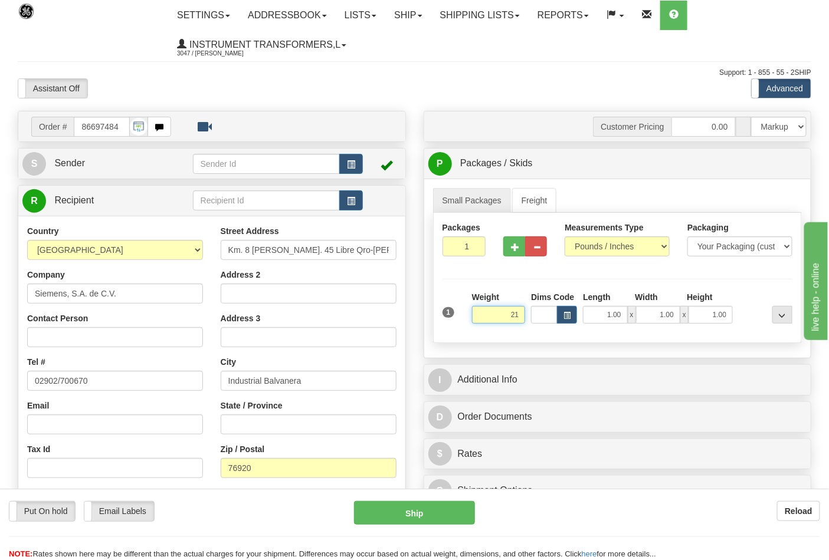
click button "Delete" at bounding box center [0, 0] width 0 height 0
type input "21.00"
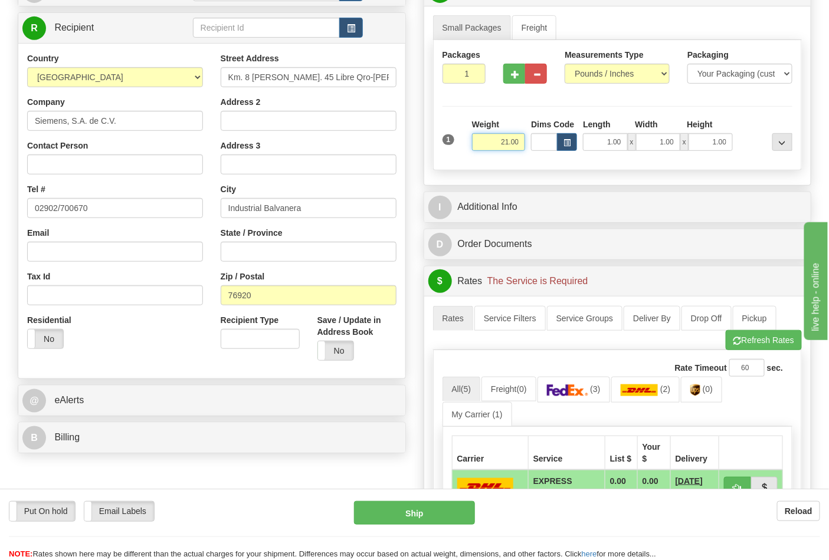
scroll to position [262, 0]
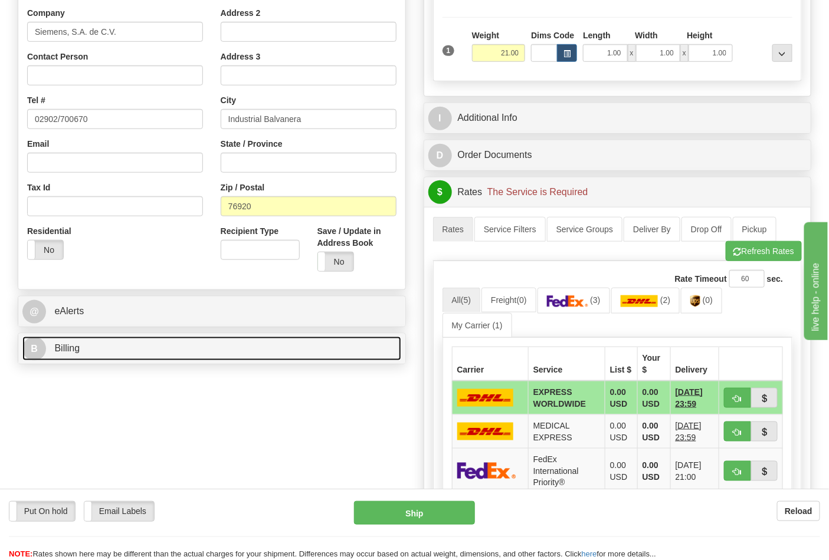
click at [105, 350] on link "B Billing" at bounding box center [211, 349] width 379 height 24
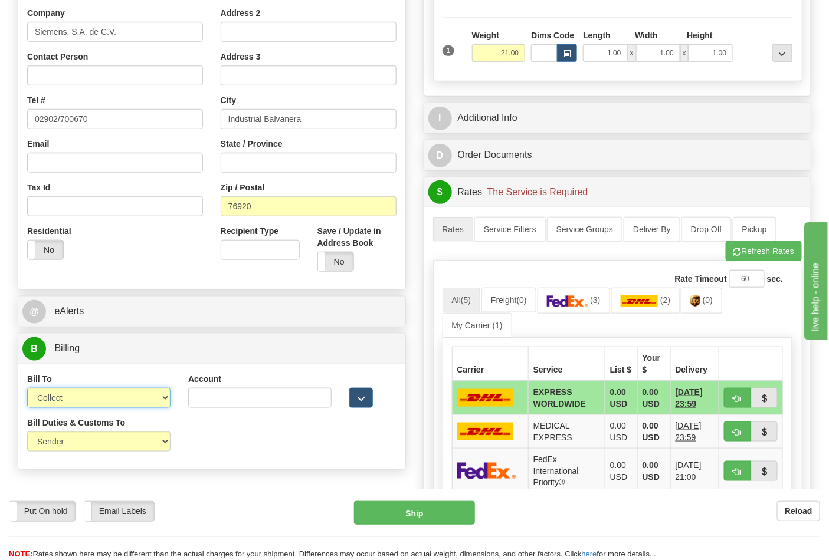
click at [84, 402] on select "Sender Recipient Third Party Collect" at bounding box center [98, 398] width 143 height 20
select select "2"
click at [27, 389] on select "Sender Recipient Third Party Collect" at bounding box center [98, 398] width 143 height 20
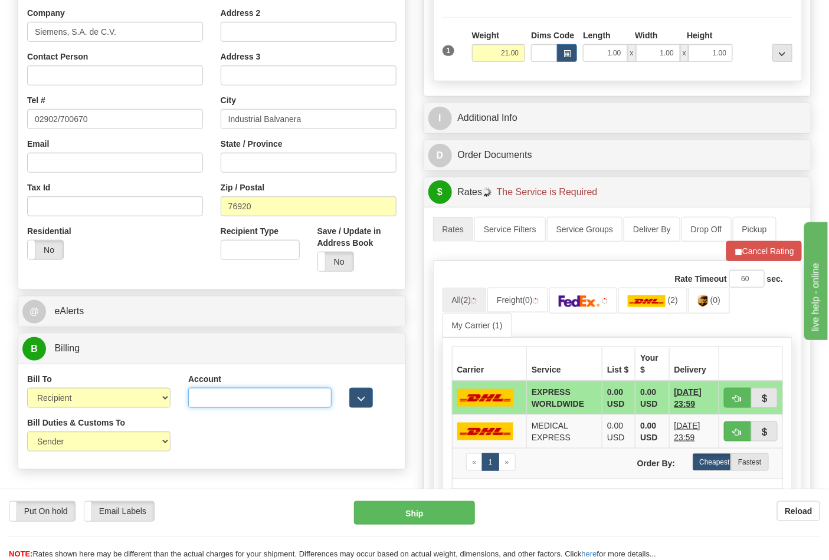
click at [213, 397] on input "Account" at bounding box center [259, 398] width 143 height 20
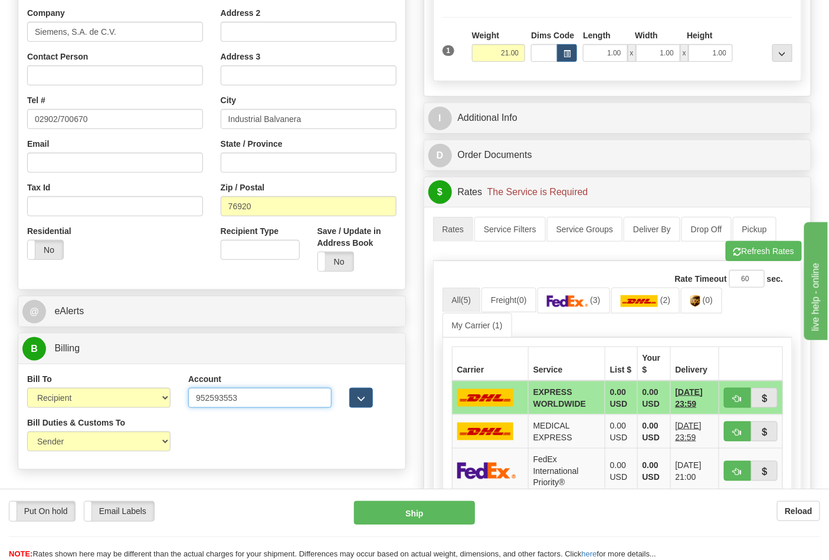
type input "952593553"
click button "Delete" at bounding box center [0, 0] width 0 height 0
click at [635, 305] on img at bounding box center [639, 301] width 38 height 12
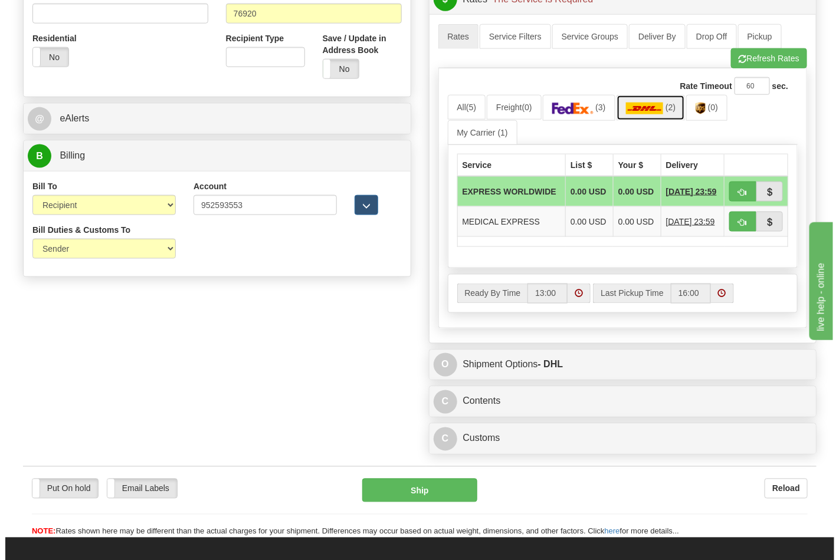
scroll to position [458, 0]
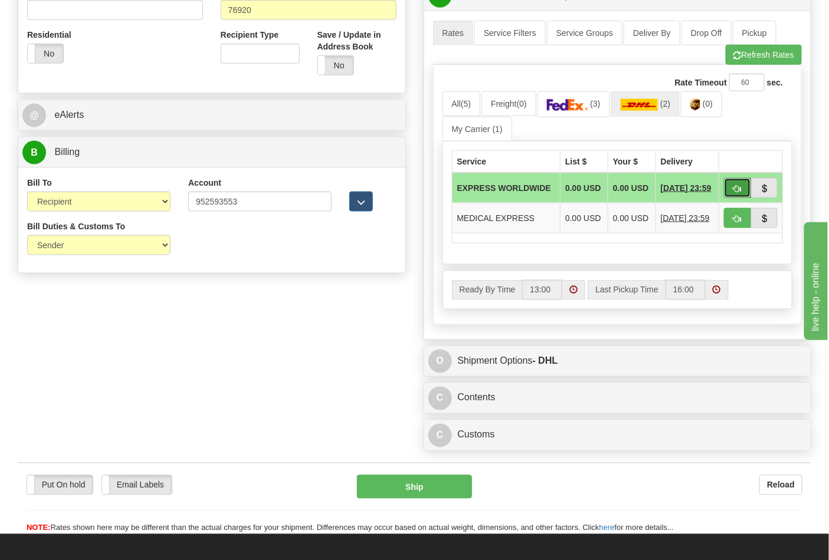
click at [731, 193] on button "button" at bounding box center [737, 188] width 27 height 20
type input "P"
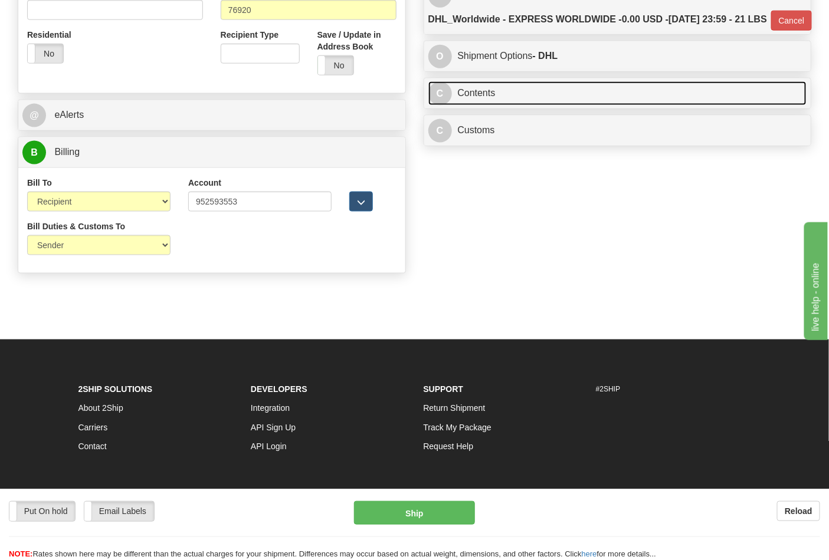
click at [569, 106] on link "C Contents" at bounding box center [617, 93] width 379 height 24
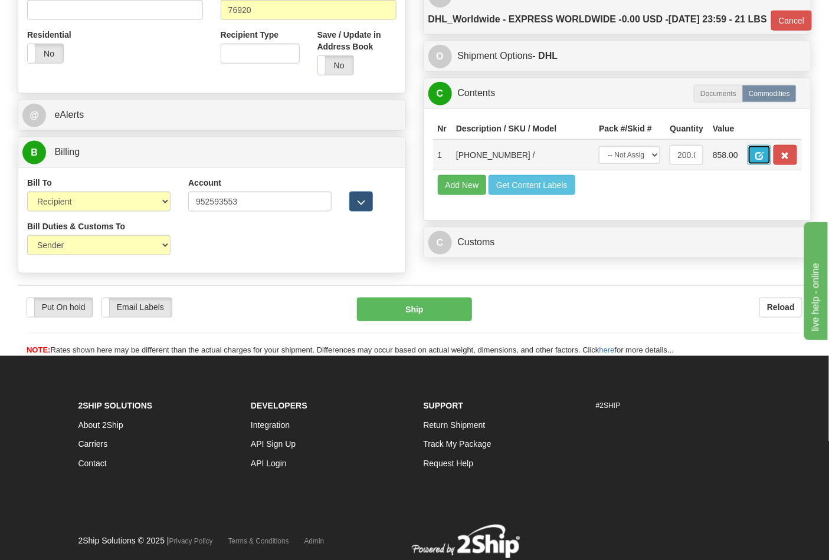
click at [771, 165] on button "button" at bounding box center [759, 155] width 24 height 20
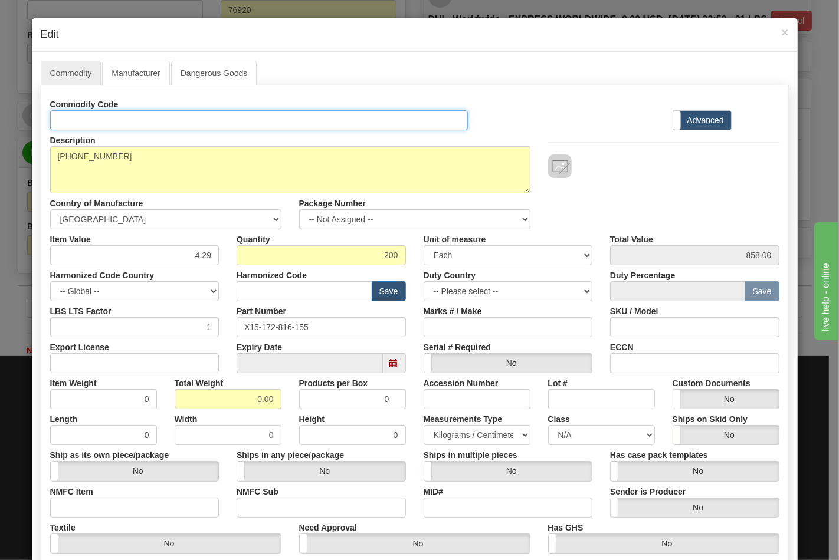
click at [129, 117] on input "Id" at bounding box center [259, 120] width 418 height 20
type input "TRANSFORMERS"
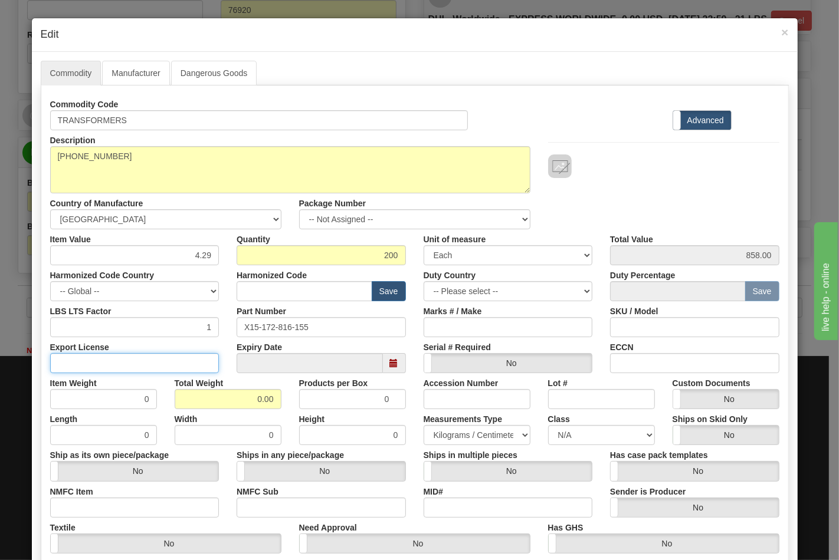
click at [178, 359] on input "Export License" at bounding box center [134, 363] width 169 height 20
type input "N/A"
drag, startPoint x: 225, startPoint y: 400, endPoint x: 295, endPoint y: 405, distance: 69.8
click at [295, 405] on div "Item Weight 0 Total Weight 0.00 Products per Box 0 Accession Number Lot # Custo…" at bounding box center [414, 391] width 747 height 36
type input "21"
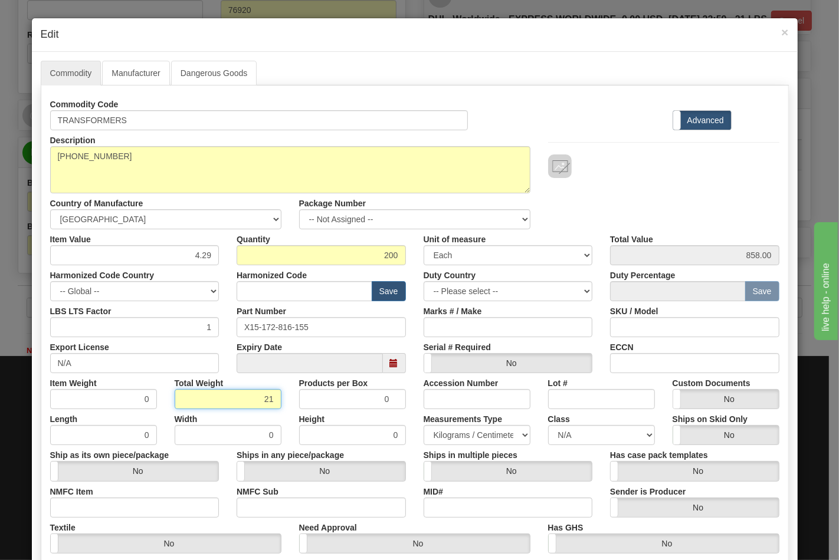
type input "0.1050"
click at [139, 514] on input "NMFC Item" at bounding box center [134, 508] width 169 height 20
type input "63170"
drag, startPoint x: 272, startPoint y: 500, endPoint x: 287, endPoint y: 507, distance: 16.4
click at [272, 500] on input "NMFC Sub" at bounding box center [320, 508] width 169 height 20
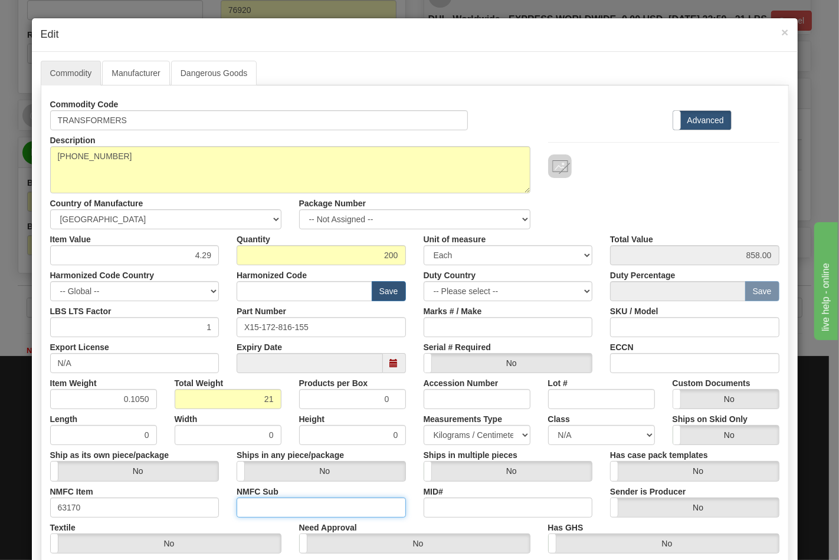
type input "4"
click at [568, 439] on select "N/A 50.0 55.0 60.0 65.0 70.0 85.0 92.5 100.0 125.0 175.0 250.0 300.0 400.0" at bounding box center [601, 435] width 107 height 20
select select "70.0"
click at [548, 425] on select "N/A 50.0 55.0 60.0 65.0 70.0 85.0 92.5 100.0 125.0 175.0 250.0 300.0 400.0" at bounding box center [601, 435] width 107 height 20
drag, startPoint x: 634, startPoint y: 373, endPoint x: 661, endPoint y: 364, distance: 28.2
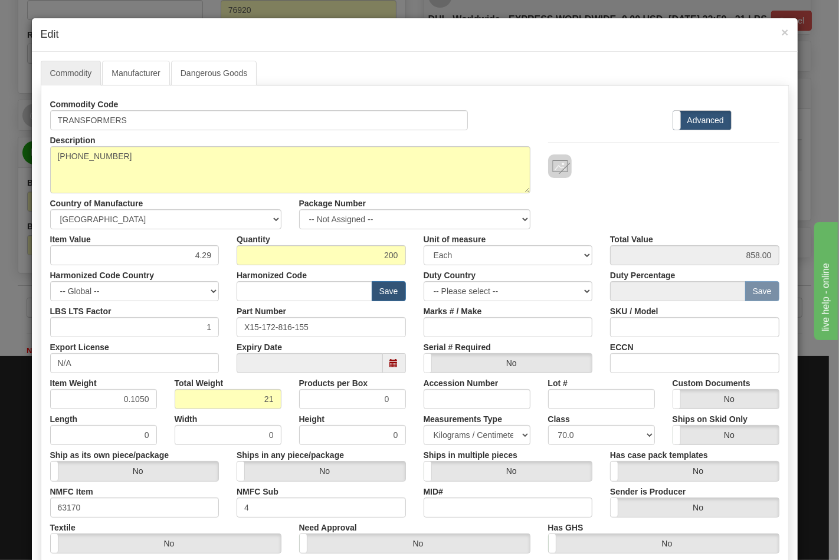
click at [637, 370] on div "Commodity Code TRANSFORMERS Standard Advanced Description 15-172-816-155 Countr…" at bounding box center [414, 341] width 729 height 495
click at [663, 364] on input "ECCN" at bounding box center [694, 363] width 169 height 20
click at [683, 360] on input "ECCN" at bounding box center [694, 363] width 169 height 20
click at [662, 363] on input "ECCN" at bounding box center [694, 363] width 169 height 20
click at [655, 370] on input "ECCN" at bounding box center [694, 363] width 169 height 20
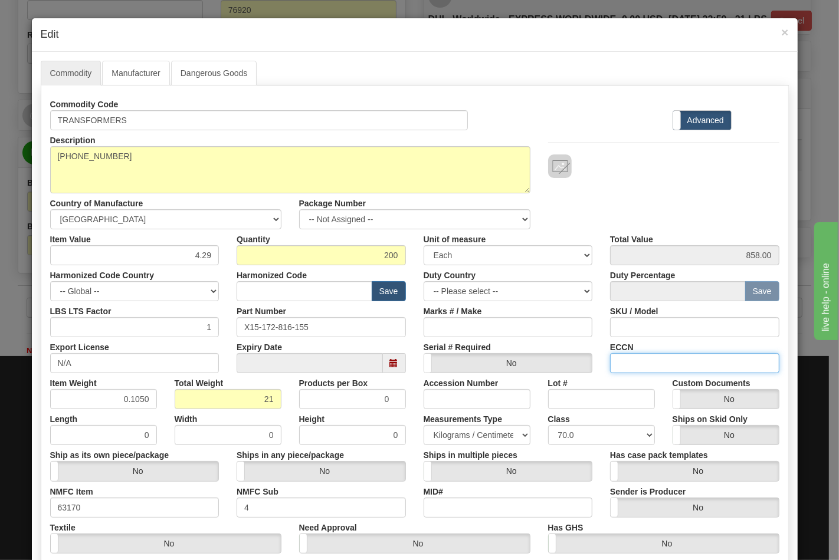
type input "EAR99"
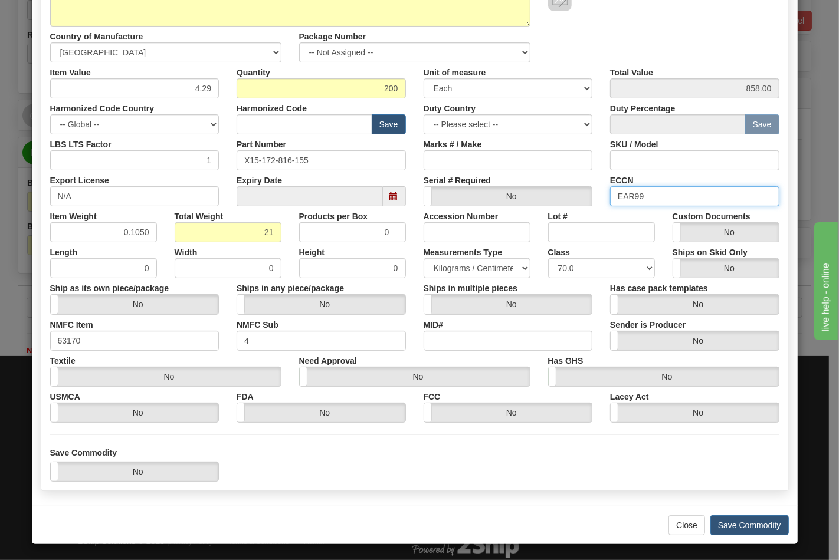
scroll to position [169, 0]
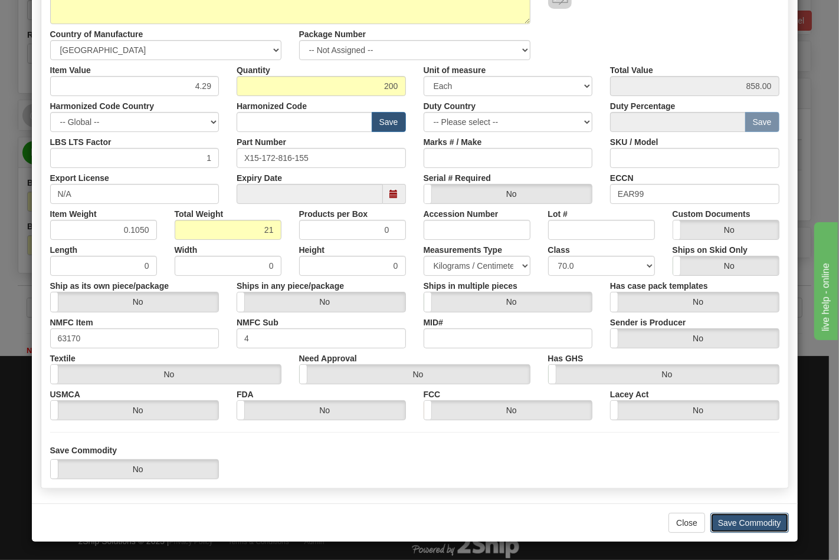
click at [738, 519] on button "Save Commodity" at bounding box center [749, 523] width 78 height 20
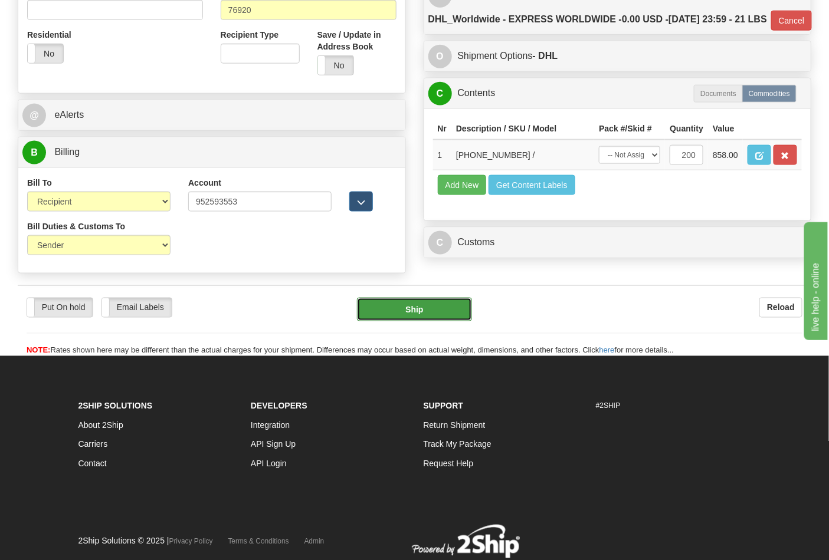
click at [408, 321] on button "Ship" at bounding box center [414, 310] width 114 height 24
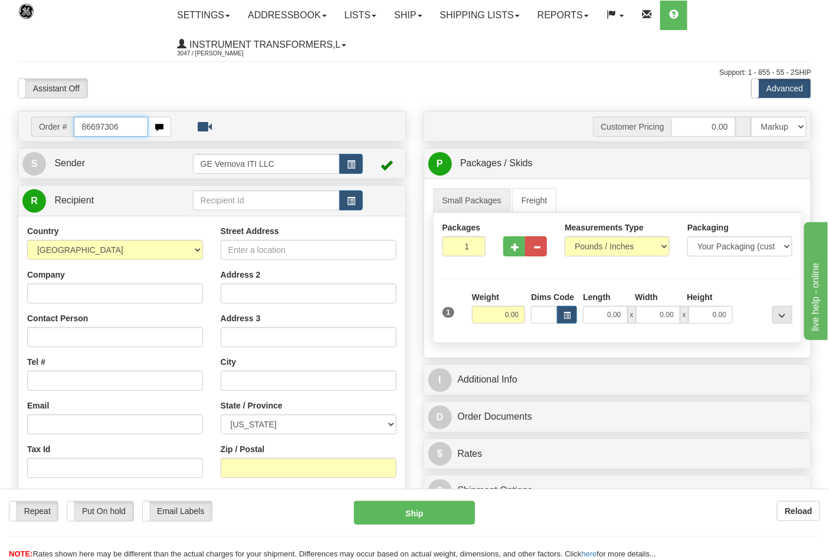
type input "86697306"
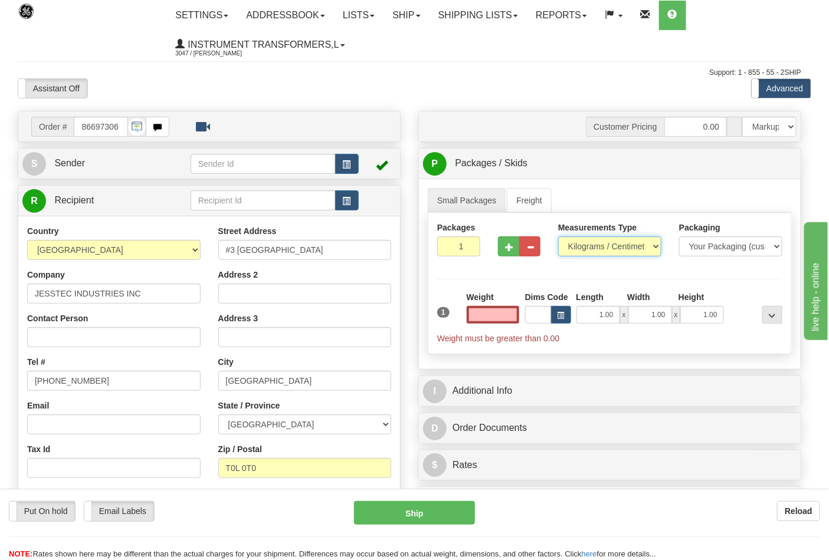
type input "0.00"
click at [586, 250] on select "Pounds / Inches Kilograms / Centimeters" at bounding box center [609, 246] width 103 height 20
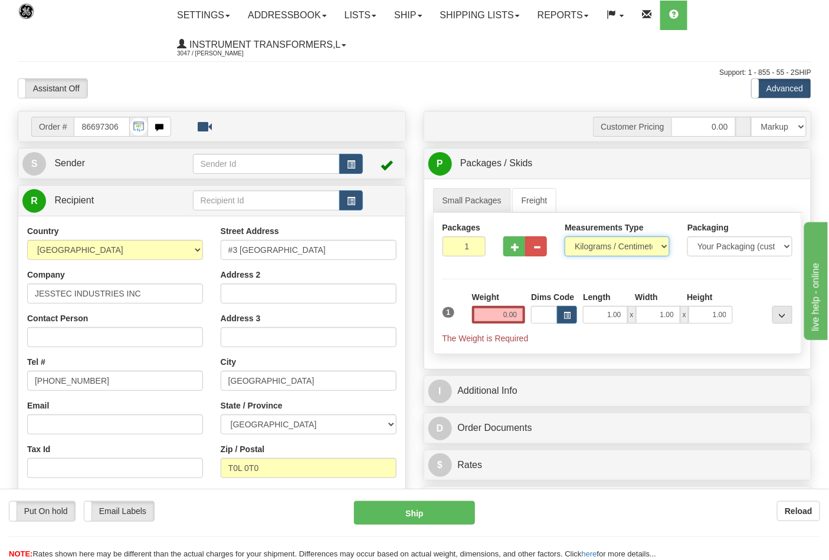
select select "0"
click at [564, 237] on select "Pounds / Inches Kilograms / Centimeters" at bounding box center [616, 246] width 105 height 20
click at [515, 249] on span "button" at bounding box center [515, 248] width 8 height 8
type input "2"
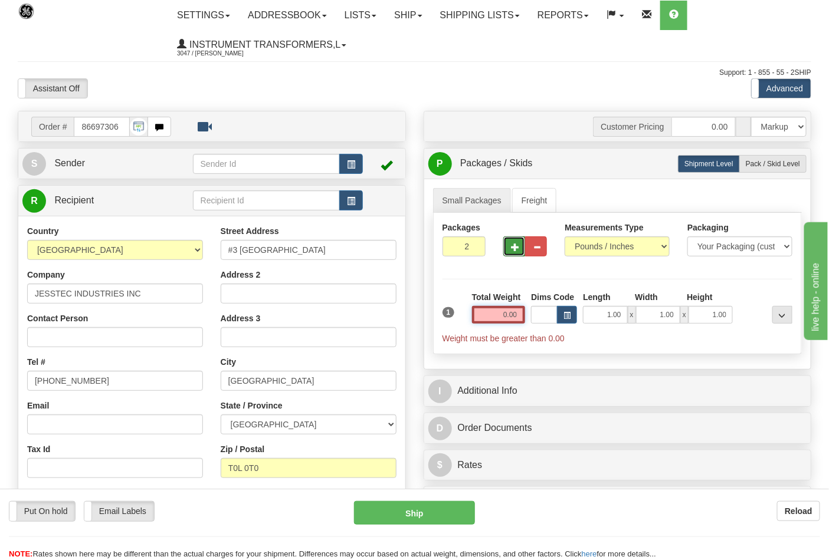
click at [519, 314] on input "0.00" at bounding box center [499, 315] width 54 height 18
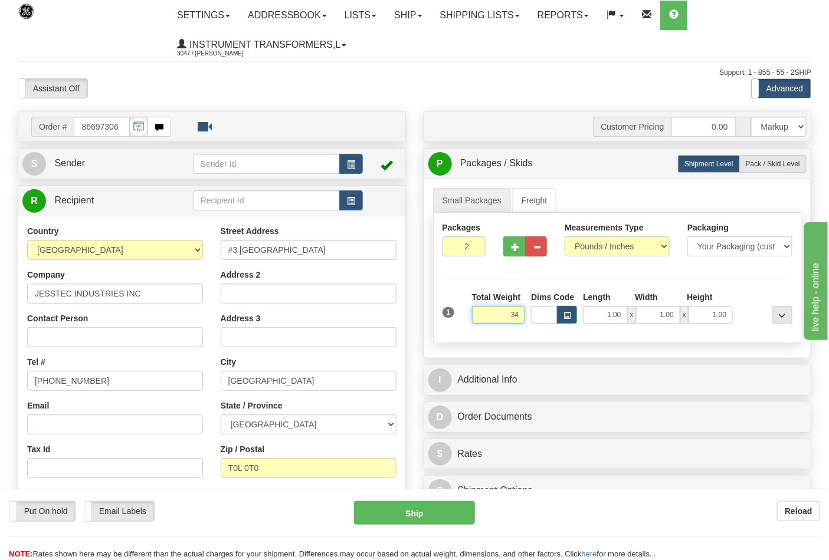
click button "Delete" at bounding box center [0, 0] width 0 height 0
type input "34.00"
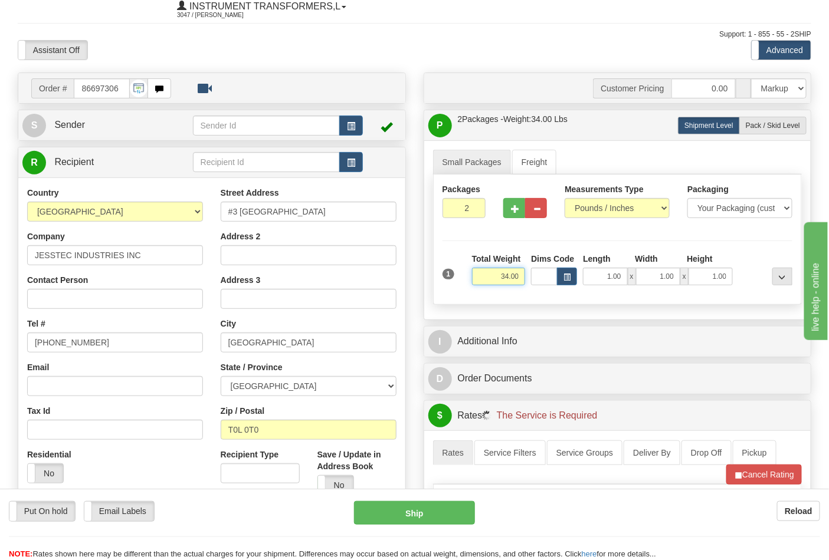
scroll to position [196, 0]
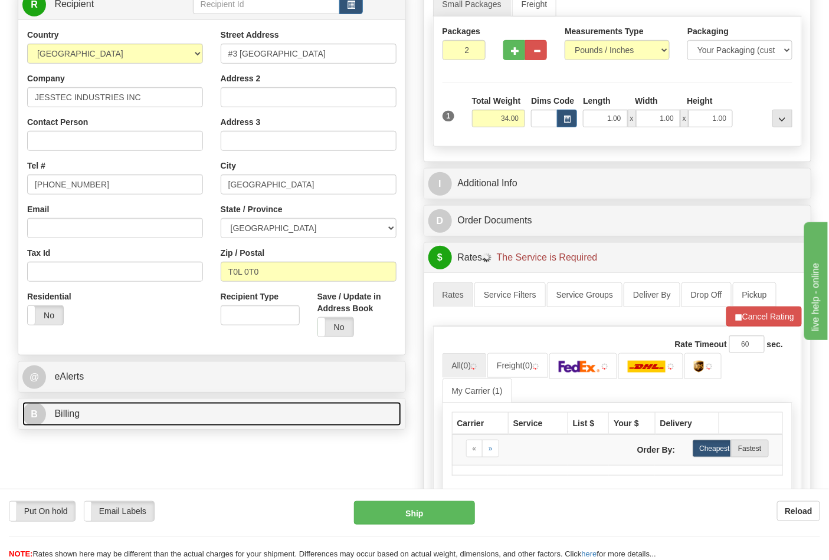
click at [136, 409] on link "B Billing" at bounding box center [211, 414] width 379 height 24
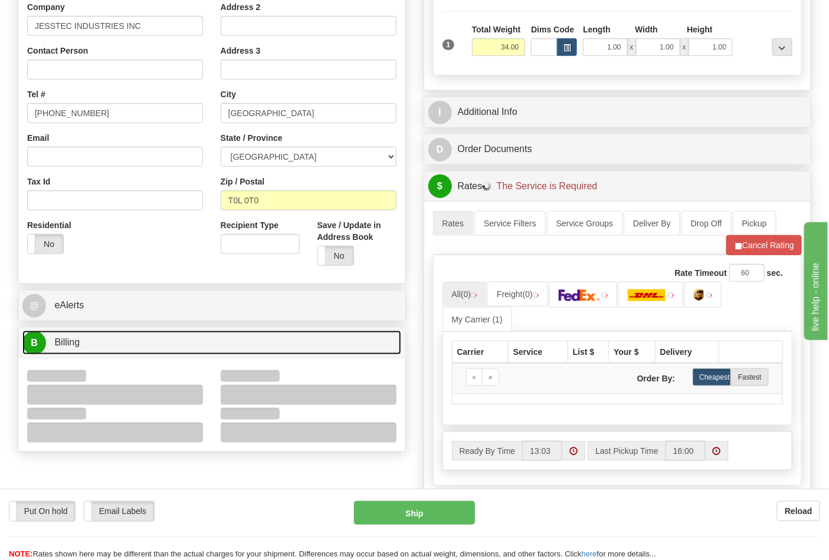
scroll to position [327, 0]
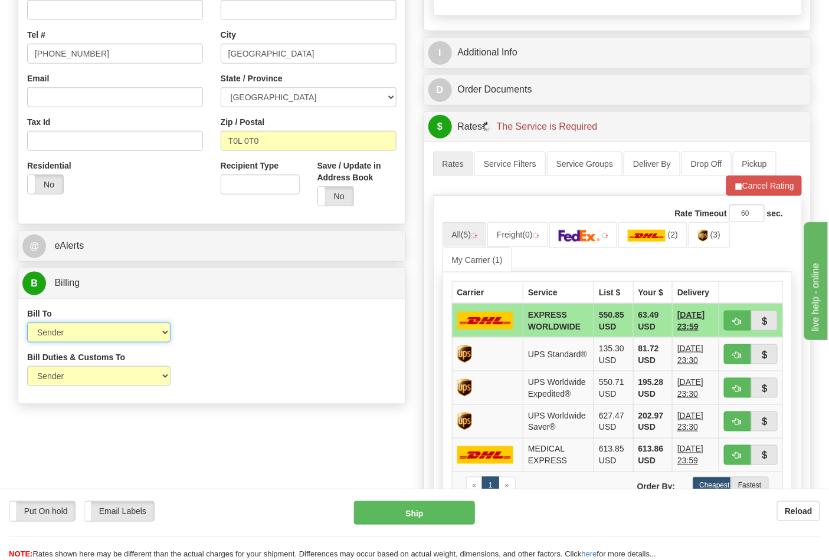
click at [67, 336] on select "Sender Recipient Third Party Collect" at bounding box center [98, 333] width 143 height 20
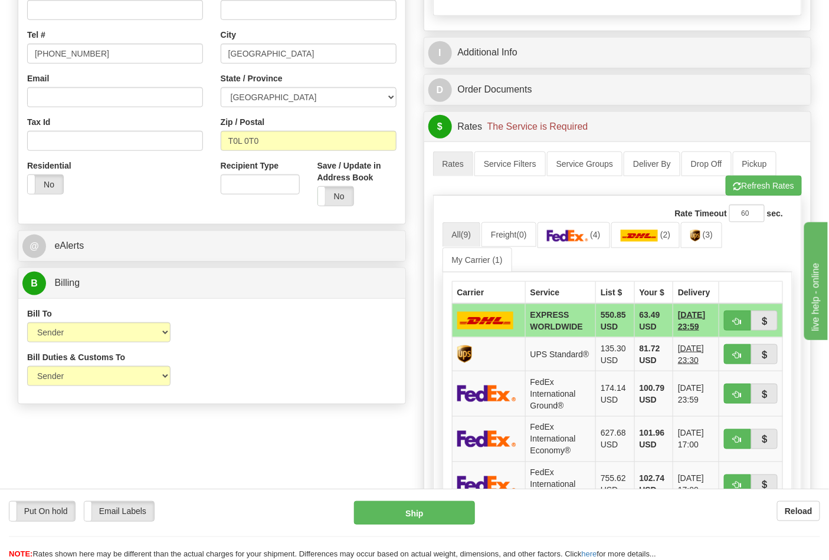
click at [272, 337] on div "Bill To Sender Recipient Third Party Collect Account 3rd Party Account List Ple…" at bounding box center [211, 330] width 387 height 44
click at [588, 237] on img at bounding box center [567, 236] width 41 height 12
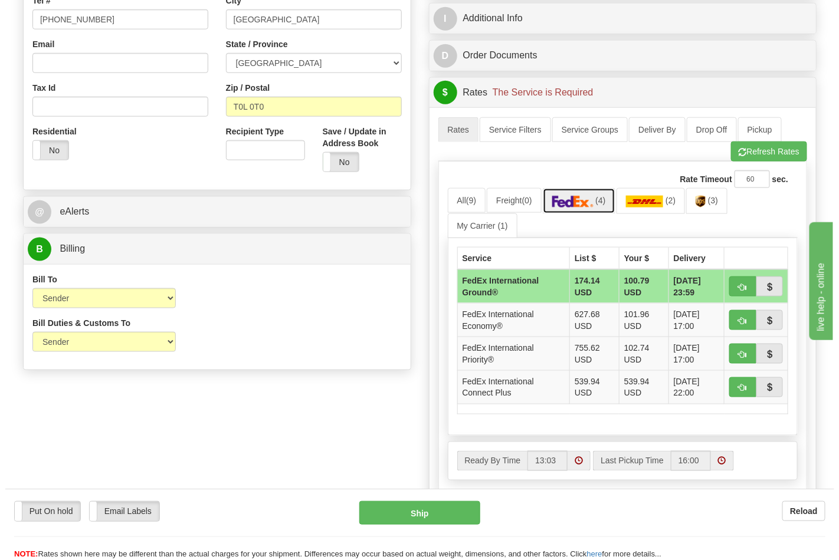
scroll to position [393, 0]
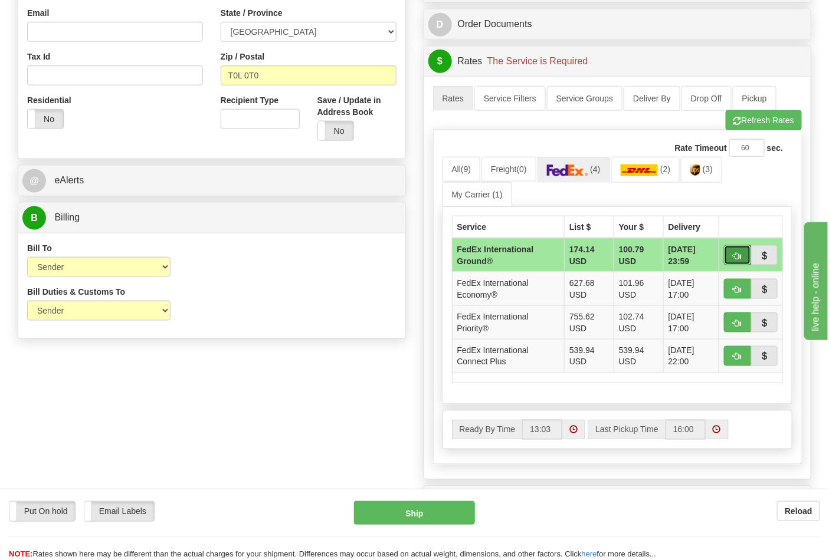
click at [739, 257] on span "button" at bounding box center [737, 256] width 8 height 8
type input "92"
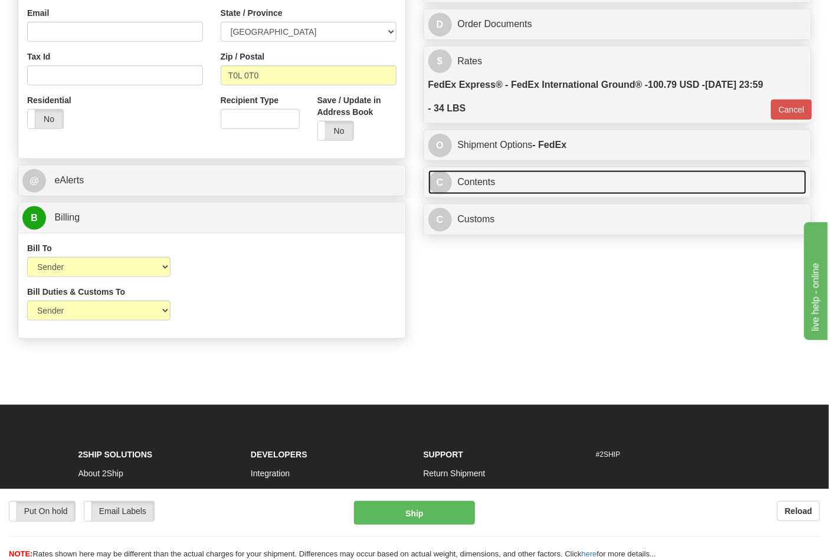
click at [534, 190] on link "C Contents" at bounding box center [617, 182] width 379 height 24
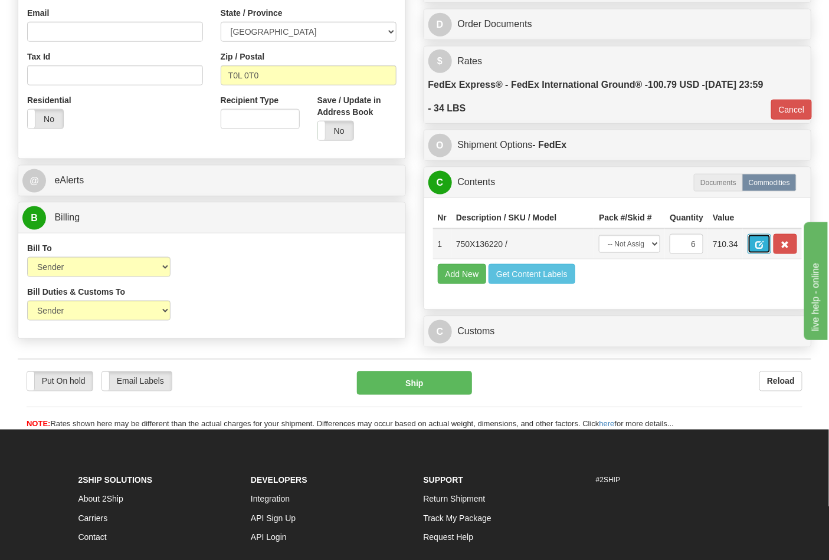
click at [763, 245] on span "button" at bounding box center [759, 245] width 8 height 8
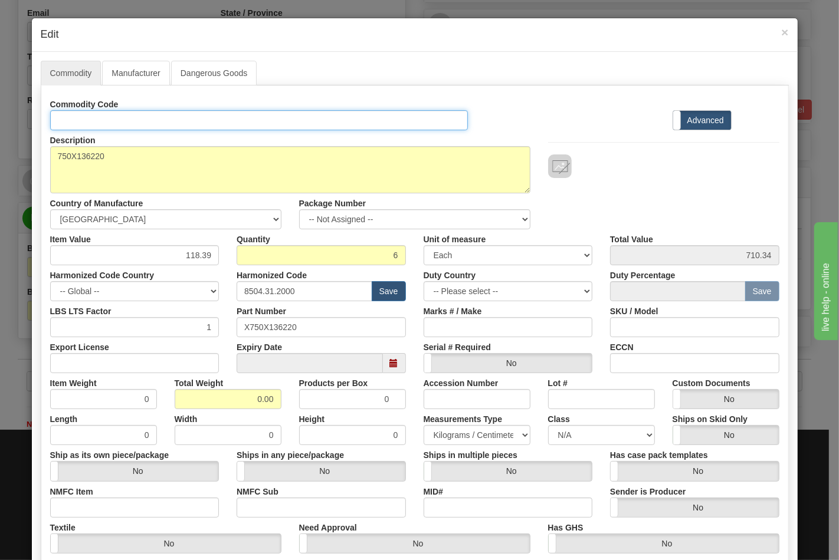
click at [180, 115] on input "Id" at bounding box center [259, 120] width 418 height 20
type input "TRANSFORMERS"
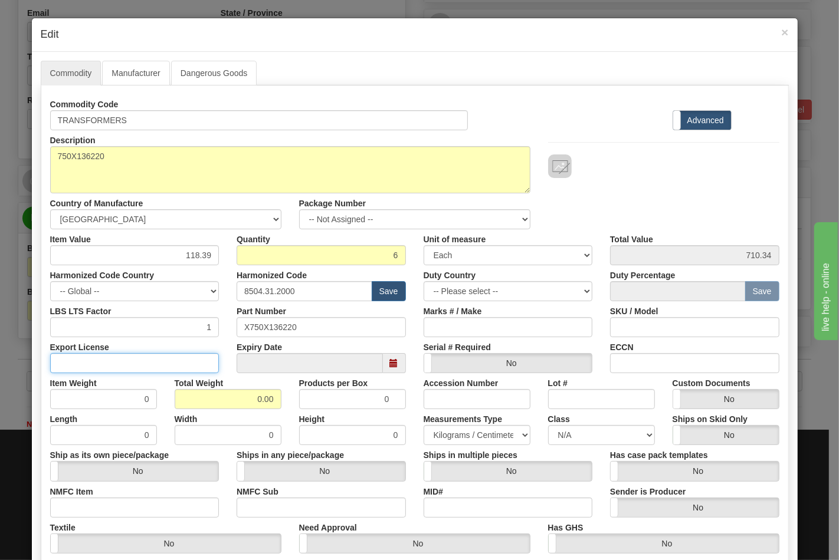
click at [168, 360] on input "Export License" at bounding box center [134, 363] width 169 height 20
type input "N/A"
drag, startPoint x: 248, startPoint y: 396, endPoint x: 309, endPoint y: 396, distance: 60.7
click at [309, 396] on div "Item Weight 0 Total Weight 0.00 Products per Box 0 Accession Number Lot # Custo…" at bounding box center [414, 391] width 747 height 36
type input "34"
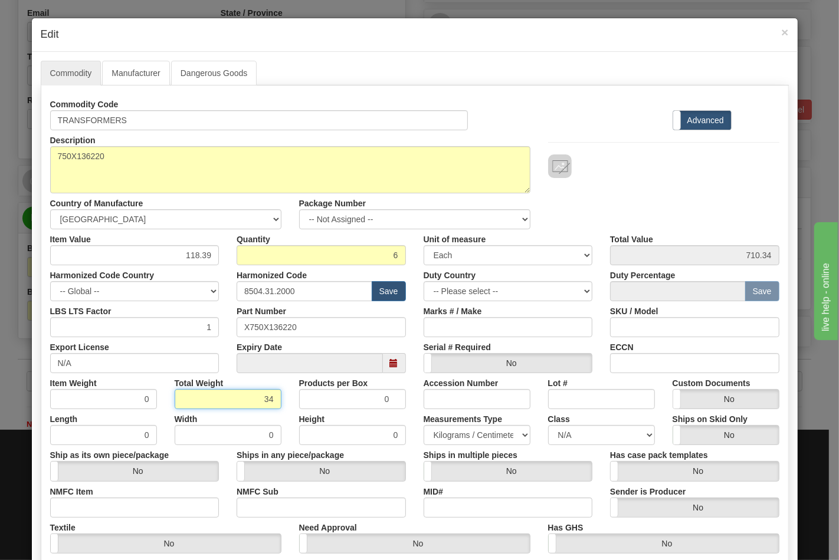
type input "5.6667"
click at [173, 501] on input "NMFC Item" at bounding box center [134, 508] width 169 height 20
type input "63170"
click at [267, 496] on label "NMFC Sub" at bounding box center [257, 490] width 42 height 16
click at [267, 498] on input "NMFC Sub" at bounding box center [320, 508] width 169 height 20
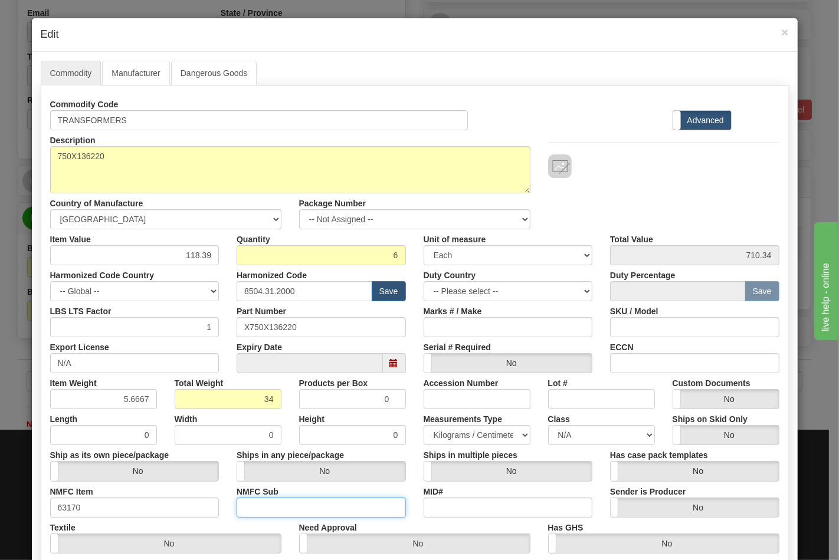
drag, startPoint x: 270, startPoint y: 504, endPoint x: 277, endPoint y: 504, distance: 7.1
click at [270, 504] on input "NMFC Sub" at bounding box center [320, 508] width 169 height 20
type input "4"
click at [573, 402] on input "Lot #" at bounding box center [601, 399] width 107 height 20
click at [580, 425] on div "Class N/A 50.0 55.0 60.0 65.0 70.0 85.0 92.5 100.0 125.0 175.0 250.0 300.0 400.0" at bounding box center [601, 427] width 124 height 36
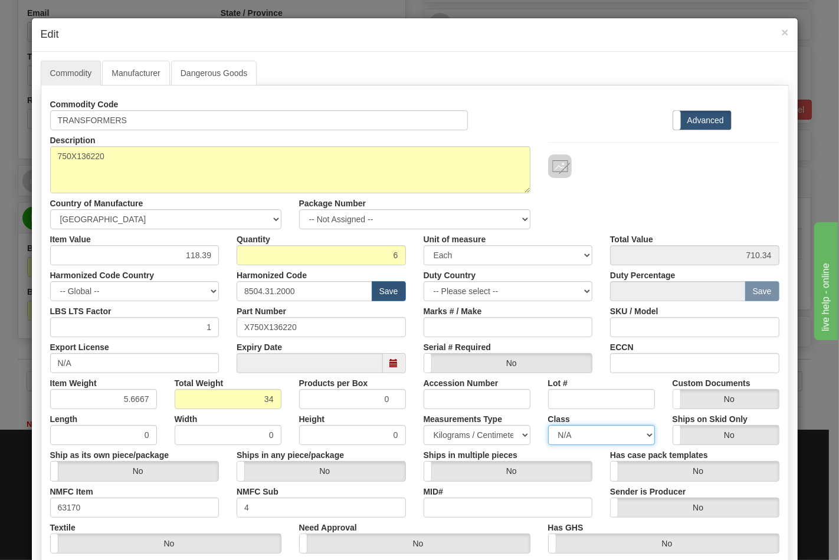
click at [580, 432] on select "N/A 50.0 55.0 60.0 65.0 70.0 85.0 92.5 100.0 125.0 175.0 250.0 300.0 400.0" at bounding box center [601, 435] width 107 height 20
select select "70.0"
click at [548, 425] on select "N/A 50.0 55.0 60.0 65.0 70.0 85.0 92.5 100.0 125.0 175.0 250.0 300.0 400.0" at bounding box center [601, 435] width 107 height 20
drag, startPoint x: 658, startPoint y: 360, endPoint x: 688, endPoint y: 373, distance: 33.3
click at [658, 360] on input "ECCN" at bounding box center [694, 363] width 169 height 20
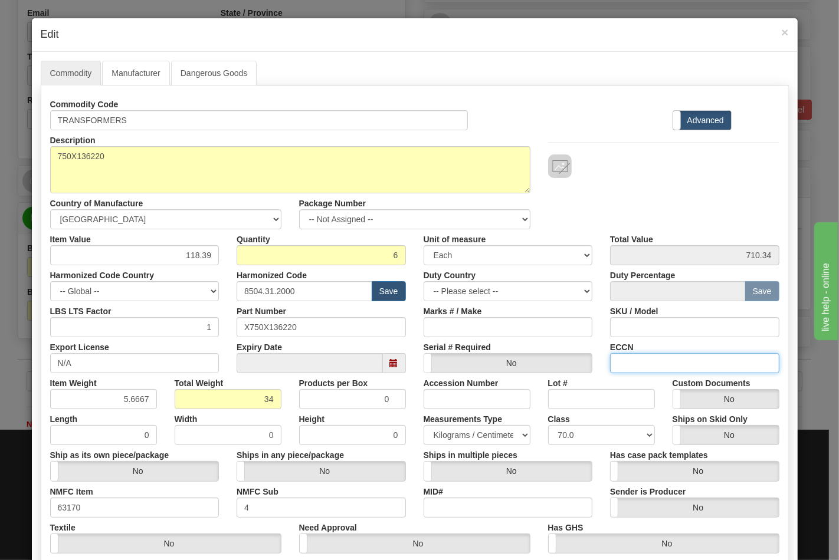
type input "EAR99"
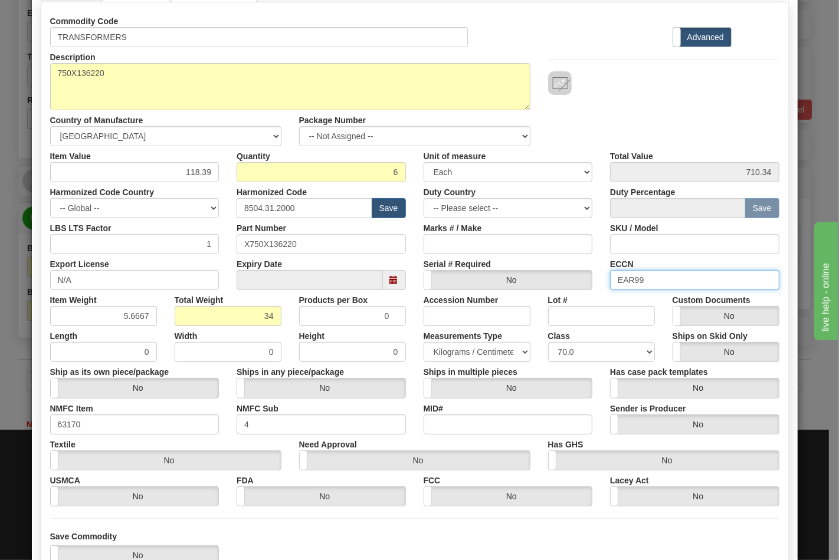
scroll to position [169, 0]
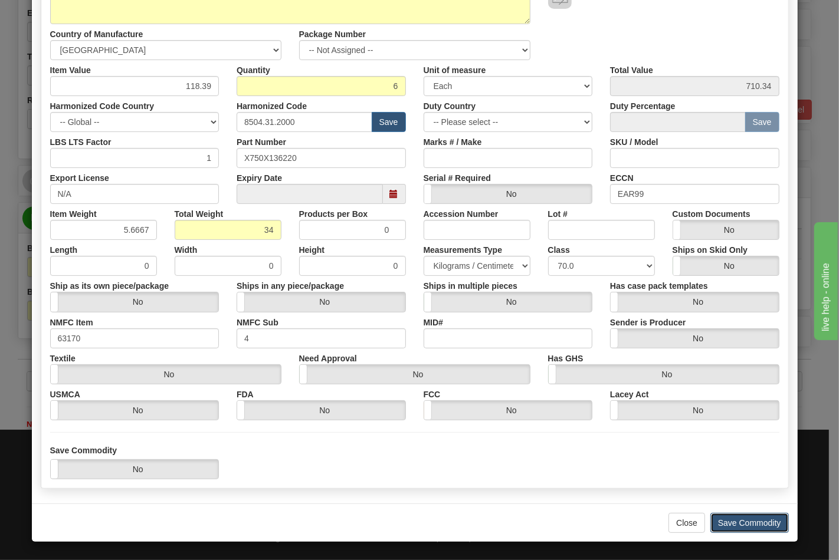
click at [751, 531] on button "Save Commodity" at bounding box center [749, 523] width 78 height 20
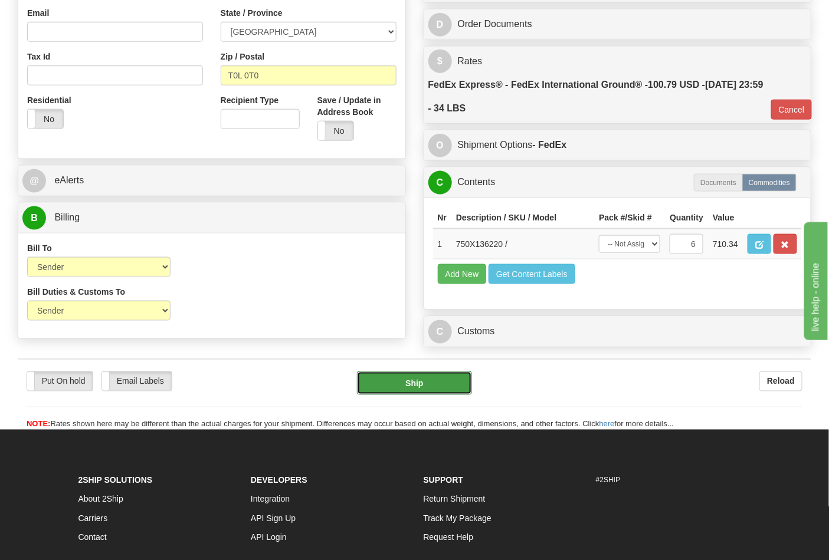
click at [414, 395] on button "Ship" at bounding box center [414, 384] width 114 height 24
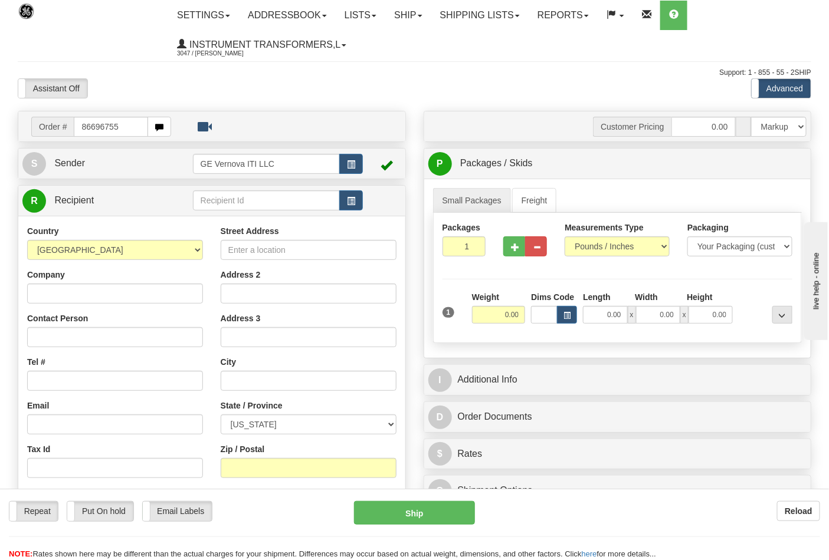
type input "86696755"
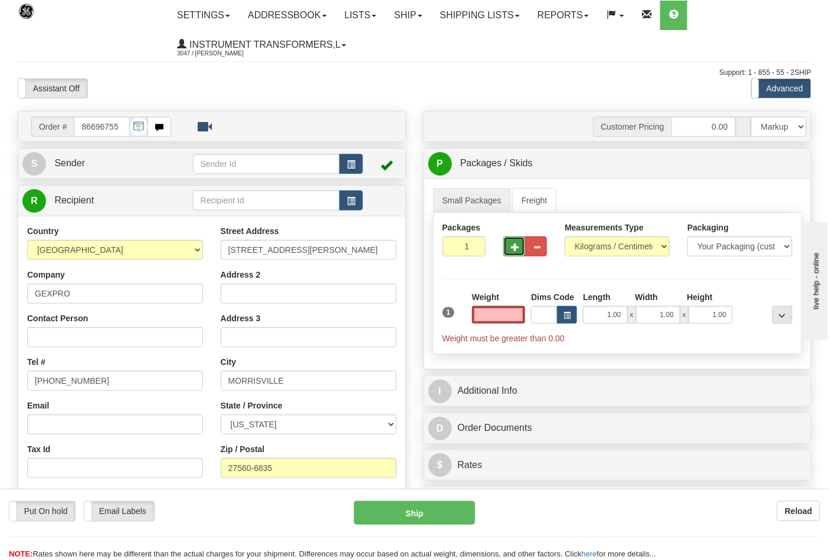
type input "0.00"
click at [520, 252] on button "button" at bounding box center [514, 246] width 22 height 20
type input "2"
drag, startPoint x: 582, startPoint y: 249, endPoint x: 587, endPoint y: 255, distance: 8.4
click at [582, 249] on select "Pounds / Inches Kilograms / Centimeters" at bounding box center [616, 246] width 105 height 20
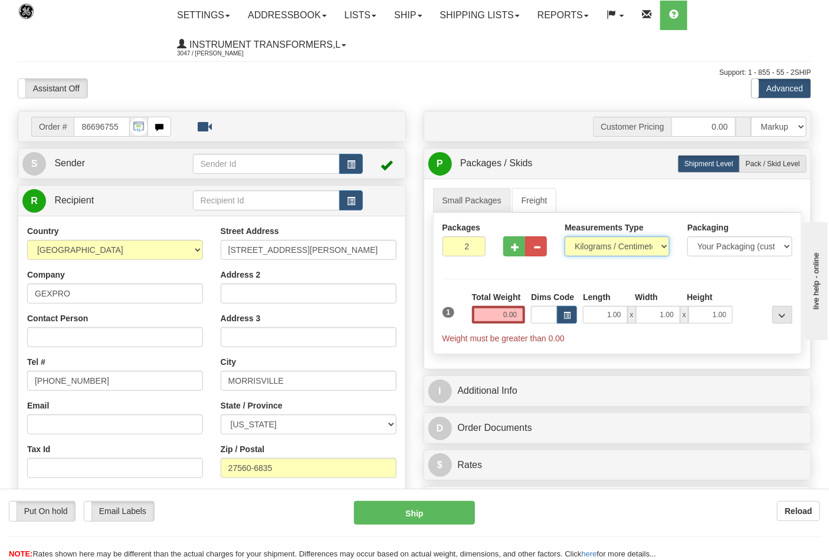
select select "0"
click at [564, 237] on select "Pounds / Inches Kilograms / Centimeters" at bounding box center [616, 246] width 105 height 20
click at [523, 317] on input "0.00" at bounding box center [499, 315] width 54 height 18
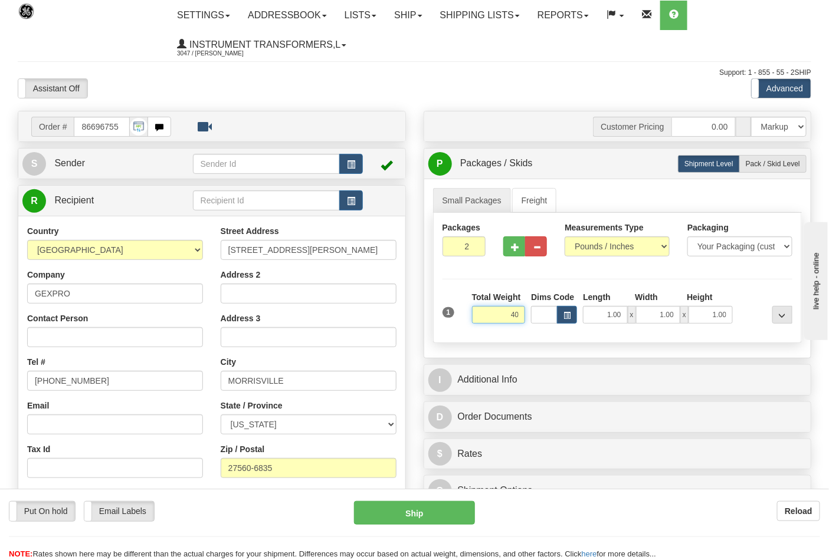
click button "Delete" at bounding box center [0, 0] width 0 height 0
type input "40.00"
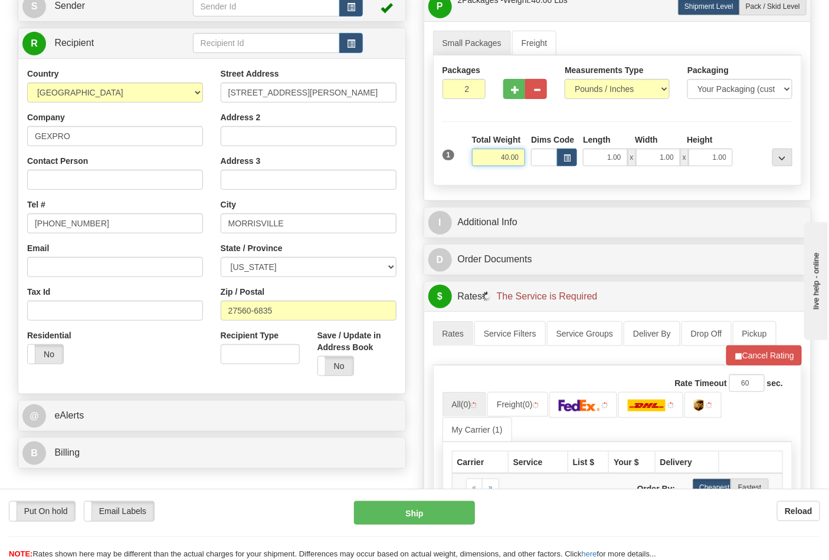
scroll to position [262, 0]
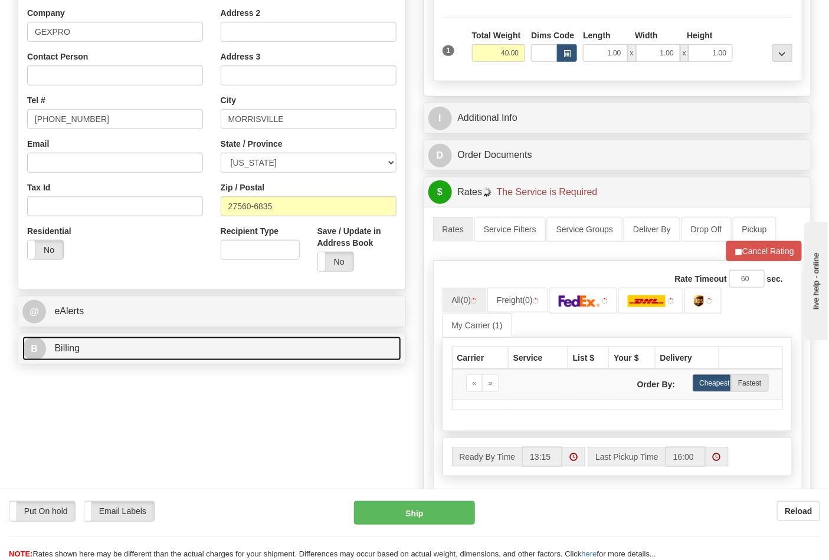
click at [115, 357] on link "B Billing" at bounding box center [211, 349] width 379 height 24
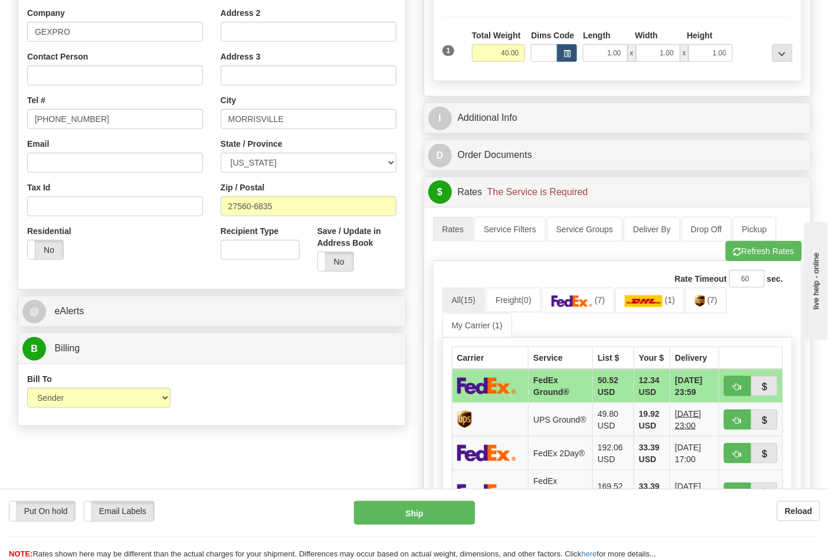
click at [585, 321] on ul "All (15) Freight (0) (7) (1) (7) My Carrier (1)" at bounding box center [617, 313] width 350 height 50
click at [583, 311] on link "(7)" at bounding box center [578, 300] width 73 height 25
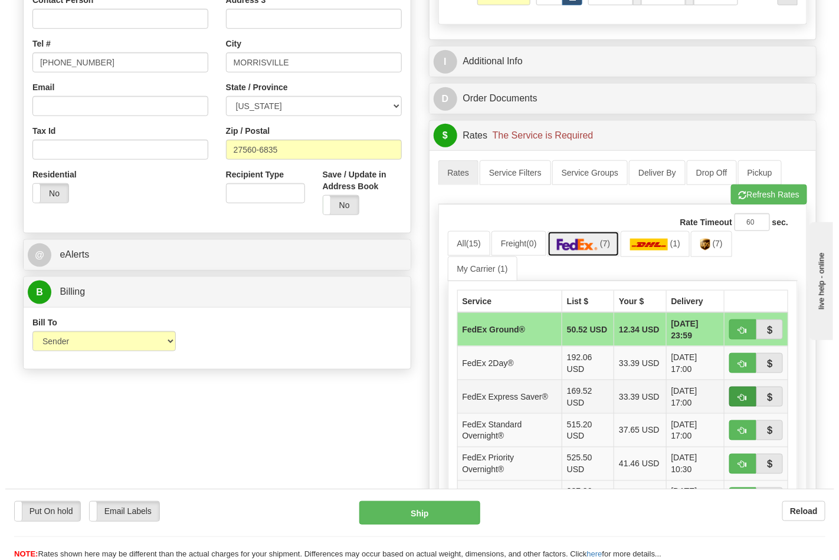
scroll to position [393, 0]
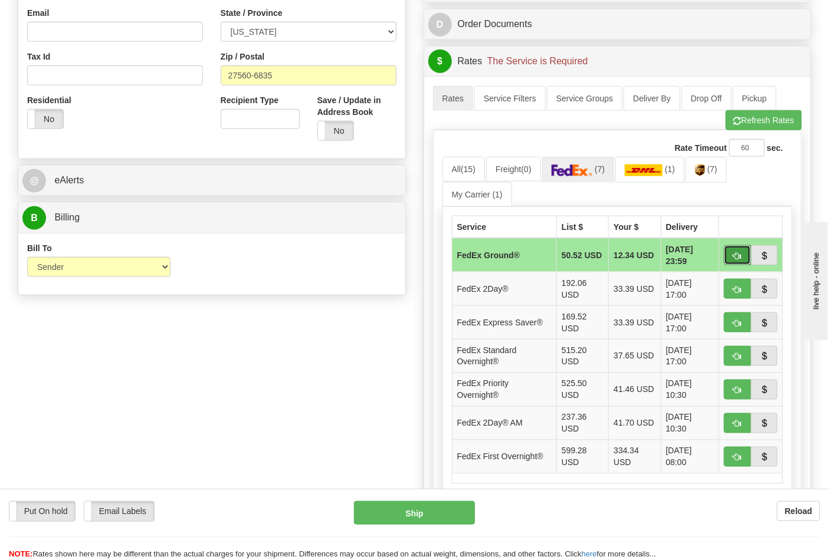
click at [743, 265] on button "button" at bounding box center [737, 255] width 27 height 20
type input "92"
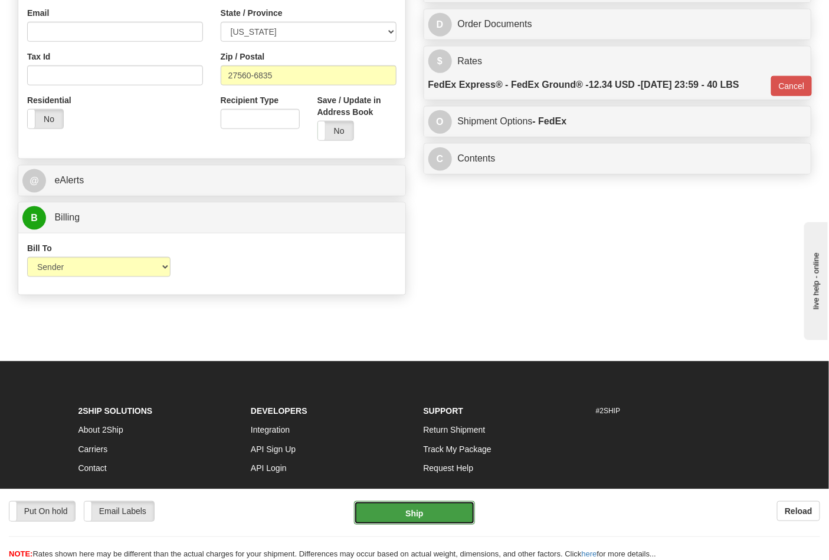
click at [428, 510] on button "Ship" at bounding box center [414, 513] width 120 height 24
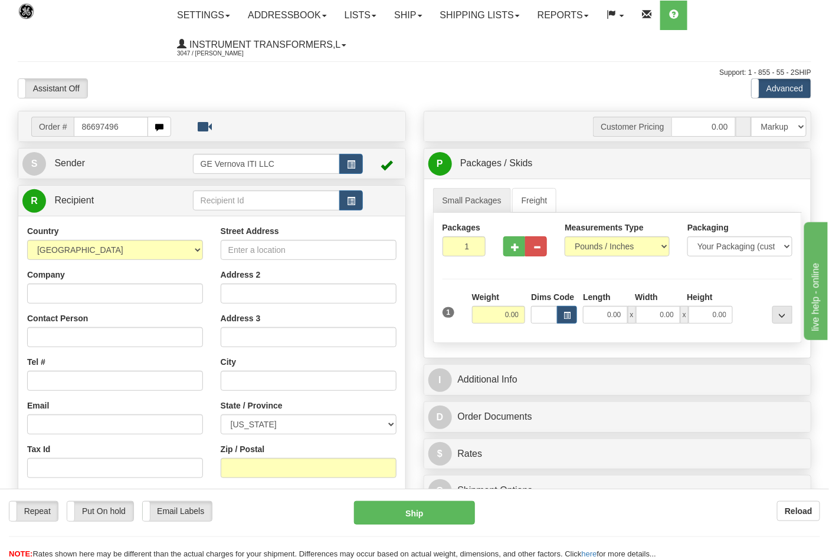
type input "86697496"
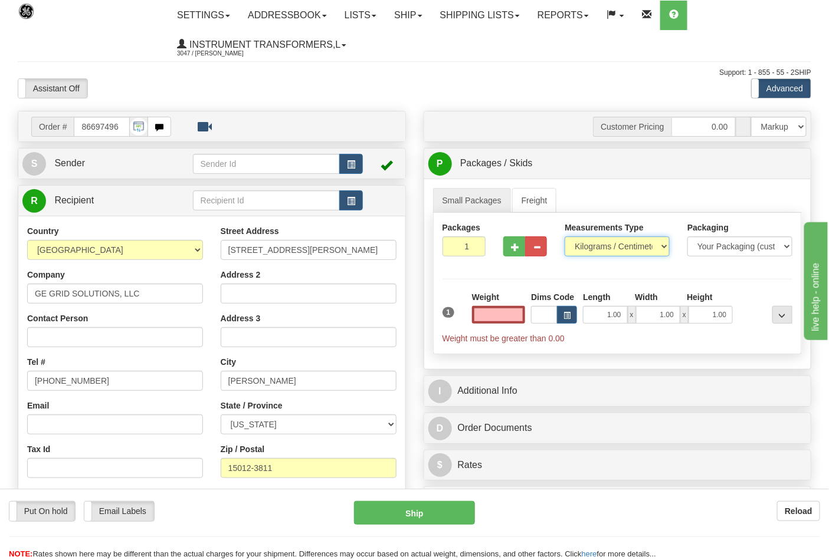
type input "0.00"
click at [609, 252] on select "Pounds / Inches Kilograms / Centimeters" at bounding box center [616, 246] width 105 height 20
select select "0"
click at [564, 237] on select "Pounds / Inches Kilograms / Centimeters" at bounding box center [616, 246] width 105 height 20
click at [520, 248] on button "button" at bounding box center [514, 246] width 22 height 20
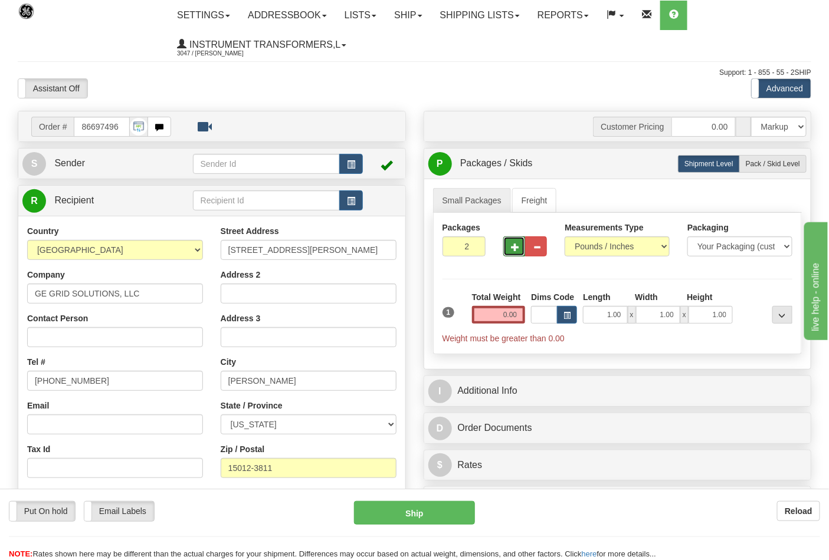
click at [517, 248] on span "button" at bounding box center [515, 248] width 8 height 8
type input "4"
click at [515, 314] on input "0.00" at bounding box center [499, 315] width 54 height 18
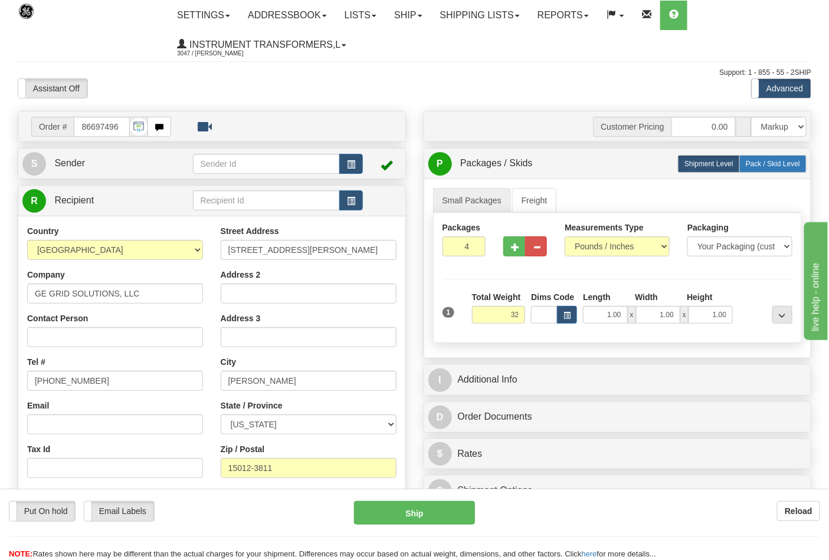
type input "32.00"
click at [753, 168] on span "Pack / Skid Level" at bounding box center [772, 164] width 54 height 8
radio input "true"
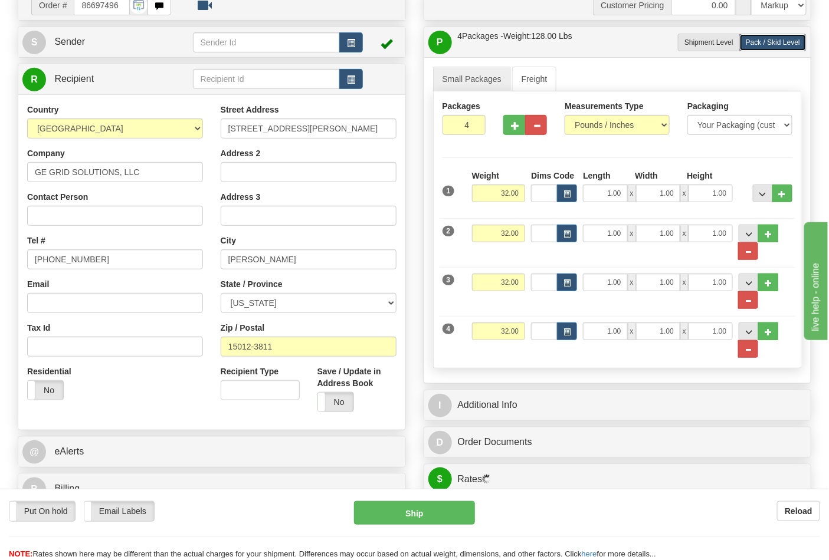
scroll to position [262, 0]
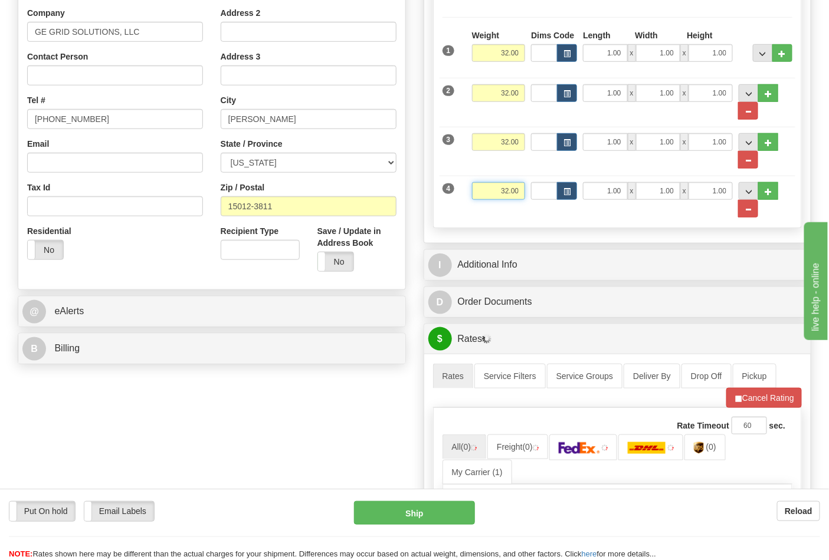
drag, startPoint x: 494, startPoint y: 198, endPoint x: 537, endPoint y: 195, distance: 43.1
click at [537, 195] on div "4 Weight 32.00 Dims Code Length Width Height" at bounding box center [617, 194] width 356 height 48
click button "Delete" at bounding box center [0, 0] width 0 height 0
type input "30.00"
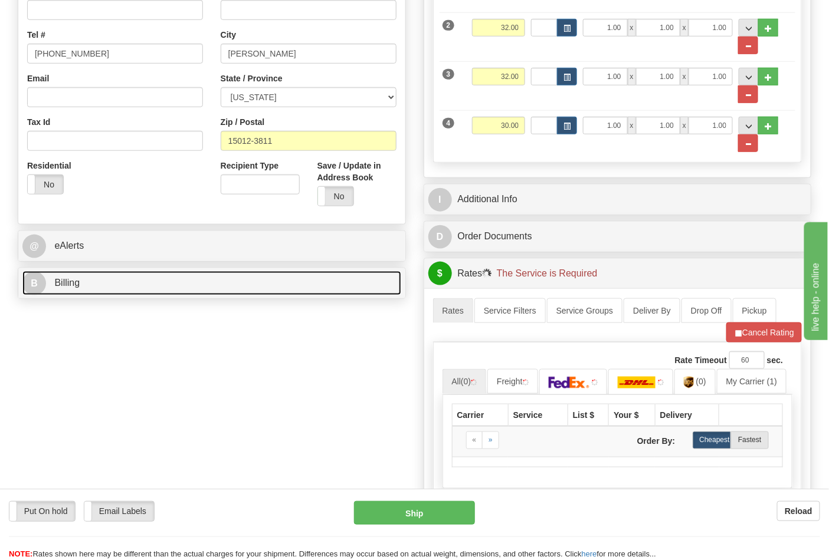
click at [129, 287] on link "B Billing" at bounding box center [211, 283] width 379 height 24
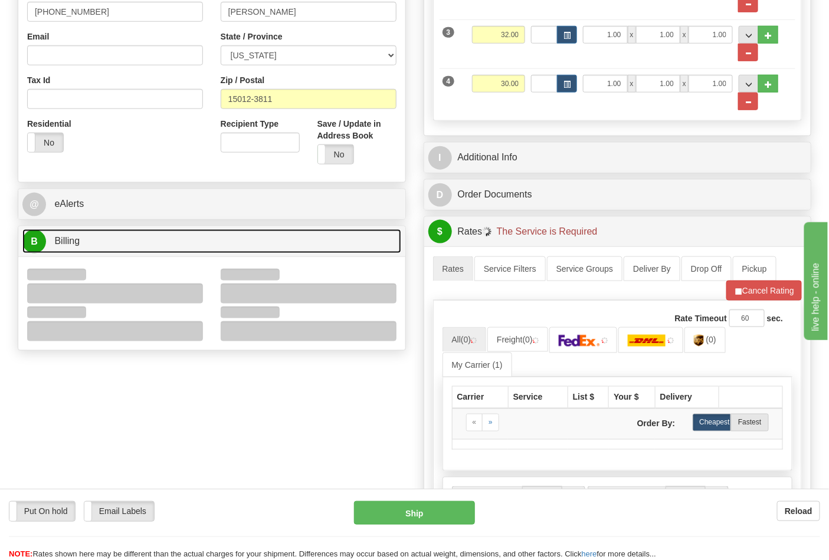
scroll to position [393, 0]
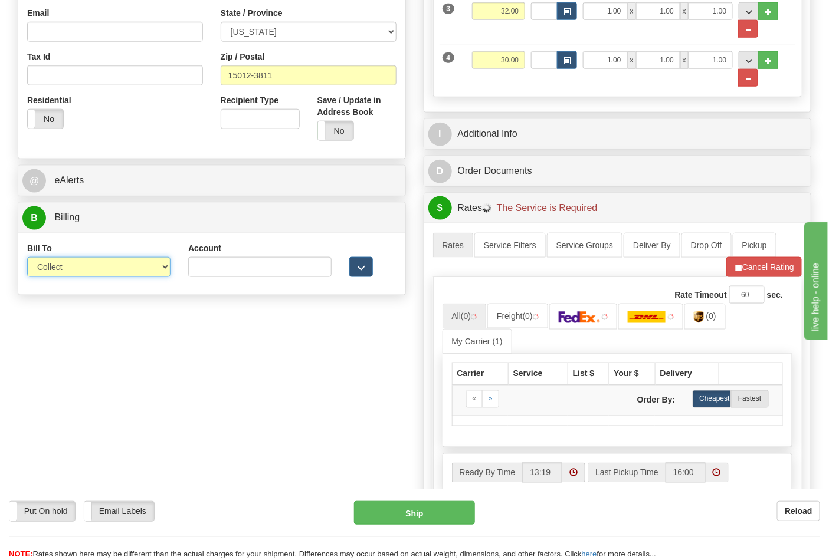
drag, startPoint x: 67, startPoint y: 269, endPoint x: 67, endPoint y: 277, distance: 8.3
click at [67, 269] on select "Sender Recipient Third Party Collect" at bounding box center [98, 267] width 143 height 20
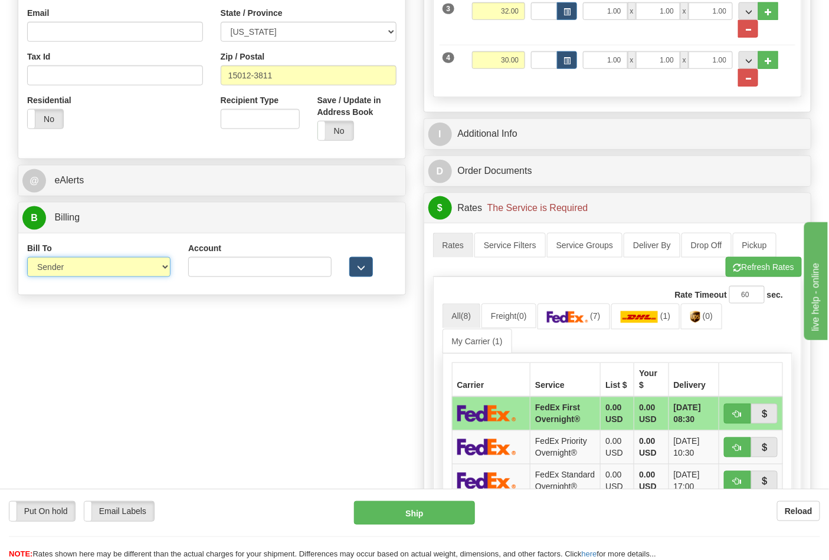
click at [27, 258] on select "Sender Recipient Third Party Collect" at bounding box center [98, 267] width 143 height 20
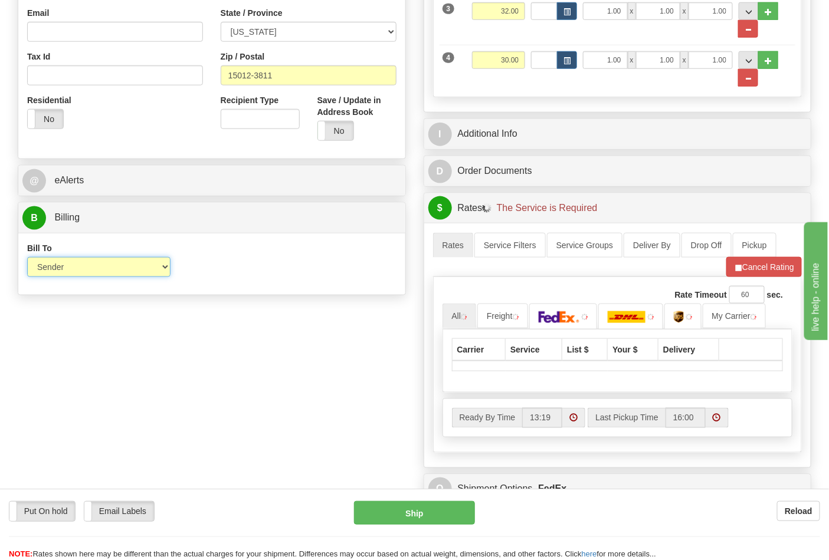
drag, startPoint x: 65, startPoint y: 270, endPoint x: 63, endPoint y: 277, distance: 7.5
click at [65, 271] on select "Sender Recipient Third Party Collect" at bounding box center [98, 267] width 143 height 20
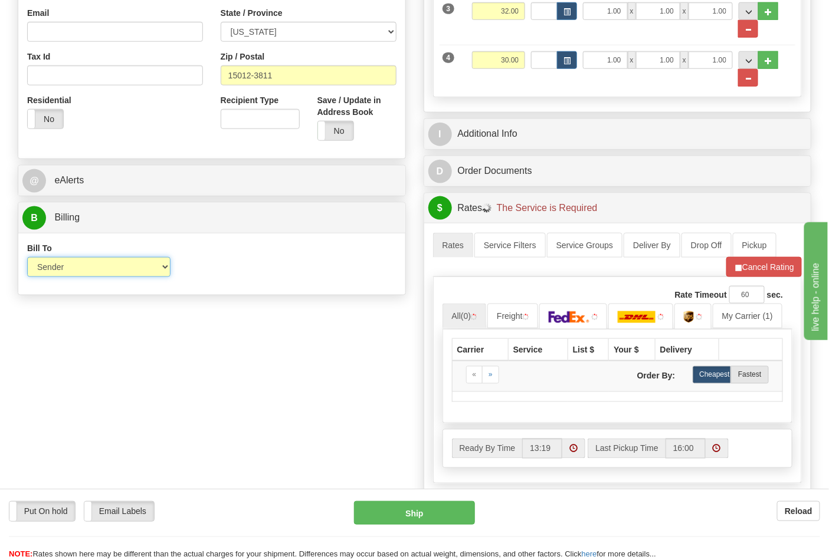
select select "2"
click at [27, 258] on select "Sender Recipient Third Party Collect" at bounding box center [98, 267] width 143 height 20
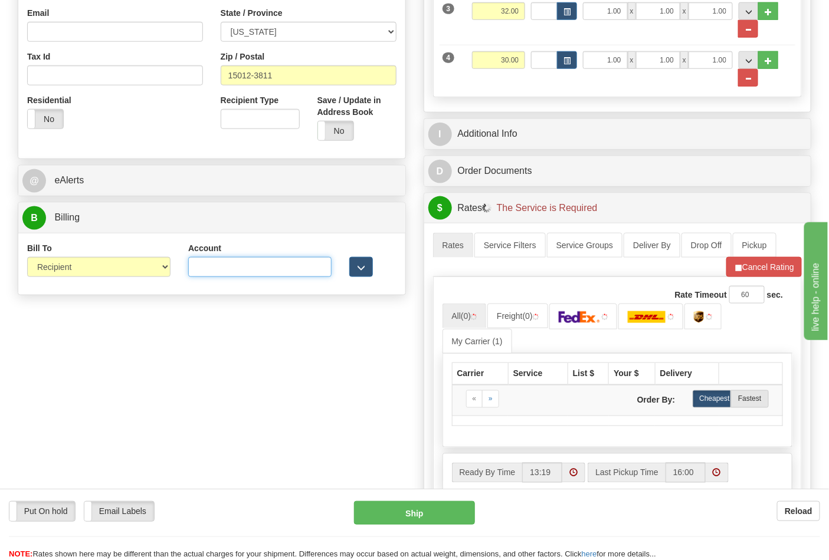
click at [238, 277] on input "Account" at bounding box center [259, 267] width 143 height 20
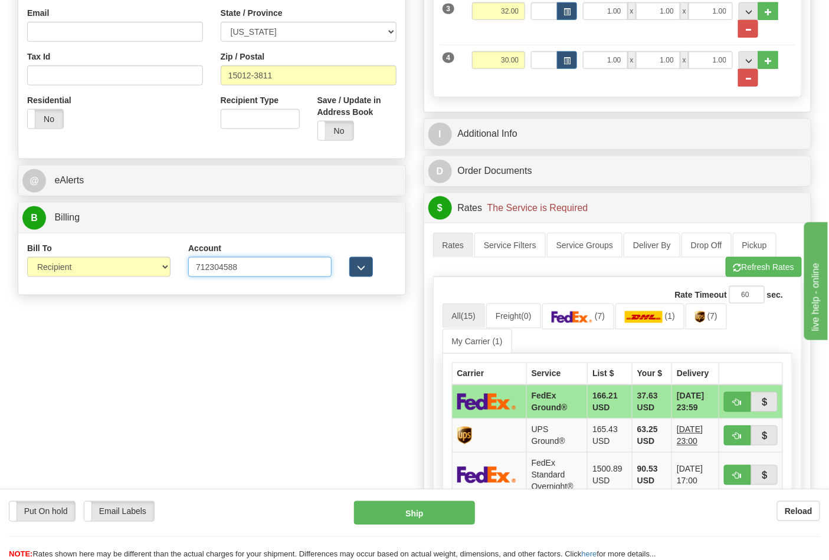
type input "712304588"
click button "Delete" at bounding box center [0, 0] width 0 height 0
click at [599, 315] on link "(7)" at bounding box center [578, 316] width 73 height 25
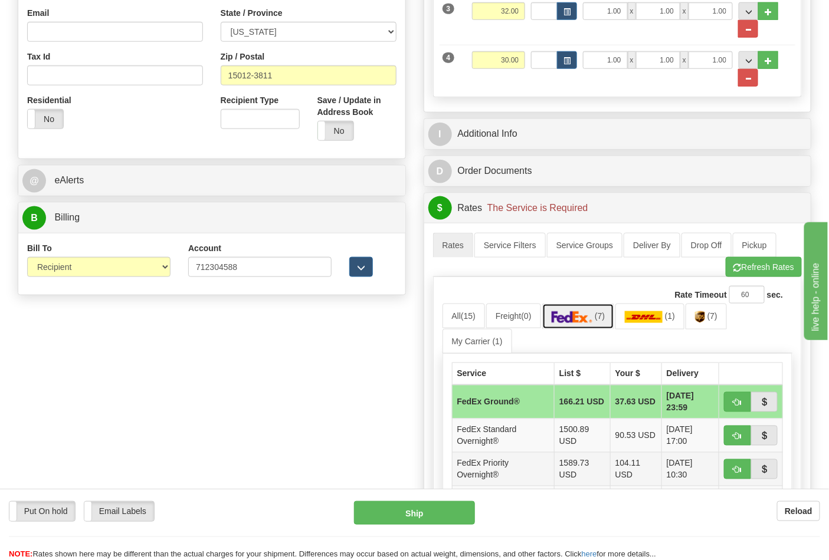
scroll to position [590, 0]
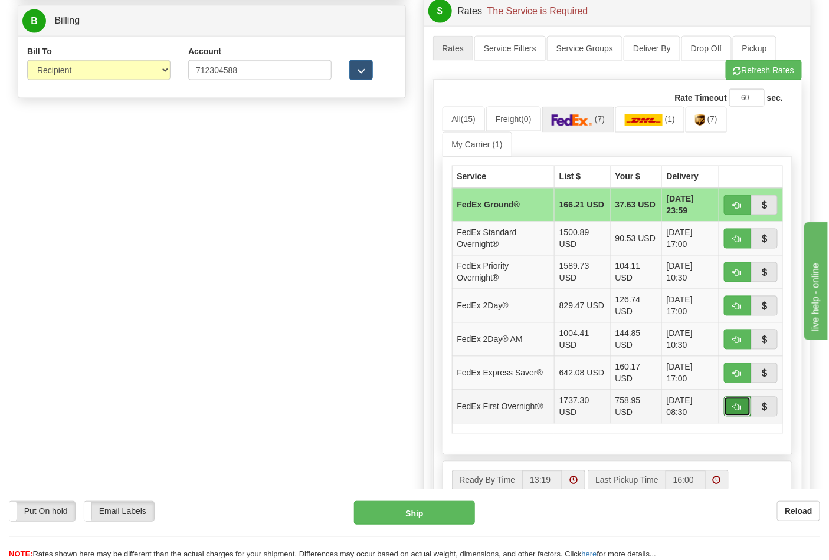
click at [732, 410] on button "button" at bounding box center [737, 407] width 27 height 20
type input "06"
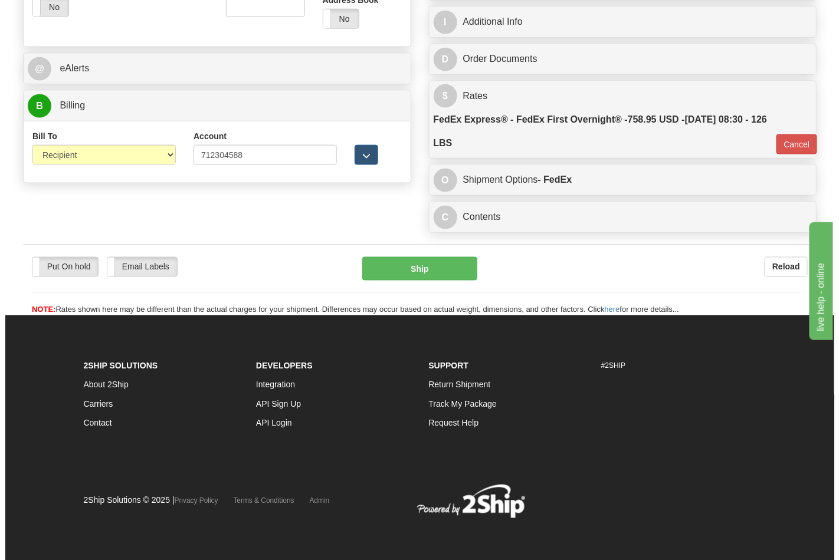
scroll to position [509, 0]
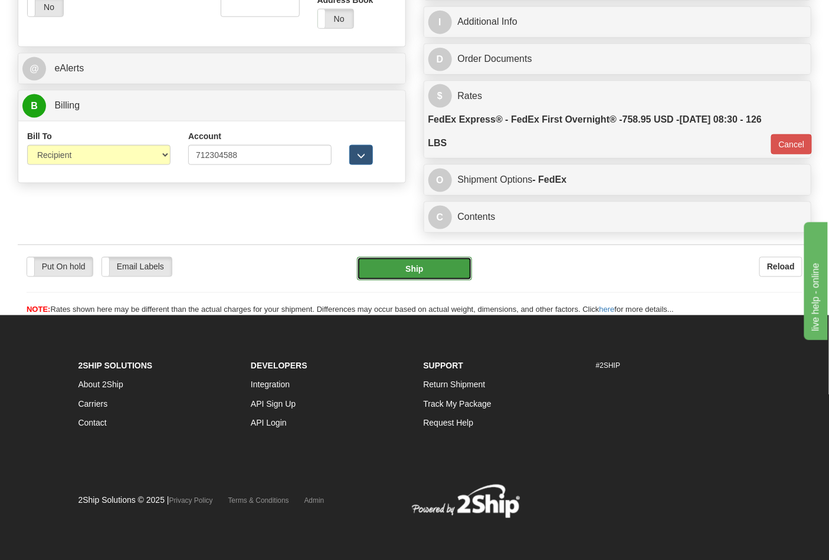
click at [438, 273] on button "Ship" at bounding box center [414, 269] width 114 height 24
